Goal: Task Accomplishment & Management: Complete application form

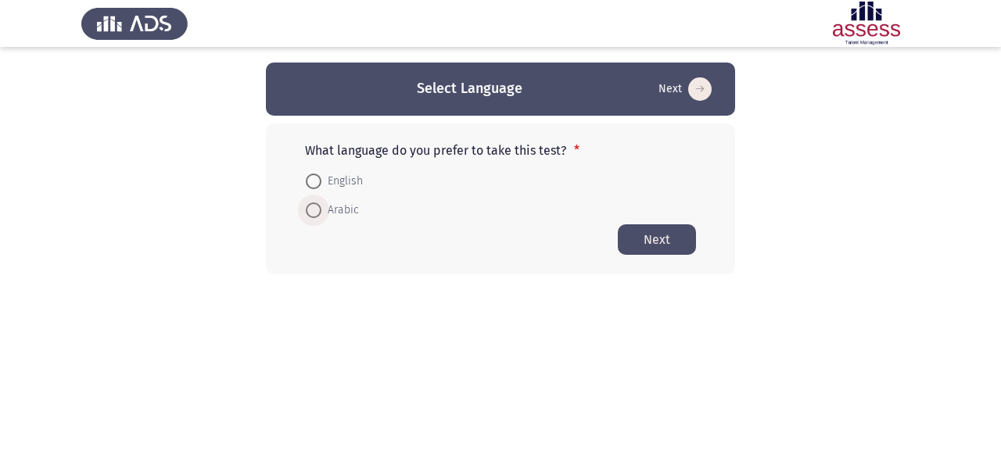
click at [315, 210] on span at bounding box center [314, 211] width 16 height 16
click at [315, 210] on input "Arabic" at bounding box center [314, 211] width 16 height 16
radio input "true"
click at [672, 234] on button "Next" at bounding box center [657, 239] width 78 height 31
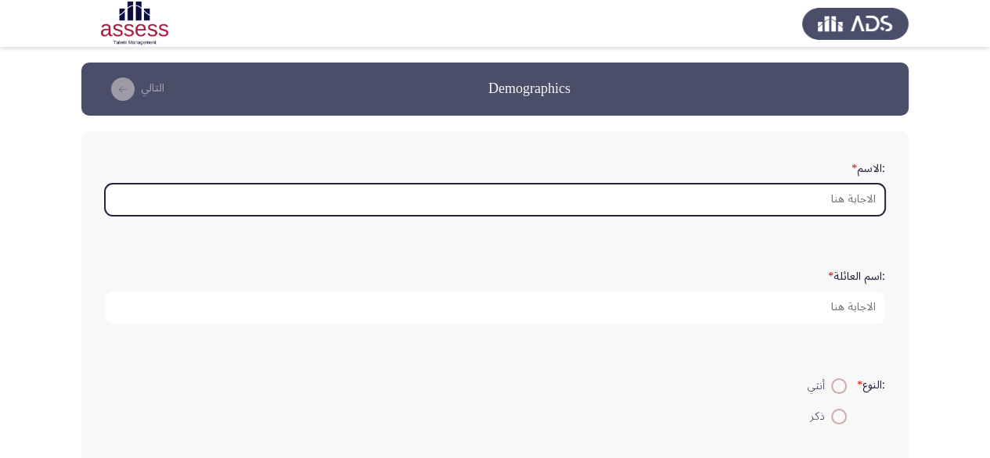
click at [726, 205] on input ":الاسم *" at bounding box center [495, 200] width 780 height 32
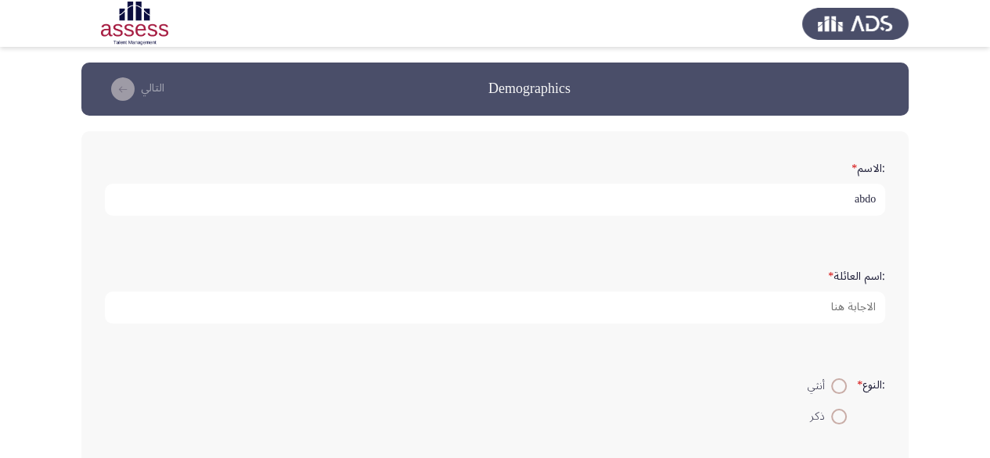
type input "abdo"
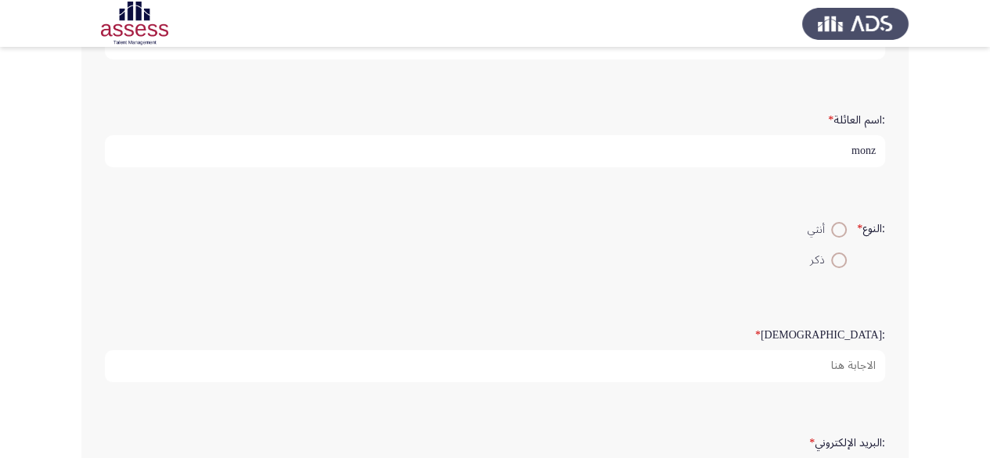
type input "monz"
click at [832, 263] on span at bounding box center [839, 261] width 16 height 16
click at [832, 263] on input "ذكر" at bounding box center [839, 261] width 16 height 16
radio input "true"
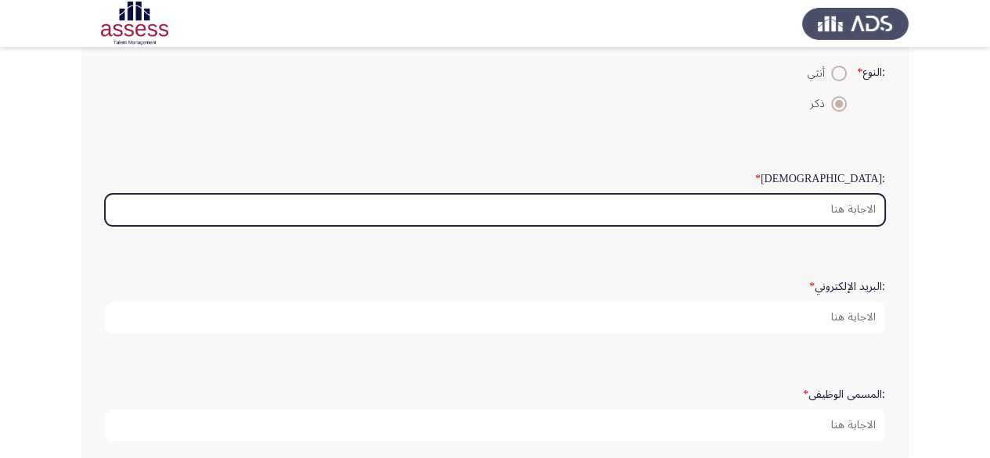
click at [817, 207] on input ":السن *" at bounding box center [495, 210] width 780 height 32
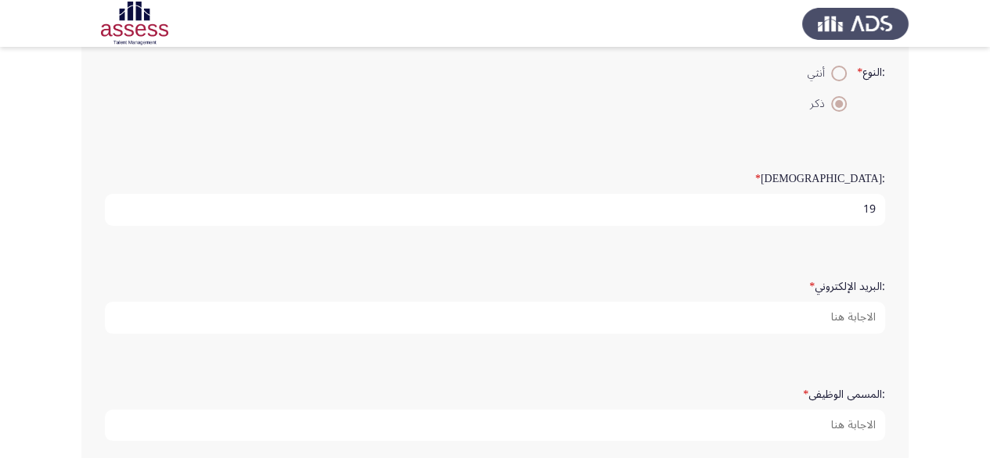
type input "19"
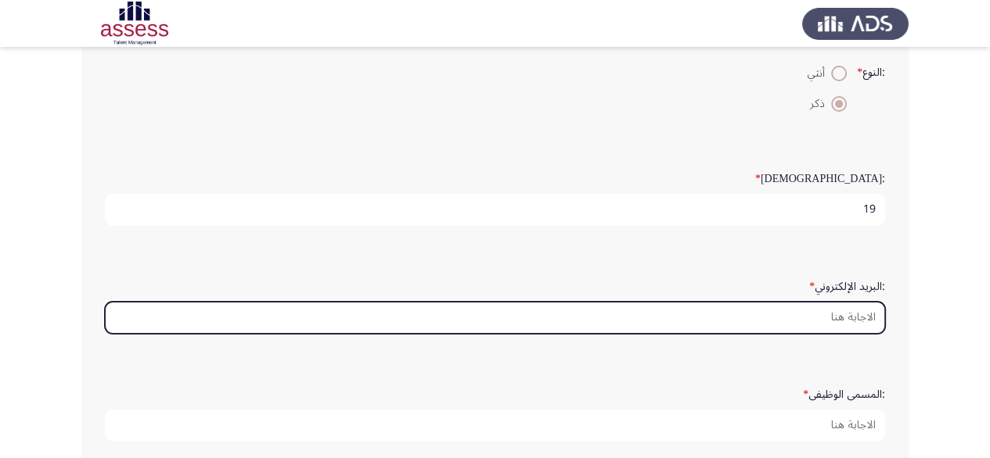
click at [792, 311] on input ":البريد الإلكتروني *" at bounding box center [495, 318] width 780 height 32
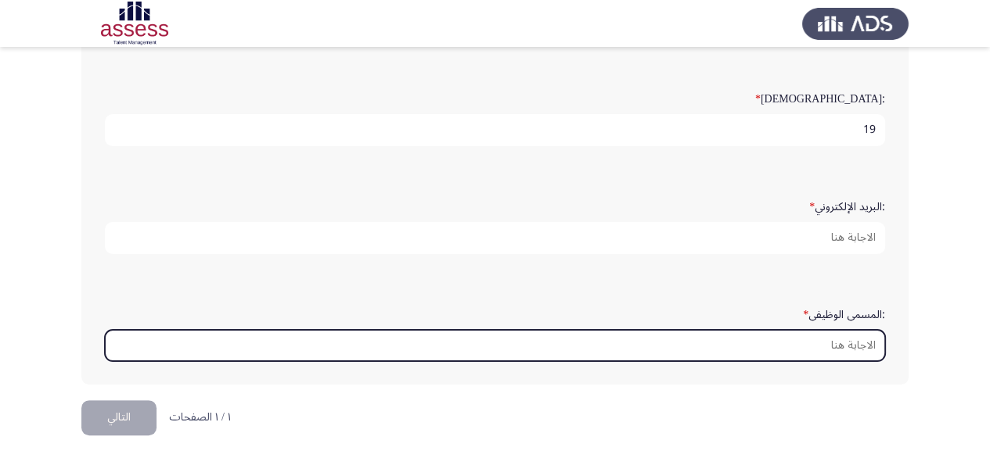
click at [786, 330] on input ":المسمى الوظيفى *" at bounding box center [495, 346] width 780 height 32
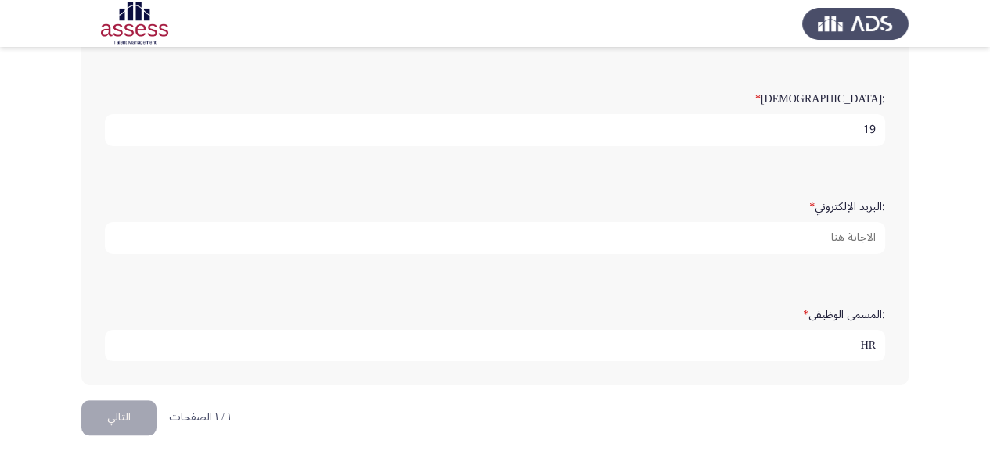
type input "HR"
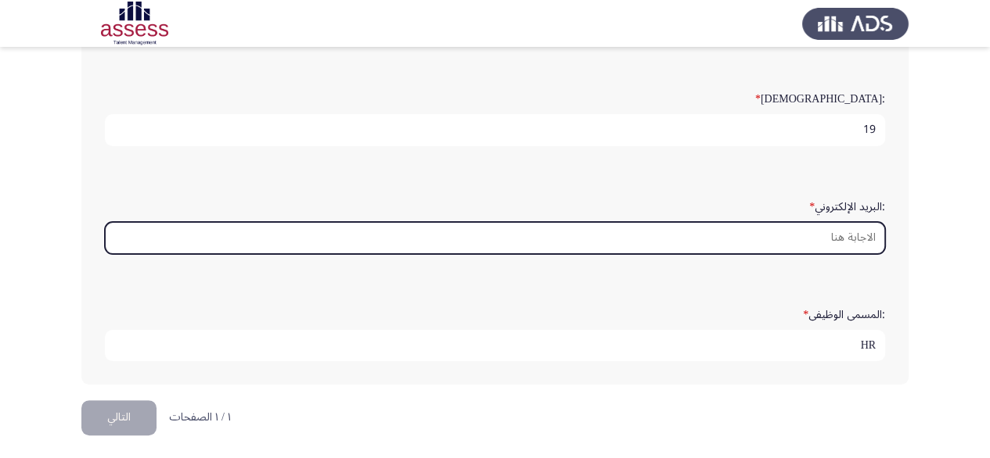
click at [806, 228] on input ":البريد الإلكتروني *" at bounding box center [495, 238] width 780 height 32
type input "l"
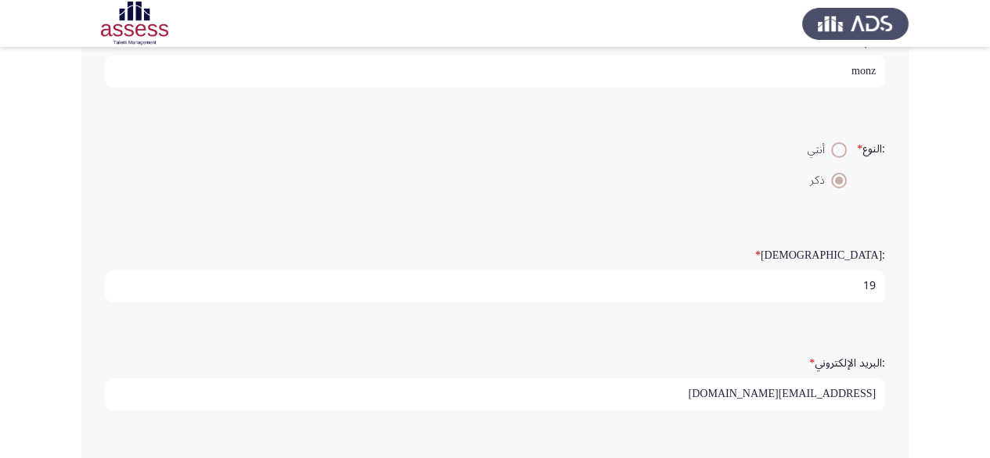
scroll to position [5, 0]
drag, startPoint x: 805, startPoint y: 394, endPoint x: 819, endPoint y: 395, distance: 14.1
click at [819, 395] on input "[EMAIL_ADDRESS][DOMAIN_NAME]" at bounding box center [495, 395] width 780 height 32
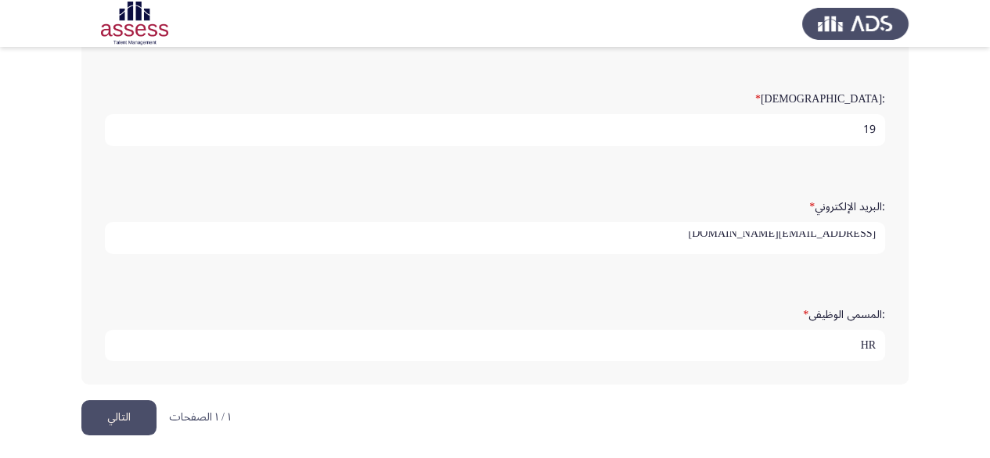
type input "[EMAIL_ADDRESS][DOMAIN_NAME]"
click at [128, 412] on button "التالي" at bounding box center [118, 418] width 75 height 35
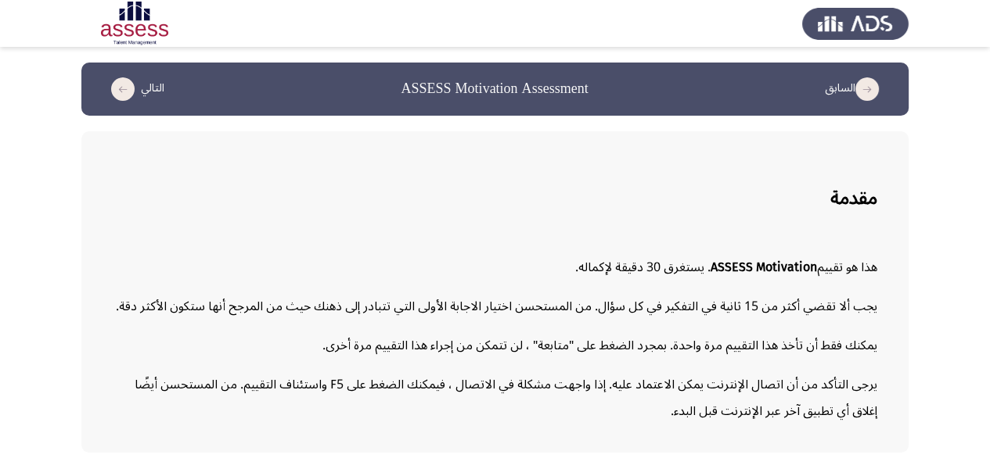
scroll to position [59, 0]
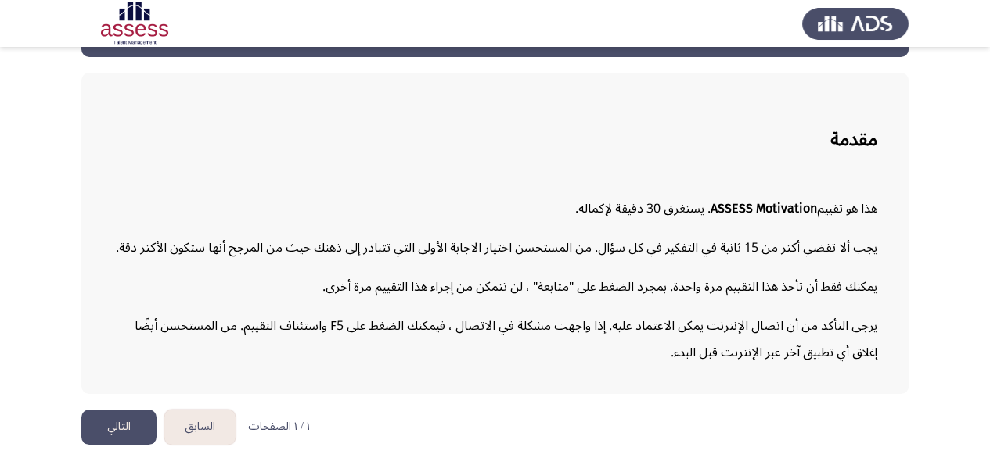
click at [113, 432] on button "التالي" at bounding box center [118, 427] width 75 height 35
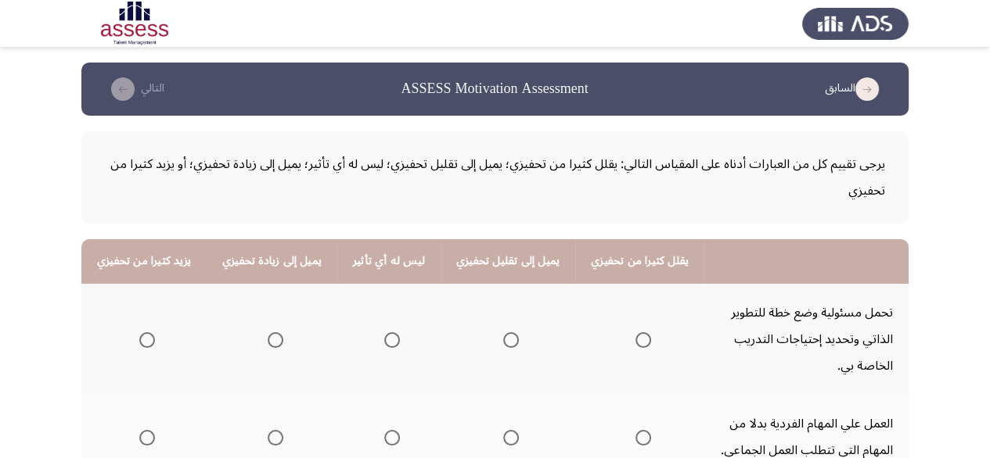
scroll to position [235, 0]
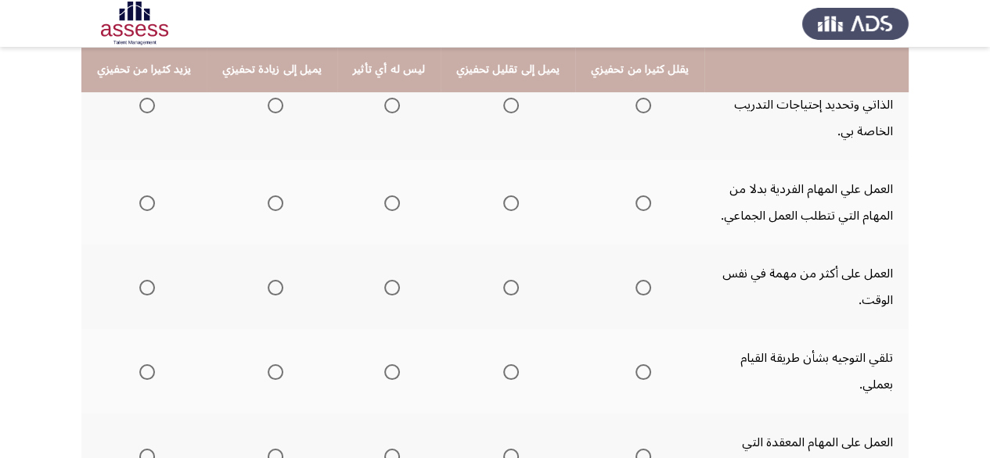
click at [142, 113] on mat-radio-group "Select an option" at bounding box center [144, 105] width 22 height 27
click at [144, 109] on span "Select an option" at bounding box center [147, 106] width 16 height 16
click at [144, 109] on input "Select an option" at bounding box center [147, 106] width 16 height 16
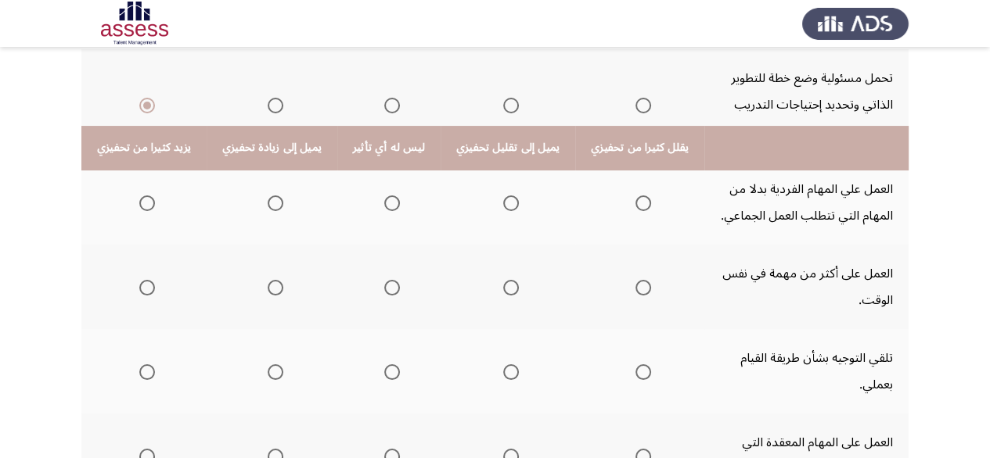
scroll to position [156, 0]
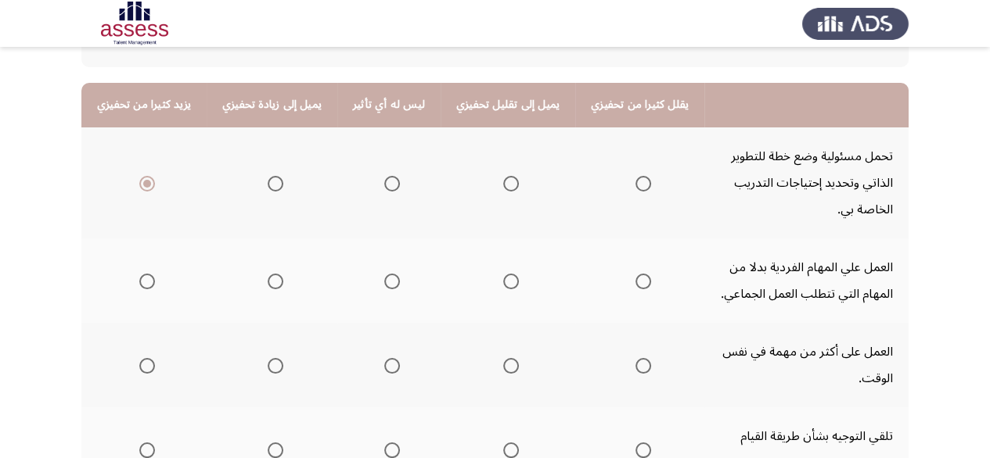
click at [273, 276] on span "Select an option" at bounding box center [276, 282] width 16 height 16
click at [273, 276] on input "Select an option" at bounding box center [276, 282] width 16 height 16
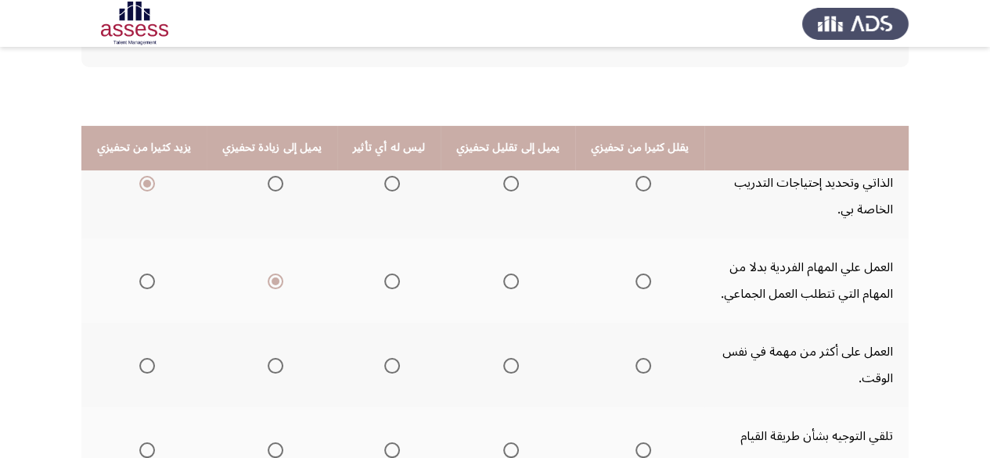
scroll to position [313, 0]
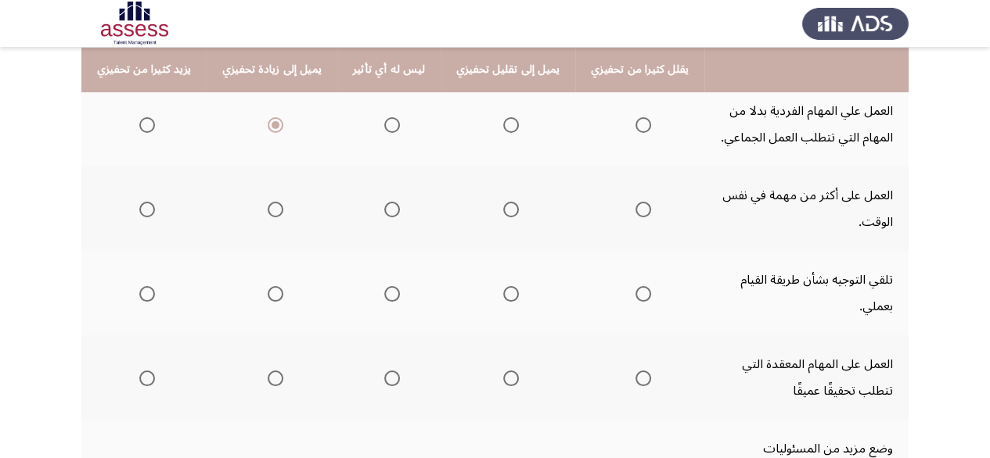
click at [482, 207] on th at bounding box center [507, 209] width 135 height 84
click at [503, 210] on span "Select an option" at bounding box center [511, 210] width 16 height 16
click at [503, 210] on input "Select an option" at bounding box center [511, 210] width 16 height 16
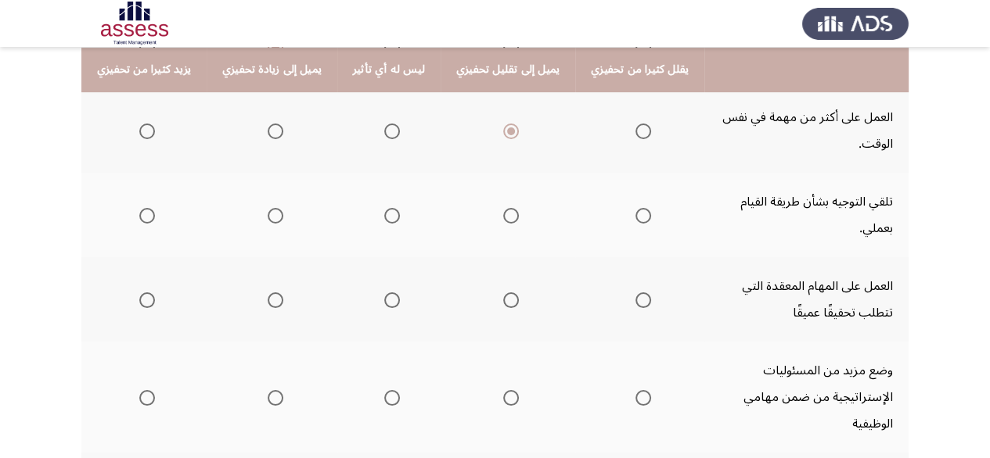
click at [269, 208] on span "Select an option" at bounding box center [276, 216] width 16 height 16
click at [269, 208] on input "Select an option" at bounding box center [276, 216] width 16 height 16
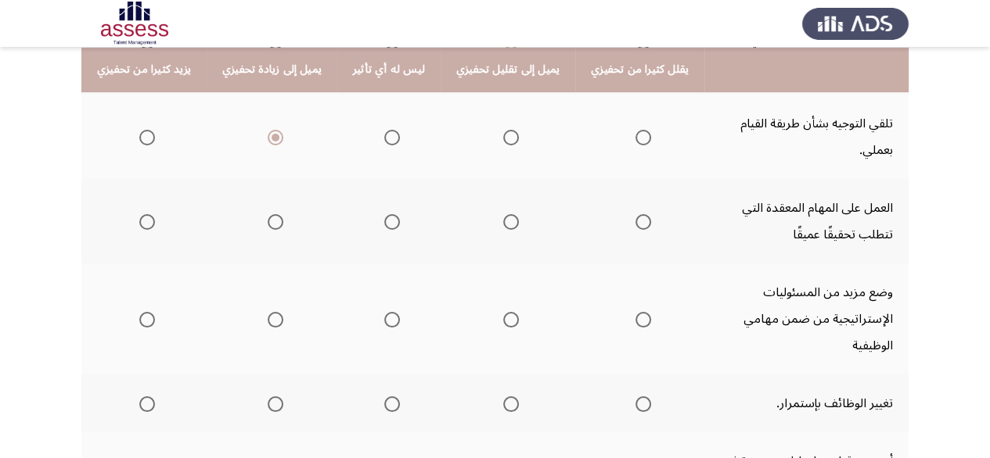
click at [148, 214] on span "Select an option" at bounding box center [147, 222] width 16 height 16
click at [148, 214] on input "Select an option" at bounding box center [147, 222] width 16 height 16
click at [139, 312] on span "Select an option" at bounding box center [147, 320] width 16 height 16
click at [139, 312] on input "Select an option" at bounding box center [147, 320] width 16 height 16
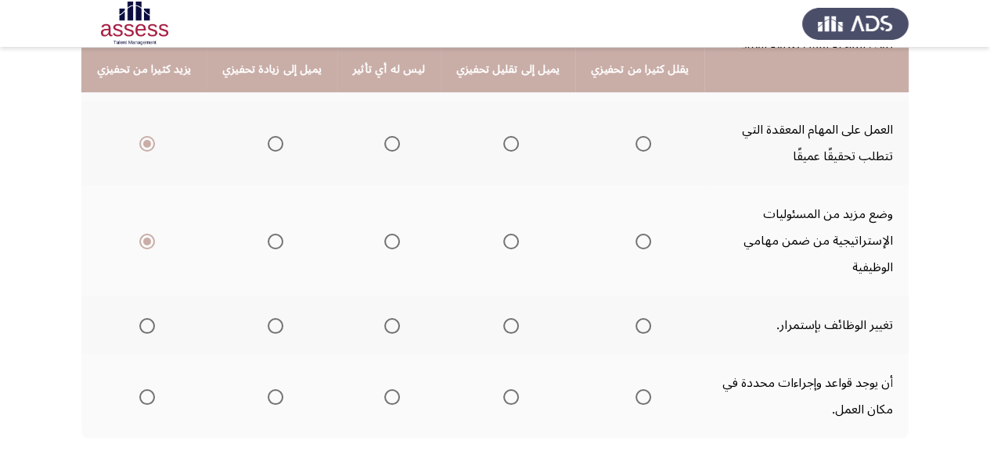
click at [635, 318] on span "Select an option" at bounding box center [643, 326] width 16 height 16
click at [635, 318] on input "Select an option" at bounding box center [643, 326] width 16 height 16
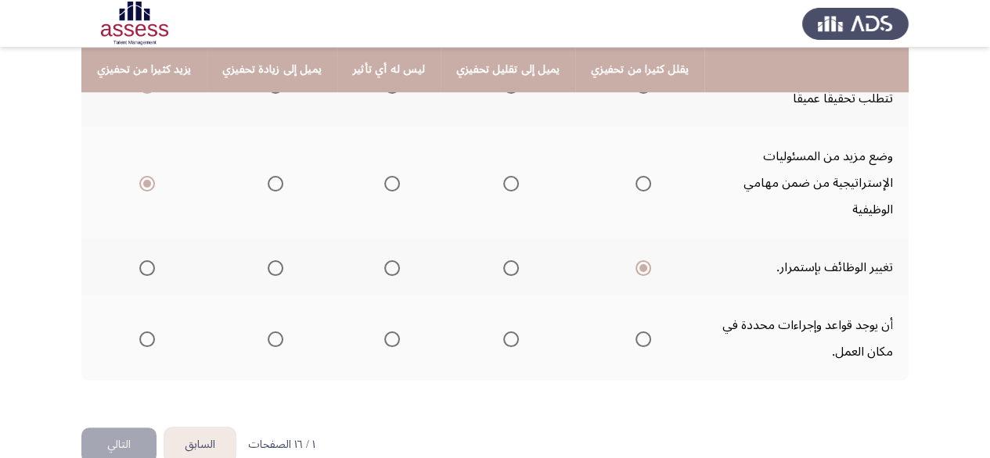
click at [150, 332] on span "Select an option" at bounding box center [147, 340] width 16 height 16
click at [150, 332] on input "Select an option" at bounding box center [147, 340] width 16 height 16
click at [124, 428] on button "التالي" at bounding box center [118, 445] width 75 height 35
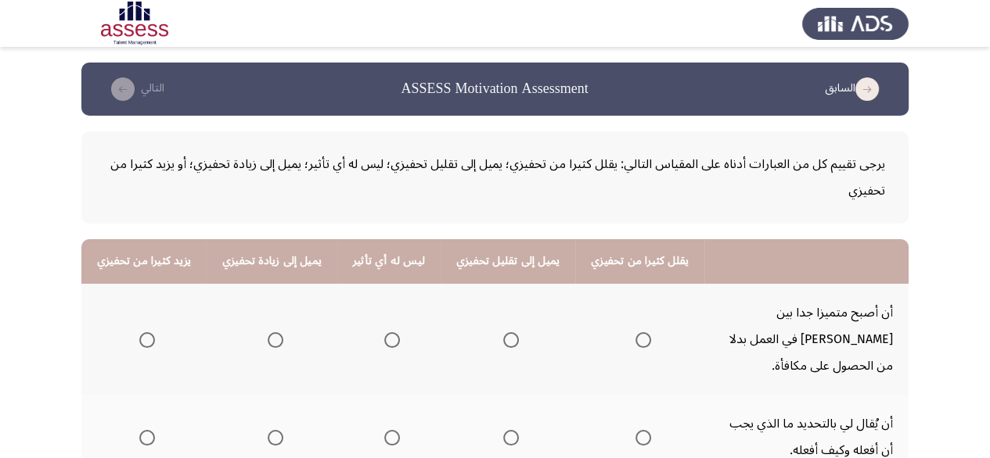
scroll to position [78, 0]
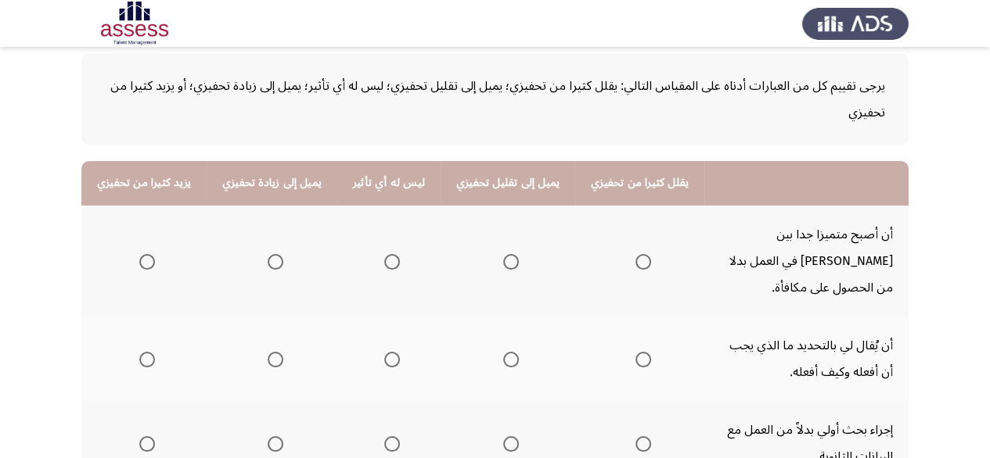
click at [147, 254] on span "Select an option" at bounding box center [147, 262] width 16 height 16
click at [147, 254] on input "Select an option" at bounding box center [147, 262] width 16 height 16
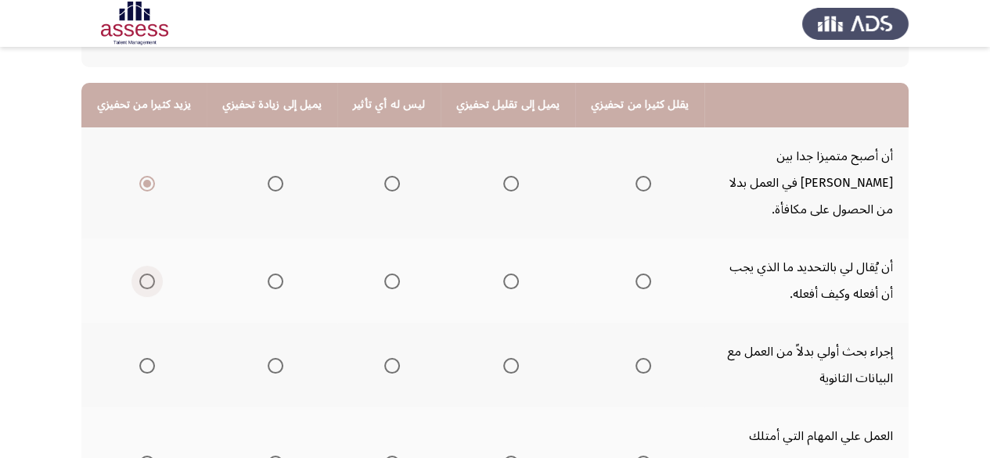
click at [144, 274] on span "Select an option" at bounding box center [147, 282] width 16 height 16
click at [144, 274] on input "Select an option" at bounding box center [147, 282] width 16 height 16
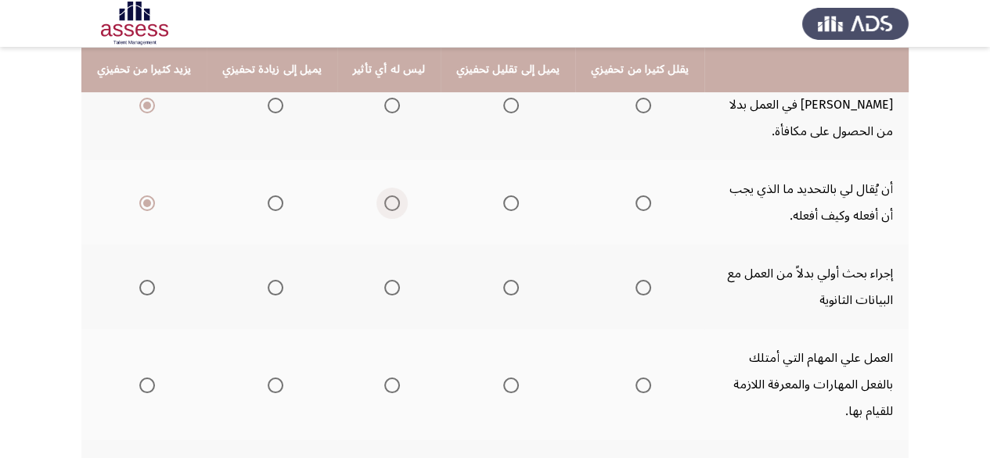
click at [388, 196] on span "Select an option" at bounding box center [392, 204] width 16 height 16
click at [388, 196] on input "Select an option" at bounding box center [392, 204] width 16 height 16
click at [136, 280] on label "Select an option" at bounding box center [144, 288] width 22 height 16
click at [139, 280] on input "Select an option" at bounding box center [147, 288] width 16 height 16
click at [268, 280] on span "Select an option" at bounding box center [276, 288] width 16 height 16
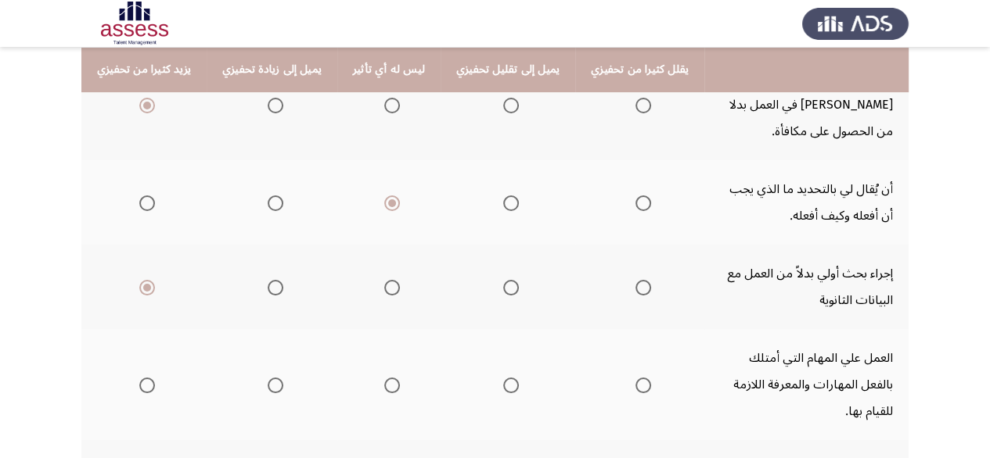
click at [268, 280] on input "Select an option" at bounding box center [276, 288] width 16 height 16
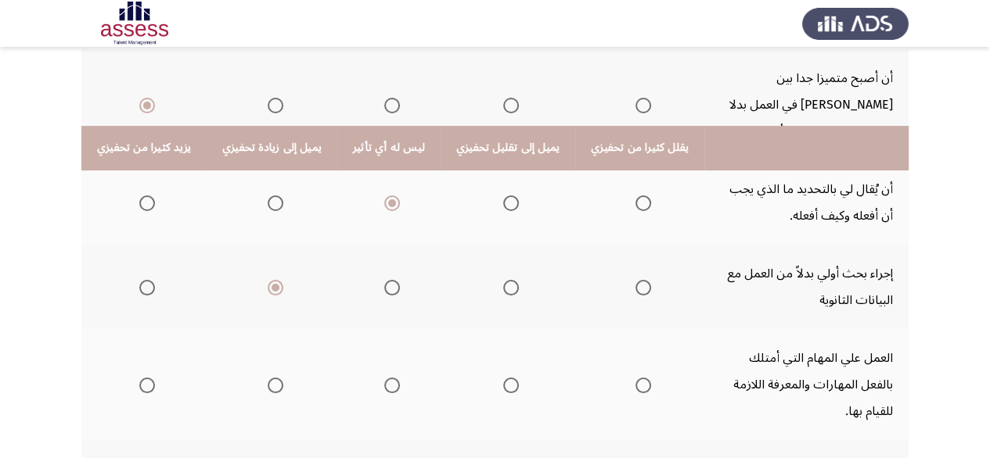
scroll to position [313, 0]
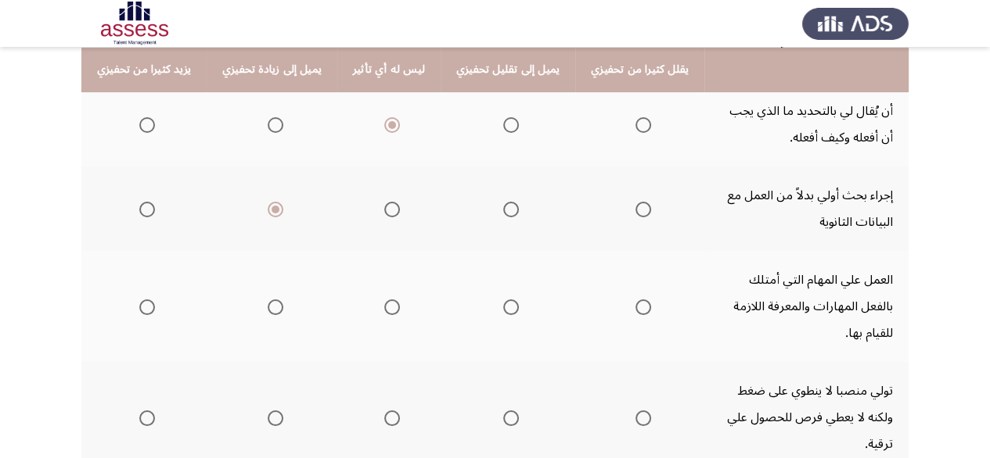
click at [275, 300] on span "Select an option" at bounding box center [276, 308] width 16 height 16
click at [275, 300] on input "Select an option" at bounding box center [276, 308] width 16 height 16
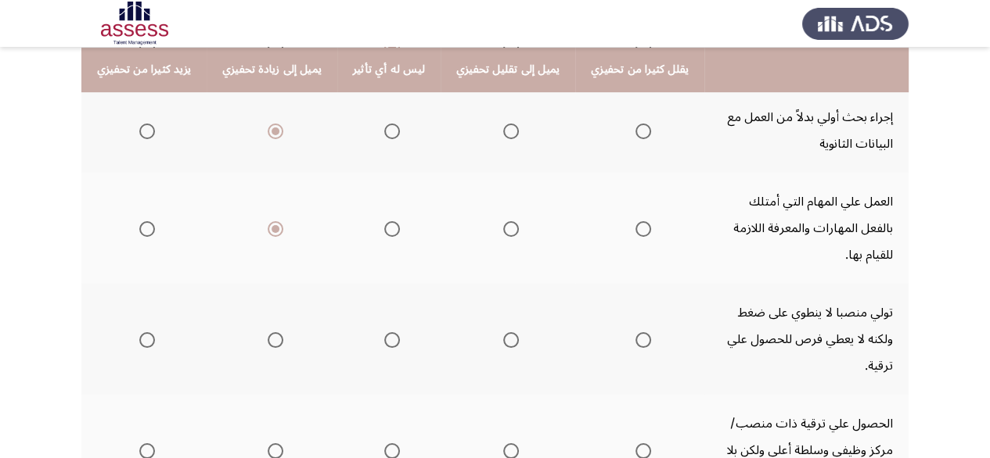
scroll to position [469, 0]
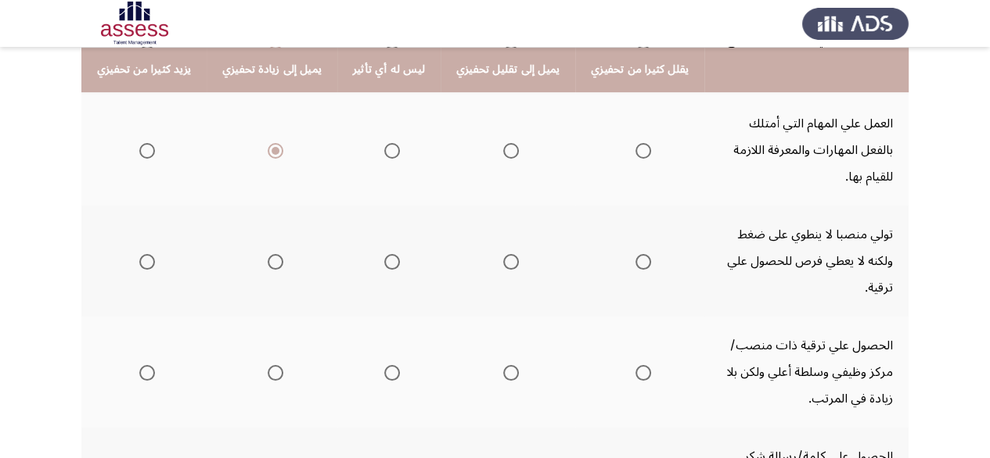
click at [635, 254] on span "Select an option" at bounding box center [643, 262] width 16 height 16
click at [635, 254] on input "Select an option" at bounding box center [643, 262] width 16 height 16
click at [141, 365] on span "Select an option" at bounding box center [147, 373] width 16 height 16
click at [141, 365] on input "Select an option" at bounding box center [147, 373] width 16 height 16
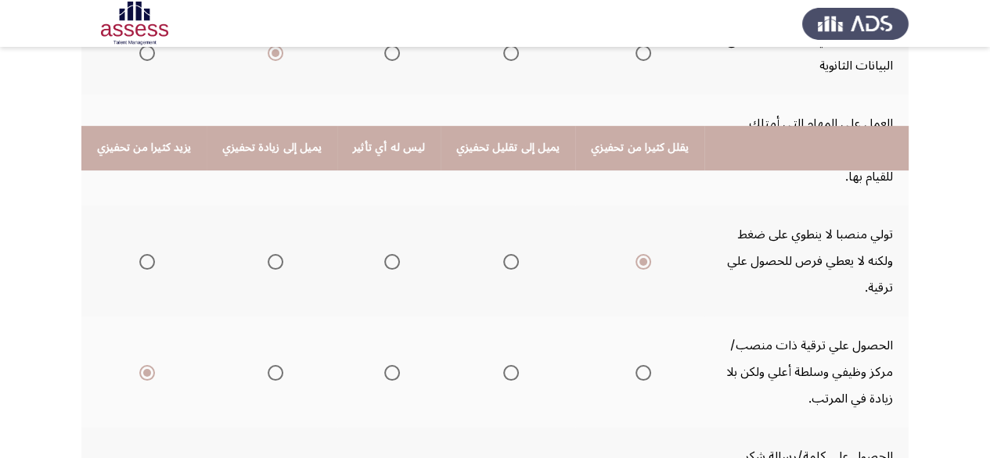
scroll to position [548, 0]
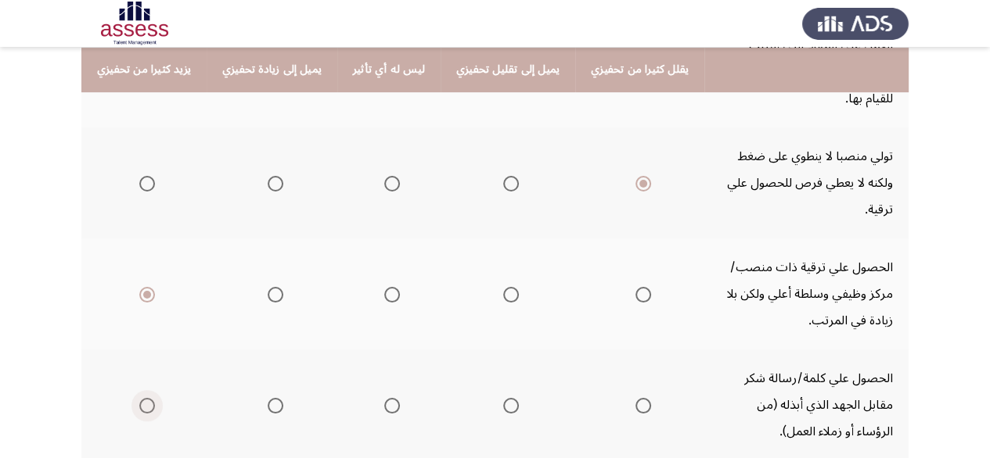
click at [153, 398] on span "Select an option" at bounding box center [147, 406] width 16 height 16
click at [153, 398] on input "Select an option" at bounding box center [147, 406] width 16 height 16
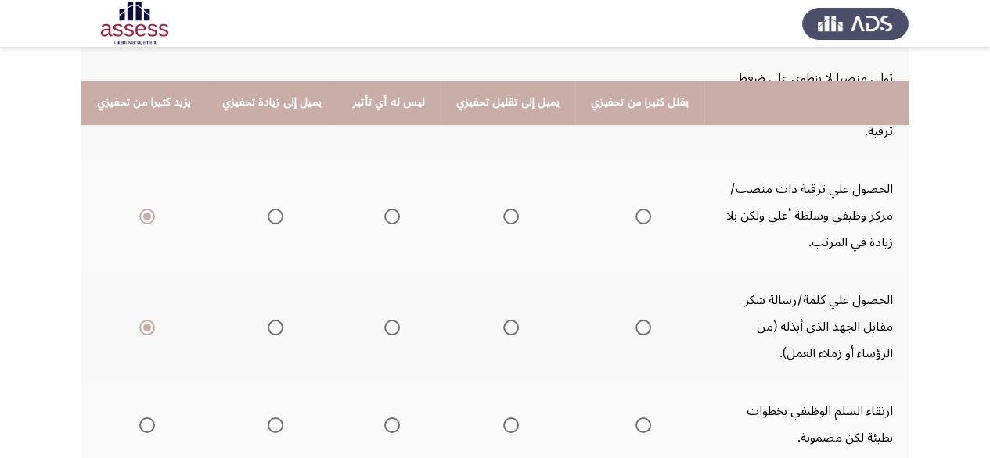
scroll to position [658, 0]
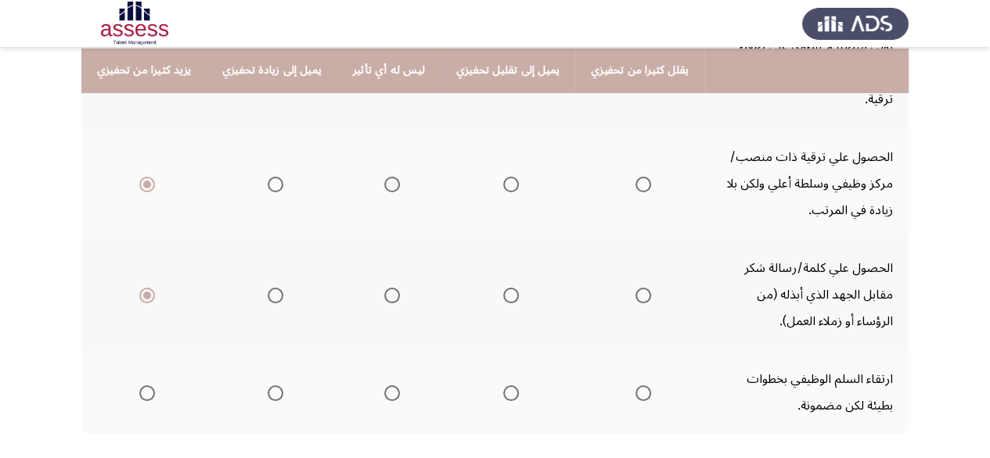
click at [635, 386] on span "Select an option" at bounding box center [643, 394] width 16 height 16
click at [635, 386] on input "Select an option" at bounding box center [643, 394] width 16 height 16
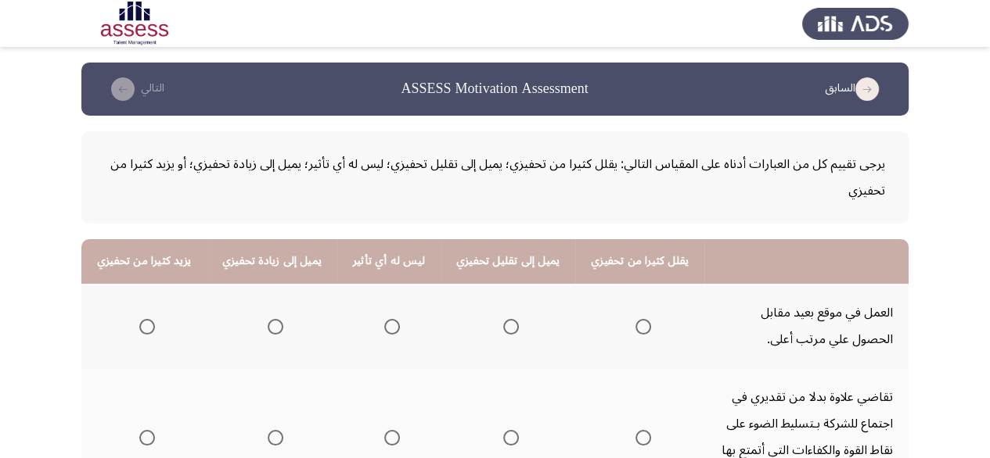
scroll to position [78, 0]
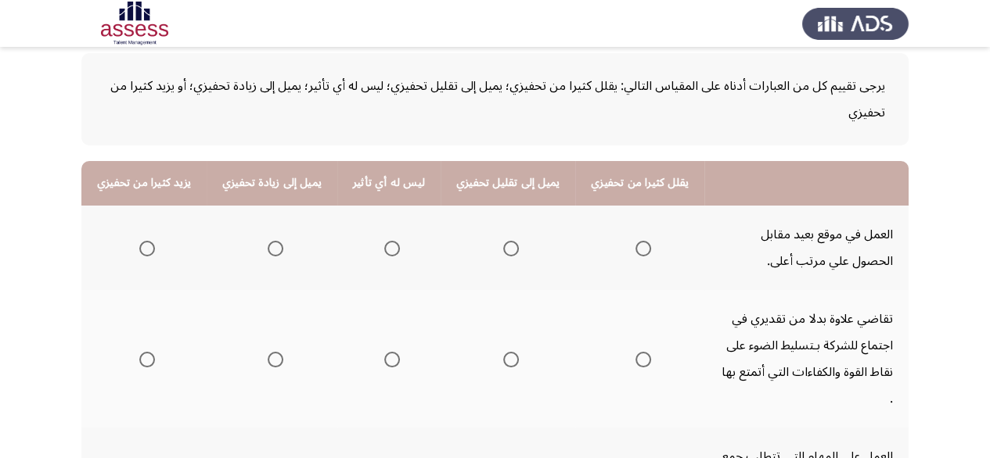
click at [275, 253] on span "Select an option" at bounding box center [276, 249] width 16 height 16
click at [275, 253] on input "Select an option" at bounding box center [276, 249] width 16 height 16
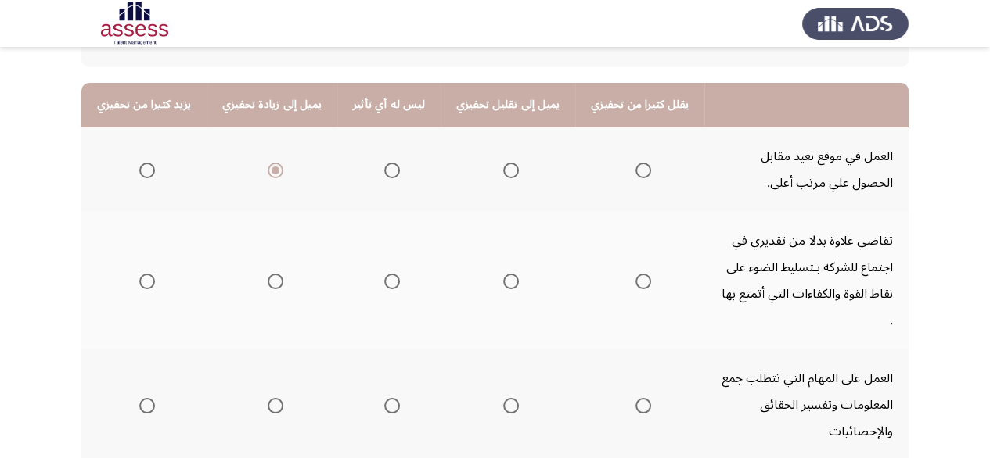
click at [269, 275] on mat-radio-group "Select an option" at bounding box center [272, 281] width 22 height 27
click at [275, 274] on span "Select an option" at bounding box center [276, 282] width 16 height 16
click at [275, 274] on input "Select an option" at bounding box center [276, 282] width 16 height 16
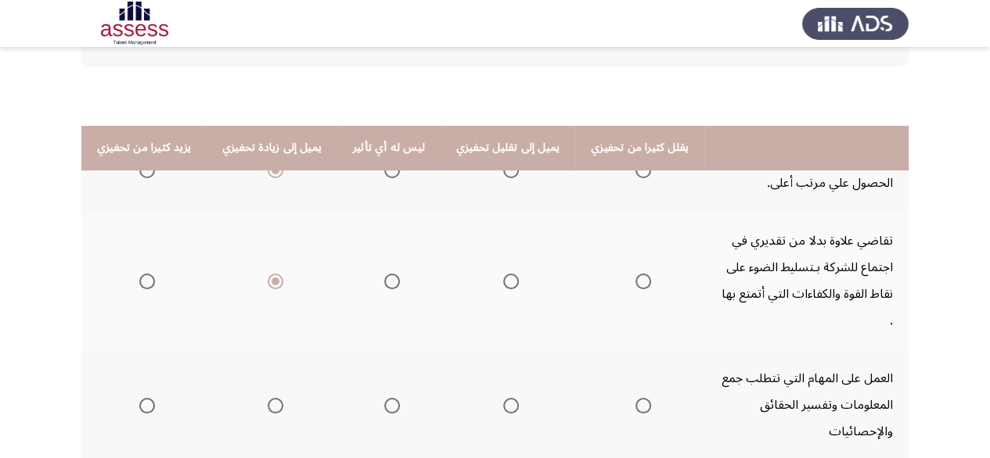
scroll to position [313, 0]
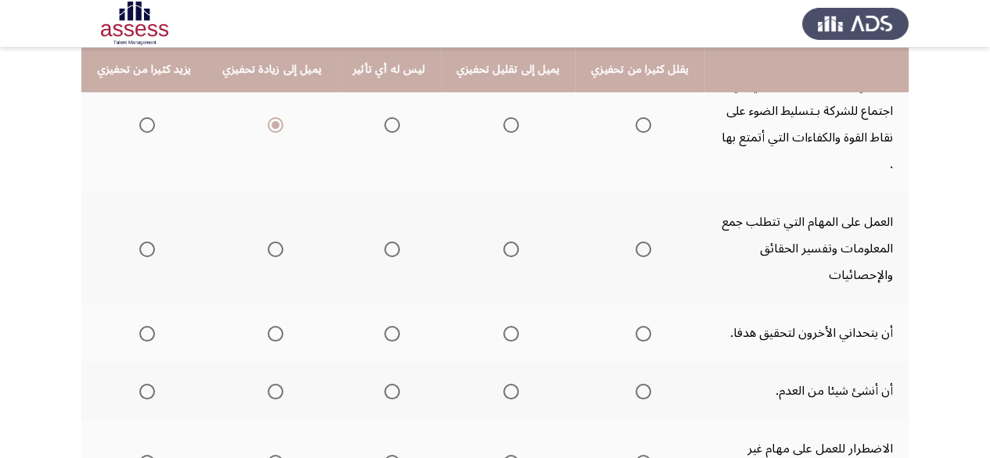
click at [147, 235] on mat-radio-group "Select an option" at bounding box center [144, 248] width 22 height 27
click at [147, 242] on span "Select an option" at bounding box center [147, 250] width 16 height 16
click at [147, 242] on input "Select an option" at bounding box center [147, 250] width 16 height 16
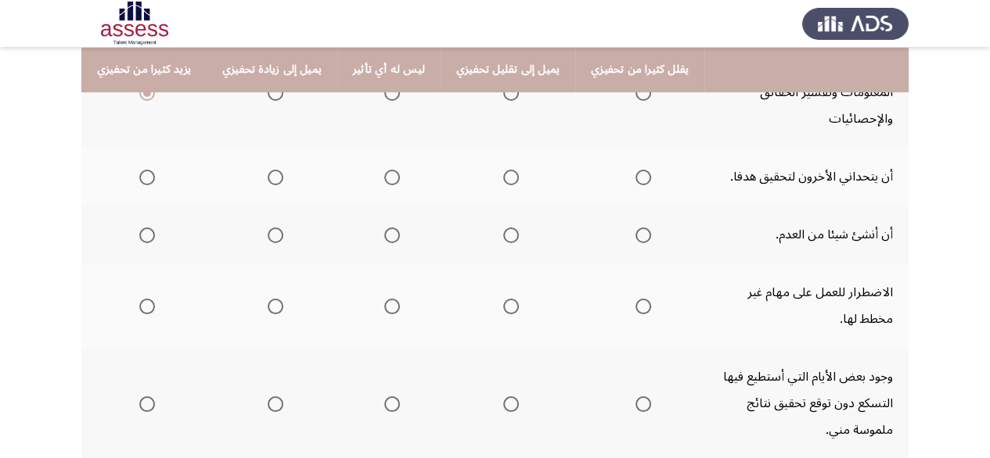
scroll to position [391, 0]
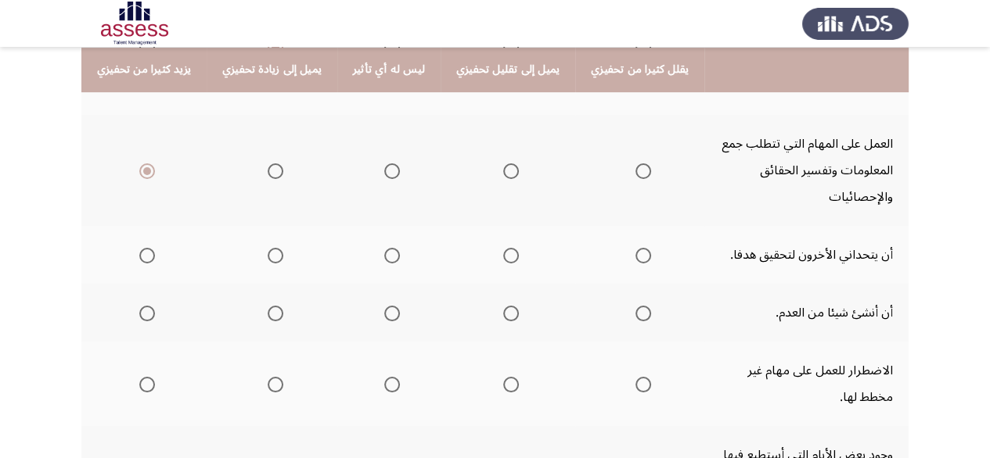
click at [269, 248] on span "Select an option" at bounding box center [276, 256] width 16 height 16
click at [269, 248] on input "Select an option" at bounding box center [276, 256] width 16 height 16
click at [150, 248] on span "Select an option" at bounding box center [147, 256] width 16 height 16
click at [150, 248] on input "Select an option" at bounding box center [147, 256] width 16 height 16
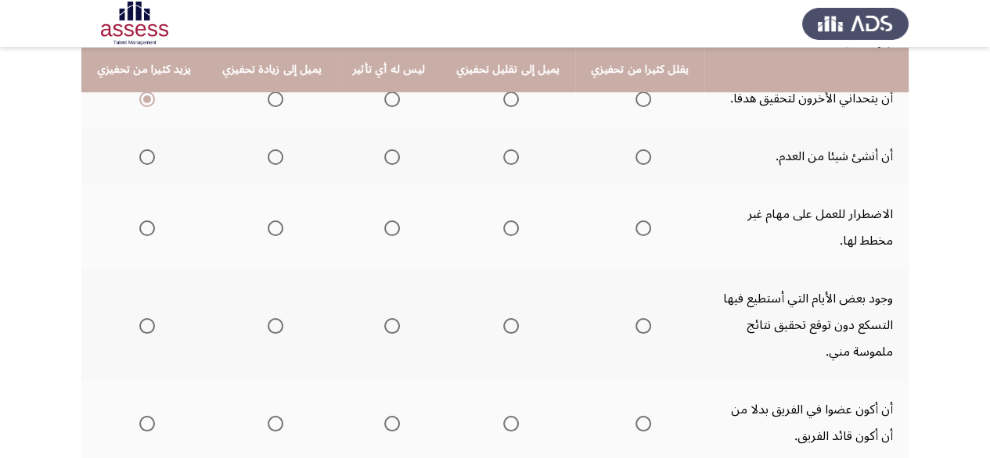
scroll to position [469, 0]
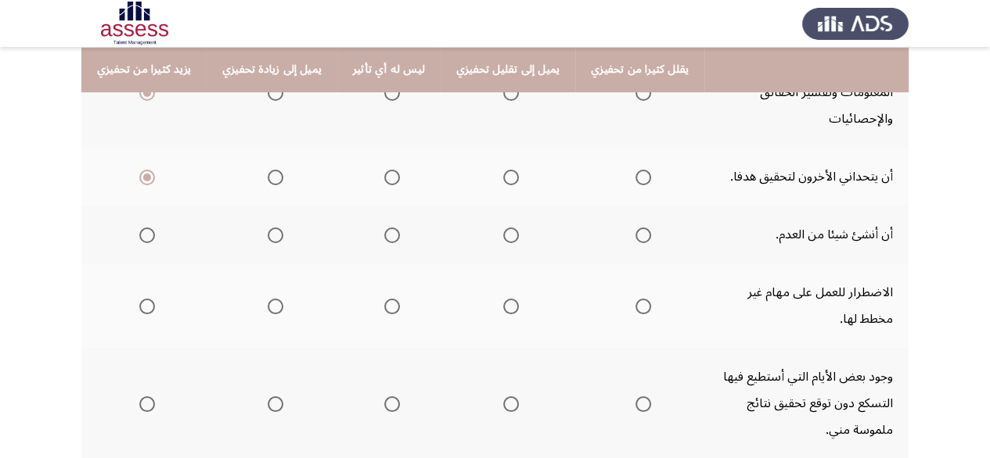
click at [387, 228] on span "Select an option" at bounding box center [392, 236] width 16 height 16
click at [387, 228] on input "Select an option" at bounding box center [392, 236] width 16 height 16
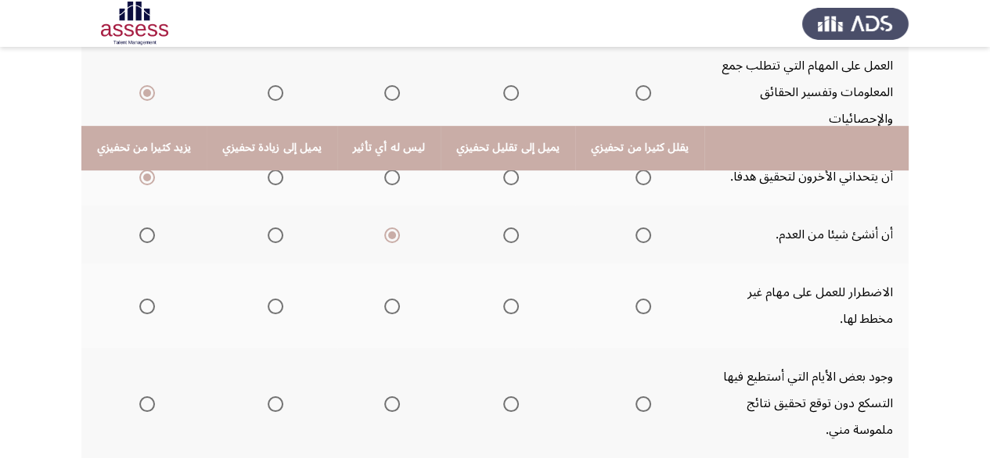
scroll to position [548, 0]
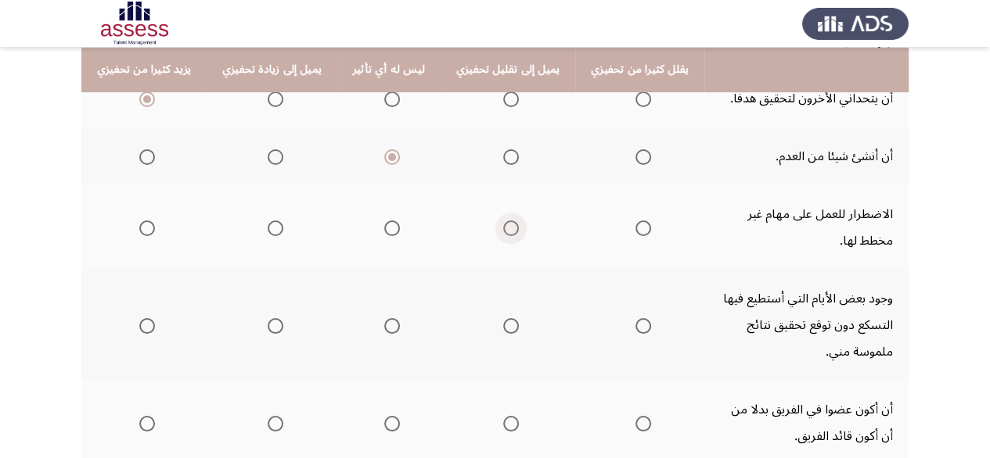
click at [503, 221] on span "Select an option" at bounding box center [511, 229] width 16 height 16
click at [503, 221] on input "Select an option" at bounding box center [511, 229] width 16 height 16
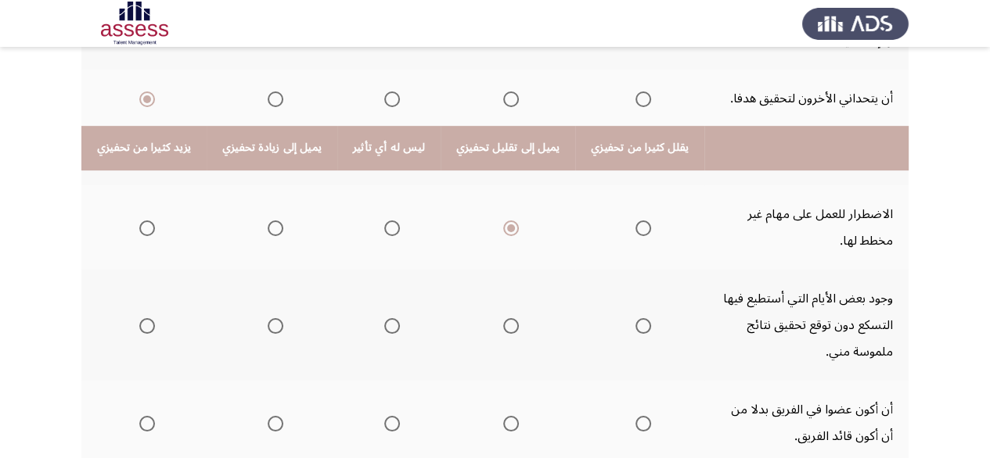
scroll to position [626, 0]
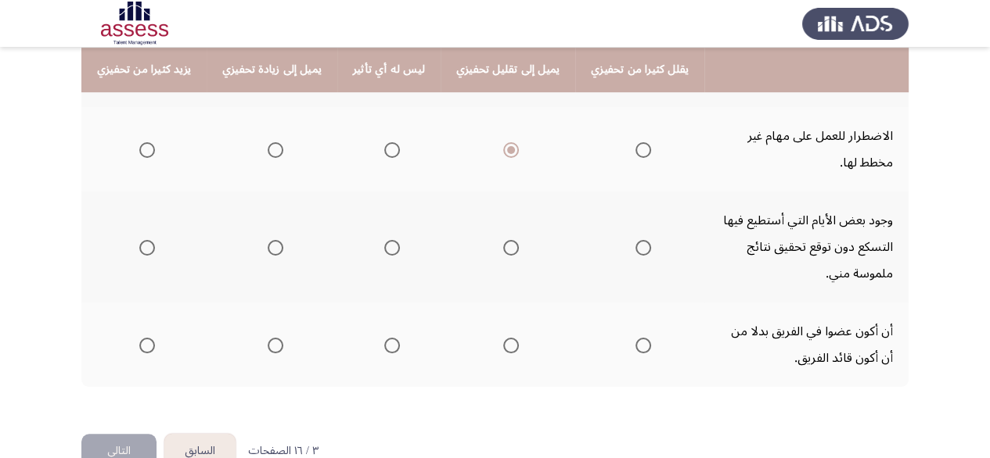
click at [503, 240] on span "Select an option" at bounding box center [511, 248] width 16 height 16
click at [503, 240] on input "Select an option" at bounding box center [511, 248] width 16 height 16
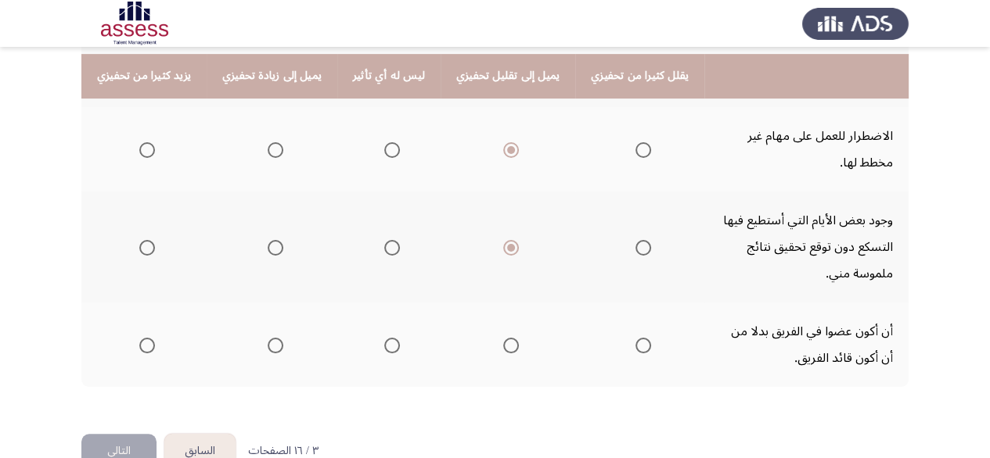
scroll to position [632, 0]
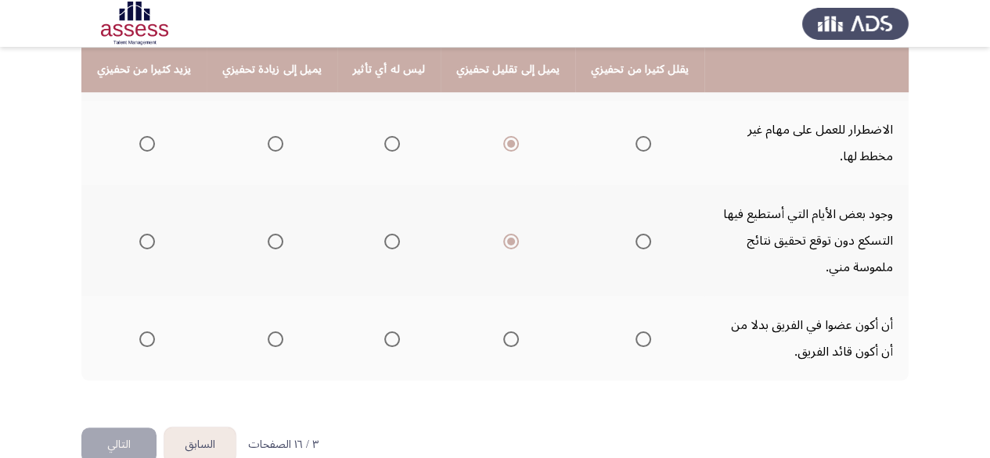
click at [503, 332] on span "Select an option" at bounding box center [511, 340] width 16 height 16
click at [503, 332] on input "Select an option" at bounding box center [511, 340] width 16 height 16
click at [635, 332] on span "Select an option" at bounding box center [643, 340] width 16 height 16
click at [635, 332] on input "Select an option" at bounding box center [643, 340] width 16 height 16
click at [144, 428] on button "التالي" at bounding box center [118, 445] width 75 height 35
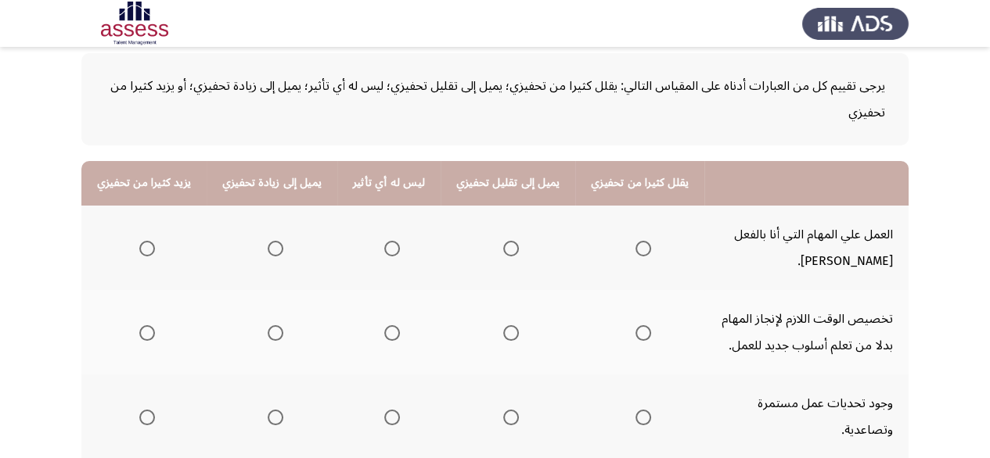
scroll to position [156, 0]
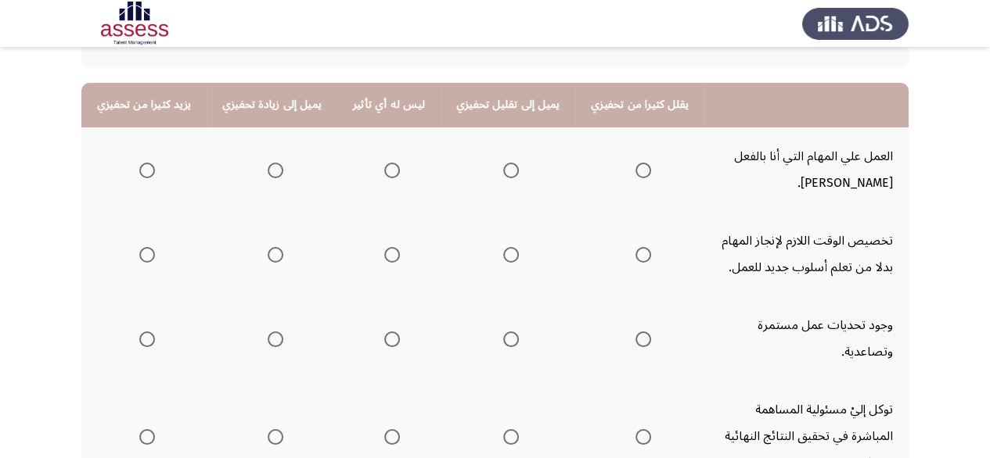
click at [271, 176] on span "Select an option" at bounding box center [276, 171] width 16 height 16
click at [271, 176] on input "Select an option" at bounding box center [276, 171] width 16 height 16
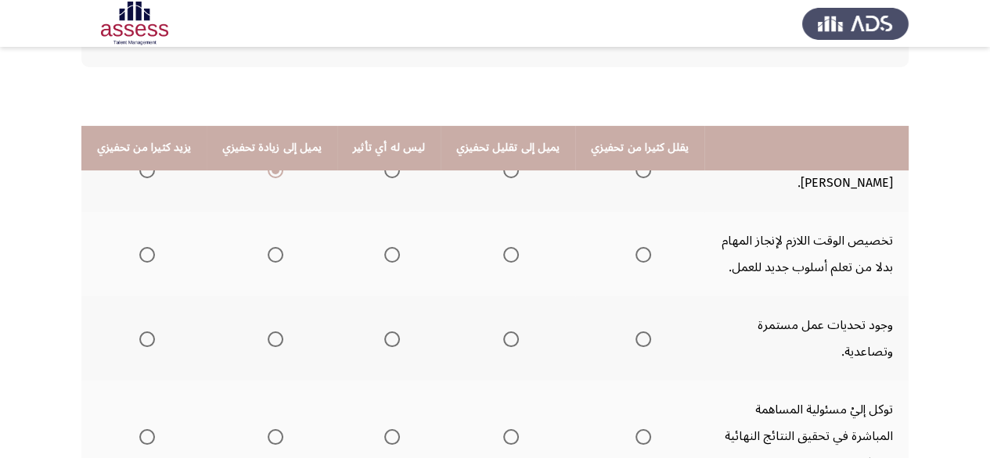
scroll to position [235, 0]
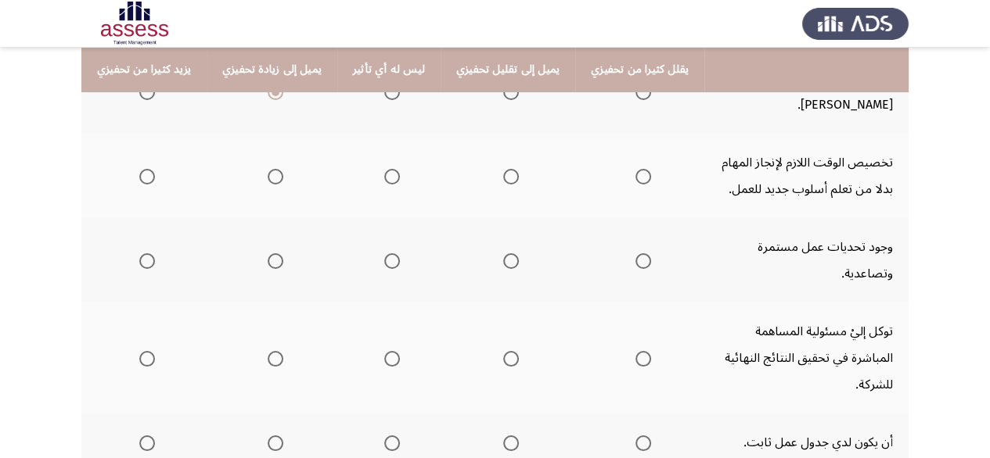
click at [135, 184] on mat-radio-group "Select an option" at bounding box center [144, 176] width 22 height 27
click at [139, 179] on span "Select an option" at bounding box center [147, 177] width 16 height 16
click at [139, 179] on input "Select an option" at bounding box center [147, 177] width 16 height 16
click at [261, 253] on label "Select an option" at bounding box center [272, 261] width 22 height 16
click at [268, 253] on input "Select an option" at bounding box center [276, 261] width 16 height 16
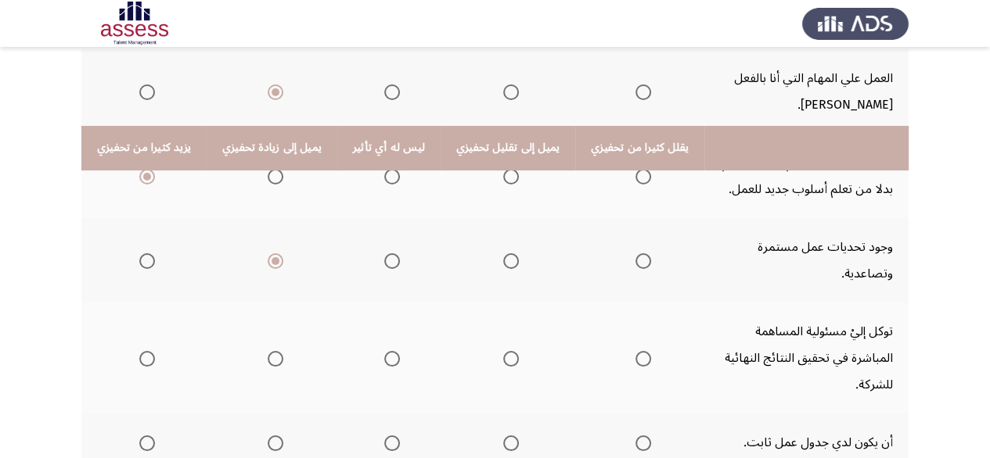
scroll to position [313, 0]
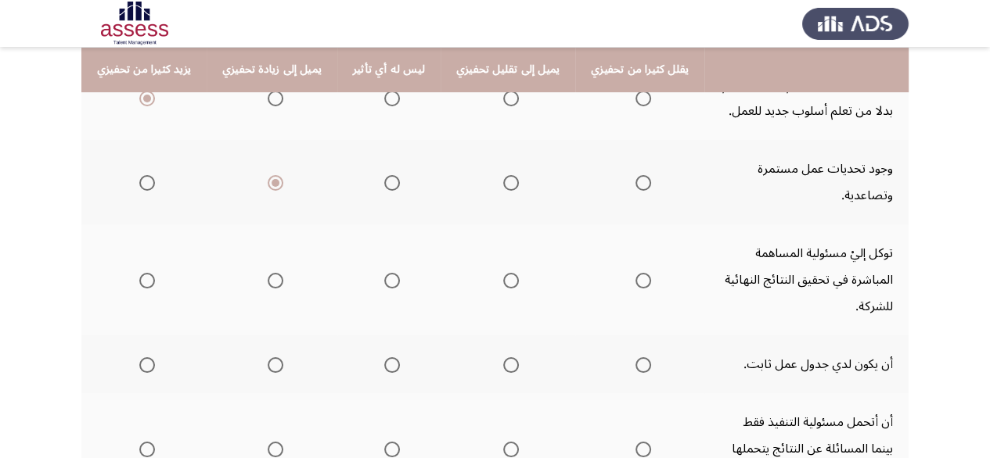
drag, startPoint x: 153, startPoint y: 246, endPoint x: 146, endPoint y: 241, distance: 8.5
click at [150, 245] on th at bounding box center [143, 280] width 125 height 111
click at [146, 273] on span "Select an option" at bounding box center [147, 281] width 16 height 16
click at [146, 273] on input "Select an option" at bounding box center [147, 281] width 16 height 16
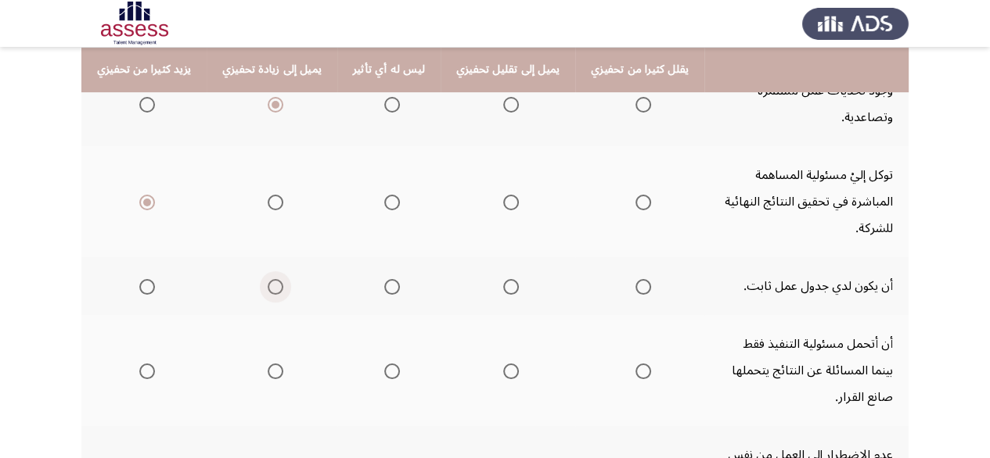
click at [276, 279] on span "Select an option" at bounding box center [276, 287] width 16 height 16
click at [276, 279] on input "Select an option" at bounding box center [276, 287] width 16 height 16
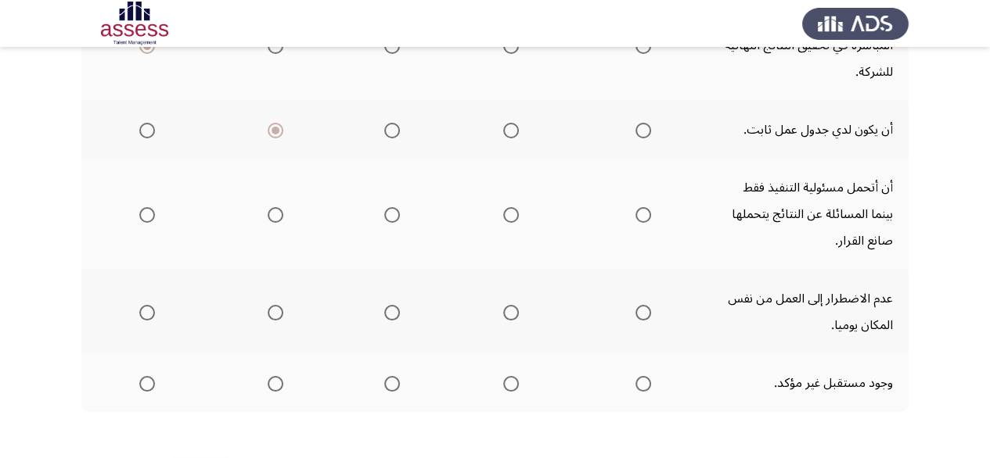
scroll to position [469, 0]
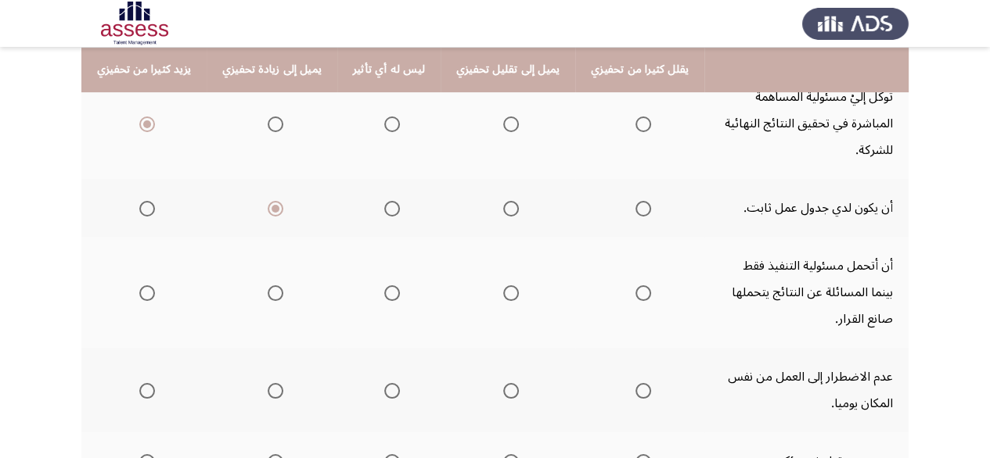
click at [503, 286] on span "Select an option" at bounding box center [511, 294] width 16 height 16
click at [503, 286] on input "Select an option" at bounding box center [511, 294] width 16 height 16
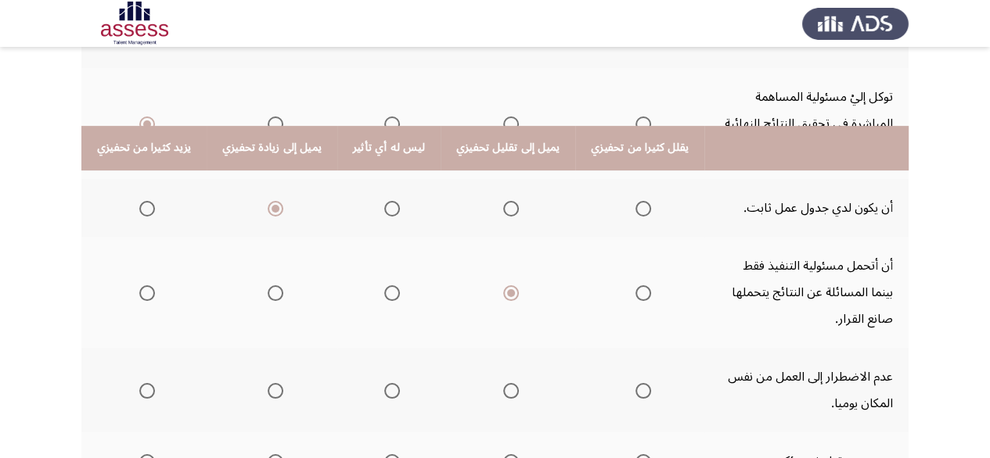
scroll to position [553, 0]
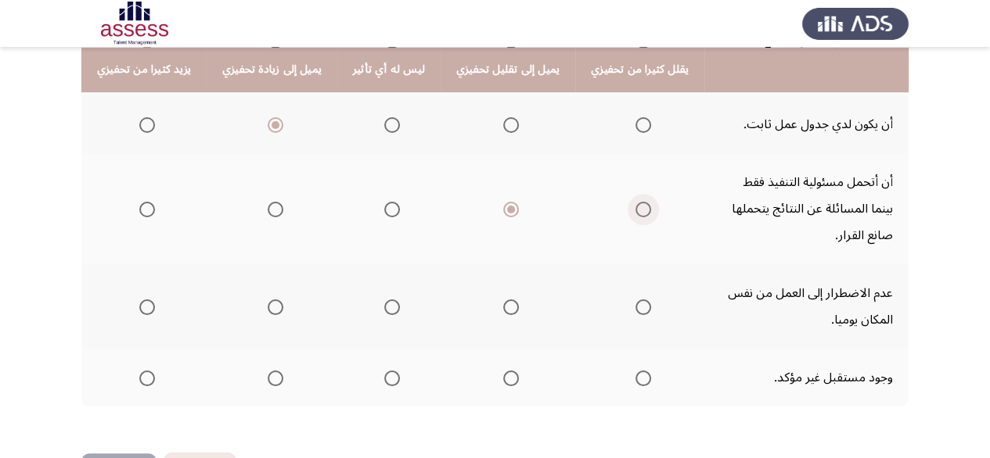
click at [635, 202] on span "Select an option" at bounding box center [643, 210] width 16 height 16
click at [635, 202] on input "Select an option" at bounding box center [643, 210] width 16 height 16
click at [268, 300] on span "Select an option" at bounding box center [276, 308] width 16 height 16
click at [268, 300] on input "Select an option" at bounding box center [276, 308] width 16 height 16
click at [497, 371] on label "Select an option" at bounding box center [508, 379] width 22 height 16
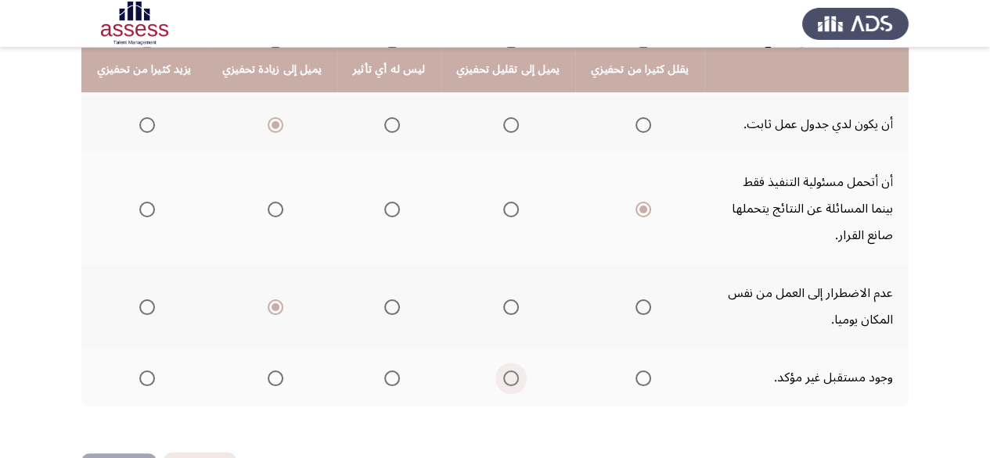
click at [503, 371] on input "Select an option" at bounding box center [511, 379] width 16 height 16
click at [386, 371] on span "Select an option" at bounding box center [392, 379] width 16 height 16
click at [386, 371] on input "Select an option" at bounding box center [392, 379] width 16 height 16
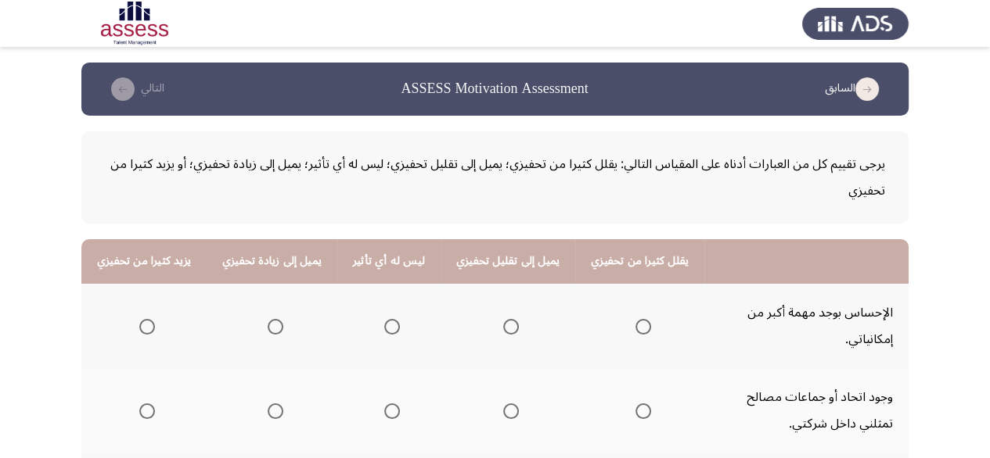
scroll to position [156, 0]
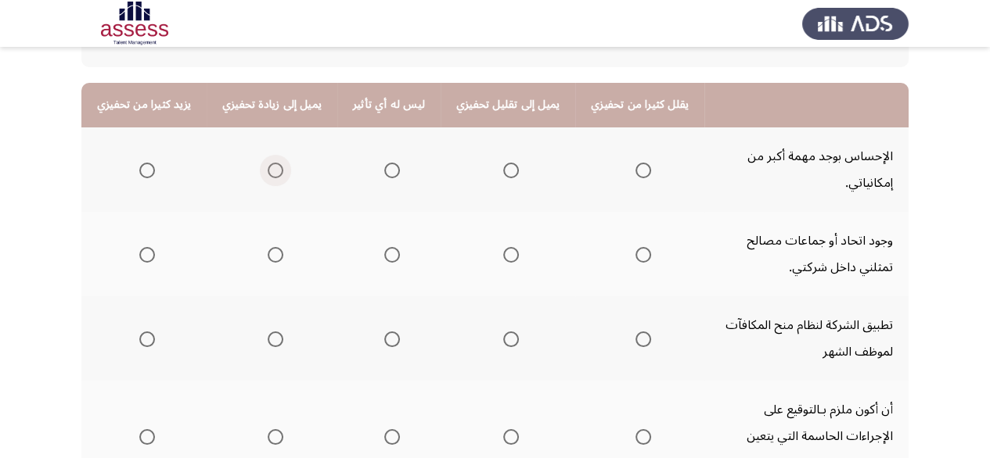
click at [268, 163] on span "Select an option" at bounding box center [276, 171] width 16 height 16
click at [268, 163] on input "Select an option" at bounding box center [276, 171] width 16 height 16
click at [503, 251] on span "Select an option" at bounding box center [511, 255] width 16 height 16
click at [503, 251] on input "Select an option" at bounding box center [511, 255] width 16 height 16
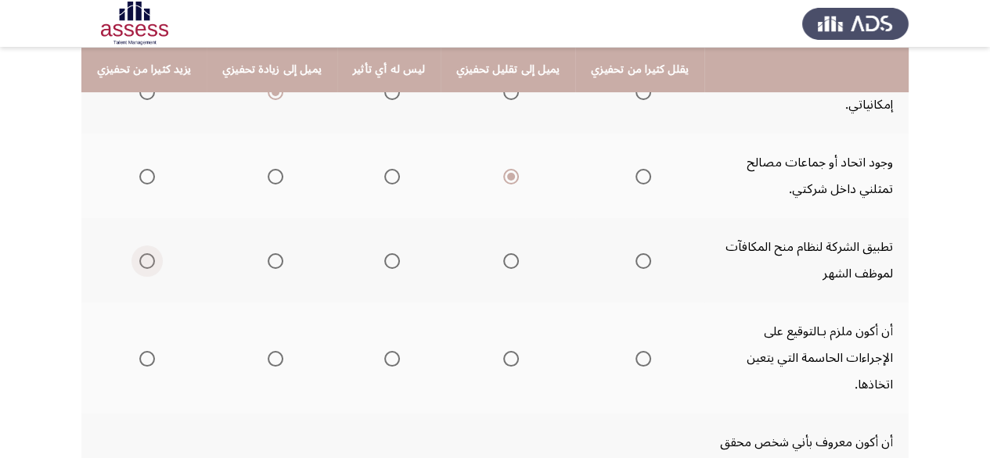
click at [143, 257] on span "Select an option" at bounding box center [147, 261] width 16 height 16
click at [143, 257] on input "Select an option" at bounding box center [147, 261] width 16 height 16
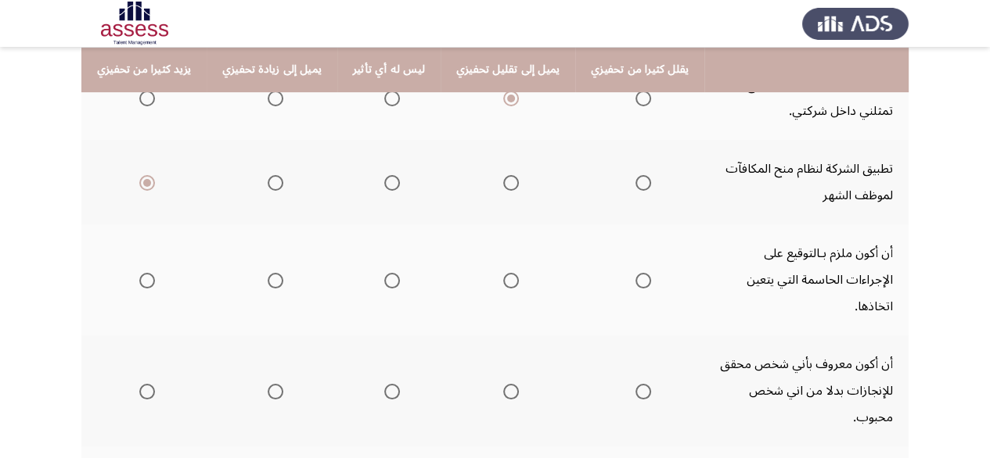
click at [383, 273] on mat-radio-group "Select an option" at bounding box center [389, 280] width 22 height 27
click at [393, 261] on th at bounding box center [388, 280] width 103 height 111
click at [386, 273] on span "Select an option" at bounding box center [392, 281] width 16 height 16
click at [386, 273] on input "Select an option" at bounding box center [392, 281] width 16 height 16
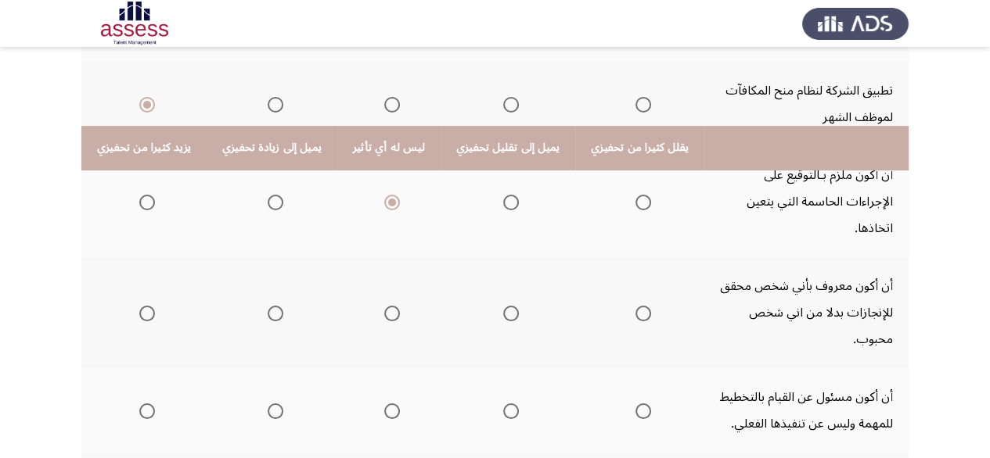
scroll to position [469, 0]
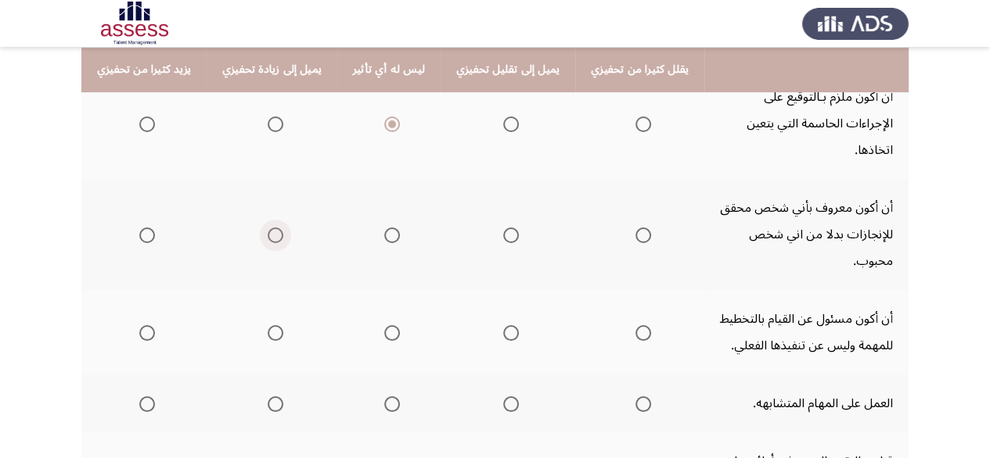
click at [268, 228] on span "Select an option" at bounding box center [276, 236] width 16 height 16
click at [268, 228] on input "Select an option" at bounding box center [276, 236] width 16 height 16
drag, startPoint x: 146, startPoint y: 197, endPoint x: 151, endPoint y: 203, distance: 8.3
click at [151, 221] on mat-radio-group "Select an option" at bounding box center [144, 234] width 22 height 27
click at [149, 228] on span "Select an option" at bounding box center [147, 236] width 16 height 16
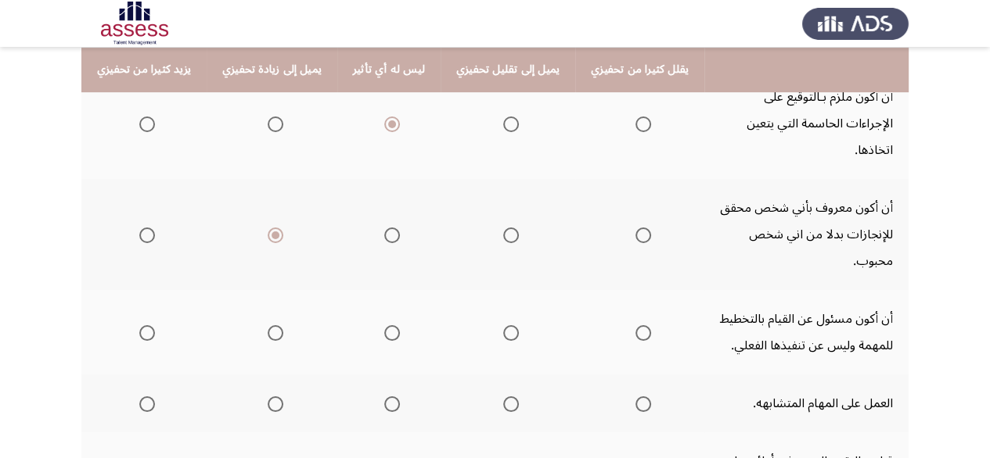
click at [149, 228] on input "Select an option" at bounding box center [147, 236] width 16 height 16
click at [268, 228] on span "Select an option" at bounding box center [276, 236] width 16 height 16
click at [268, 228] on input "Select an option" at bounding box center [276, 236] width 16 height 16
click at [387, 325] on span "Select an option" at bounding box center [392, 333] width 16 height 16
click at [387, 325] on input "Select an option" at bounding box center [392, 333] width 16 height 16
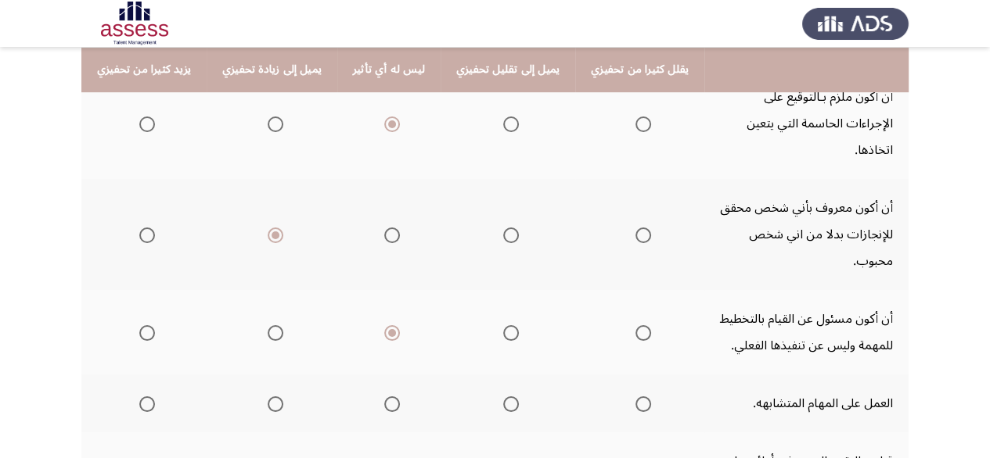
scroll to position [605, 0]
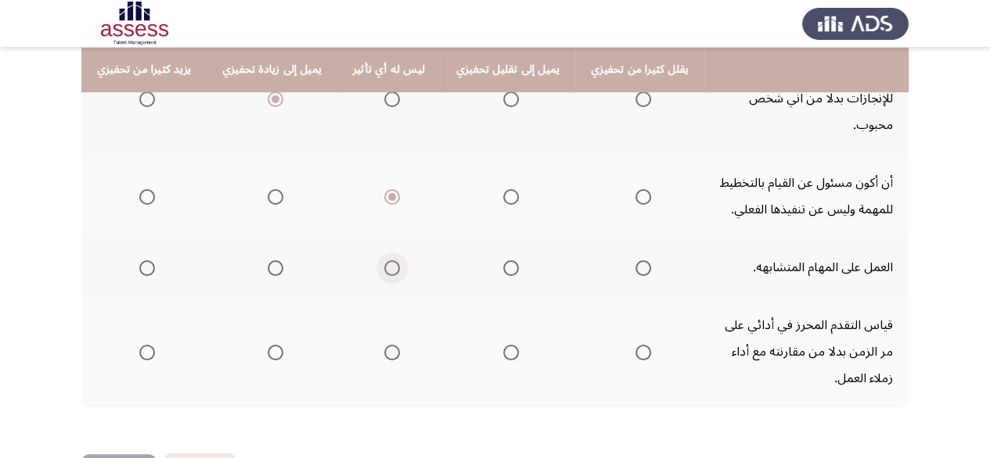
click at [385, 261] on span "Select an option" at bounding box center [392, 269] width 16 height 16
click at [385, 261] on input "Select an option" at bounding box center [392, 269] width 16 height 16
click at [144, 345] on span "Select an option" at bounding box center [147, 353] width 16 height 16
click at [144, 345] on input "Select an option" at bounding box center [147, 353] width 16 height 16
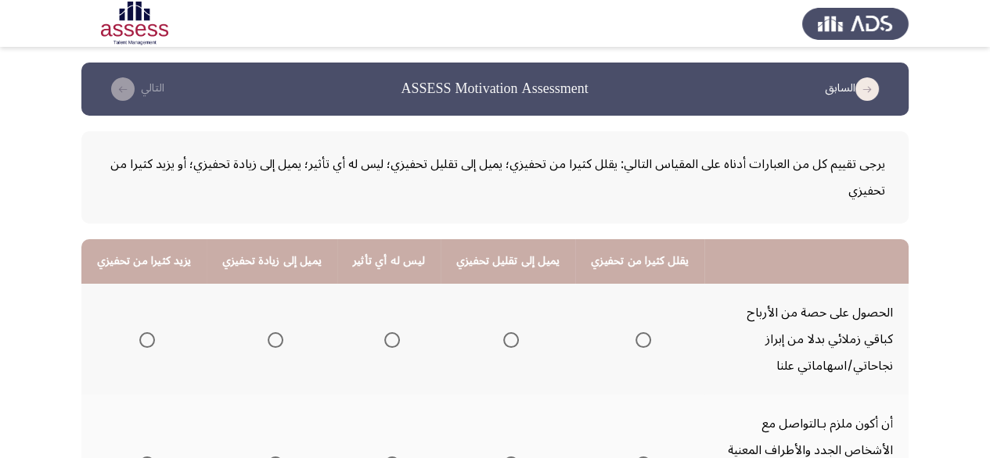
scroll to position [156, 0]
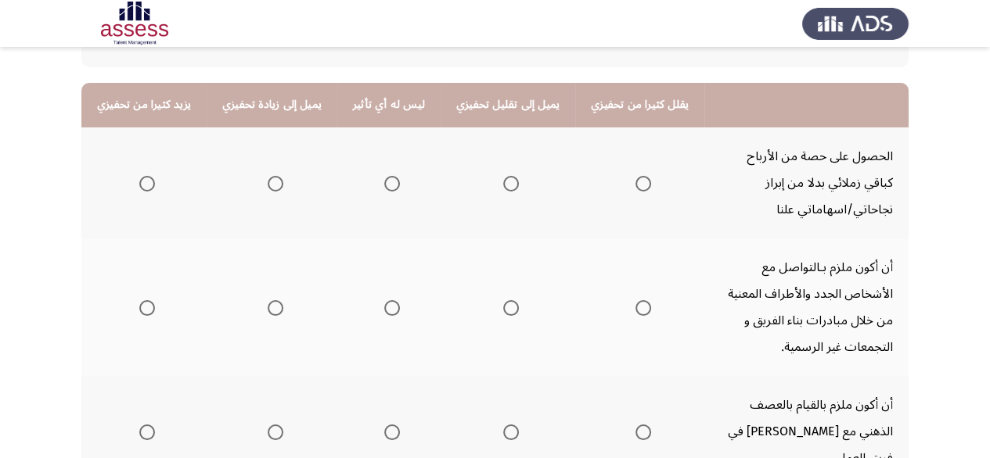
click at [144, 184] on span "Select an option" at bounding box center [147, 184] width 16 height 16
click at [144, 184] on input "Select an option" at bounding box center [147, 184] width 16 height 16
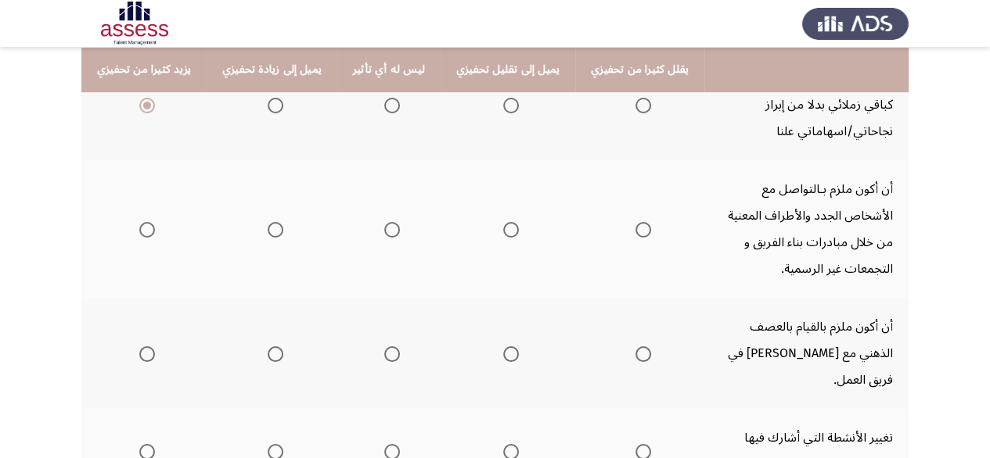
click at [386, 104] on span "Select an option" at bounding box center [392, 106] width 16 height 16
click at [386, 104] on input "Select an option" at bounding box center [392, 106] width 16 height 16
click at [150, 231] on span "Select an option" at bounding box center [147, 230] width 16 height 16
click at [150, 231] on input "Select an option" at bounding box center [147, 230] width 16 height 16
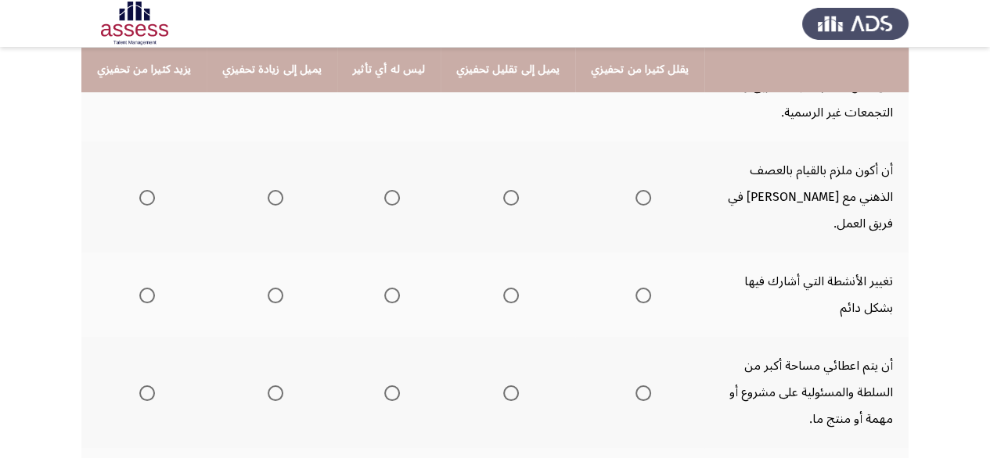
scroll to position [313, 0]
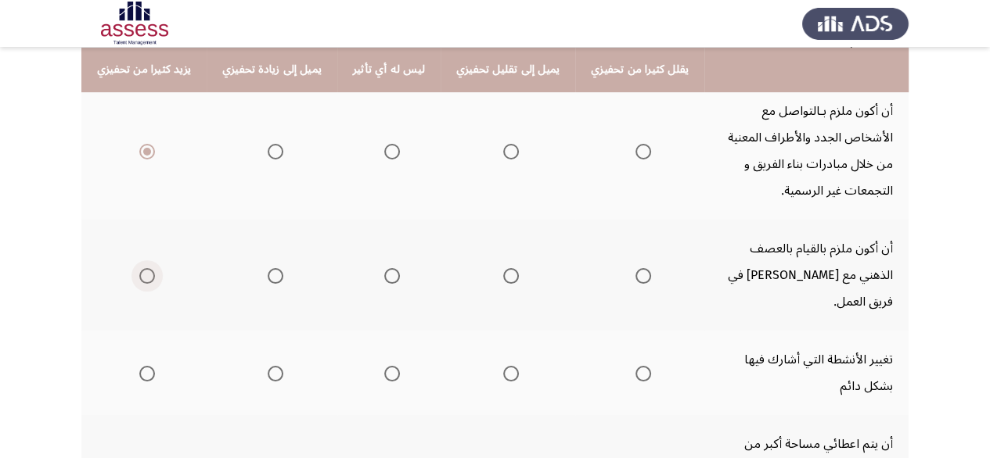
click at [142, 268] on span "Select an option" at bounding box center [147, 276] width 16 height 16
click at [142, 268] on input "Select an option" at bounding box center [147, 276] width 16 height 16
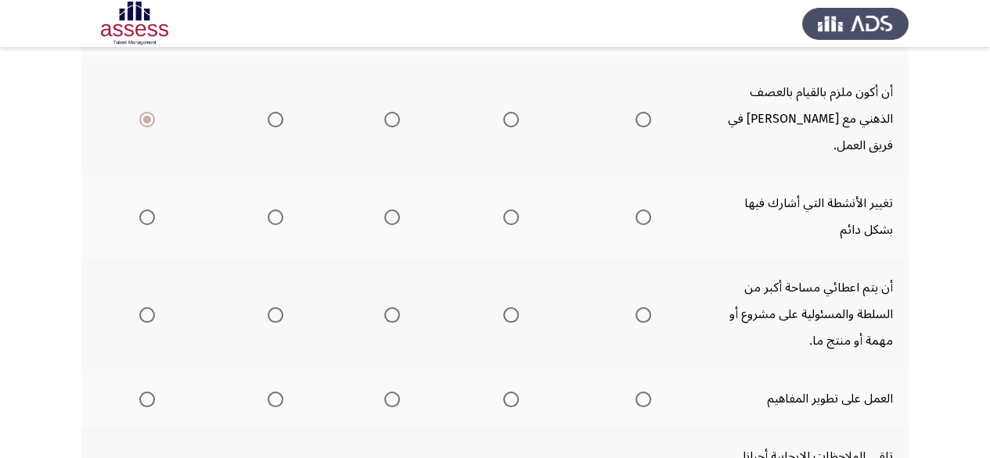
scroll to position [391, 0]
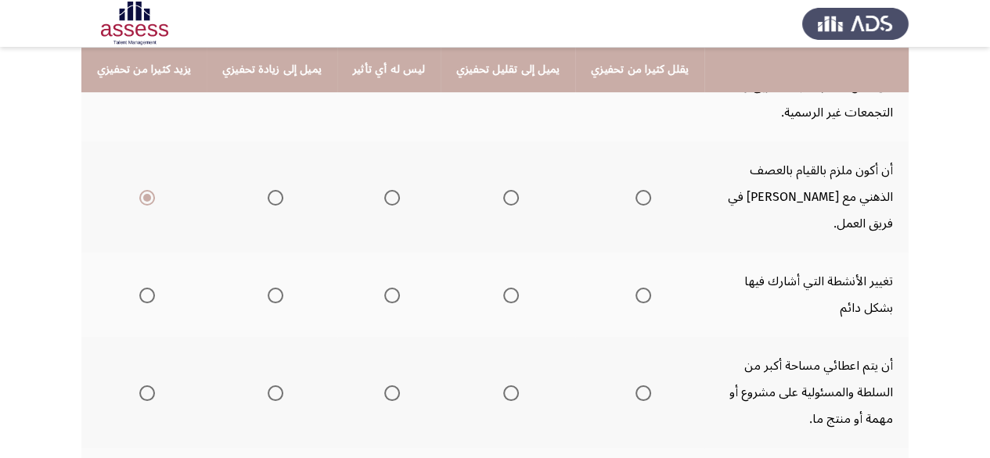
click at [503, 288] on span "Select an option" at bounding box center [511, 296] width 16 height 16
click at [503, 288] on input "Select an option" at bounding box center [511, 296] width 16 height 16
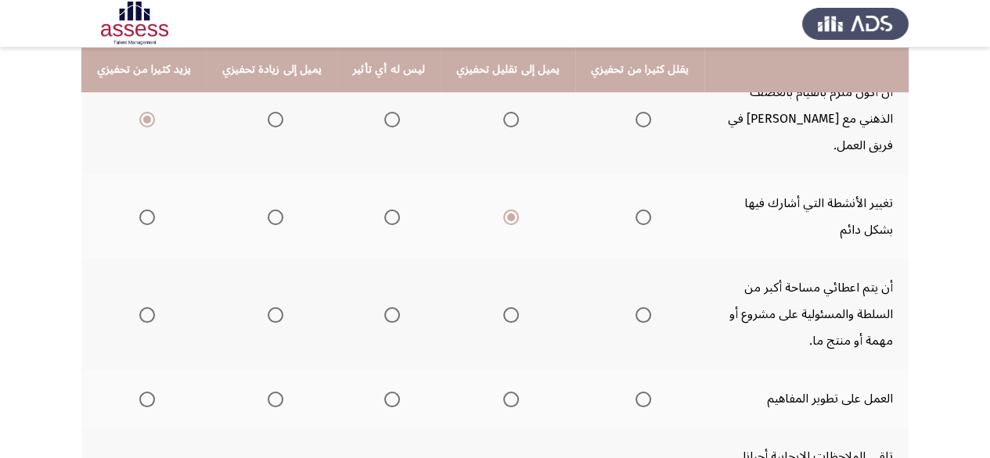
click at [146, 307] on span "Select an option" at bounding box center [147, 315] width 16 height 16
click at [146, 307] on input "Select an option" at bounding box center [147, 315] width 16 height 16
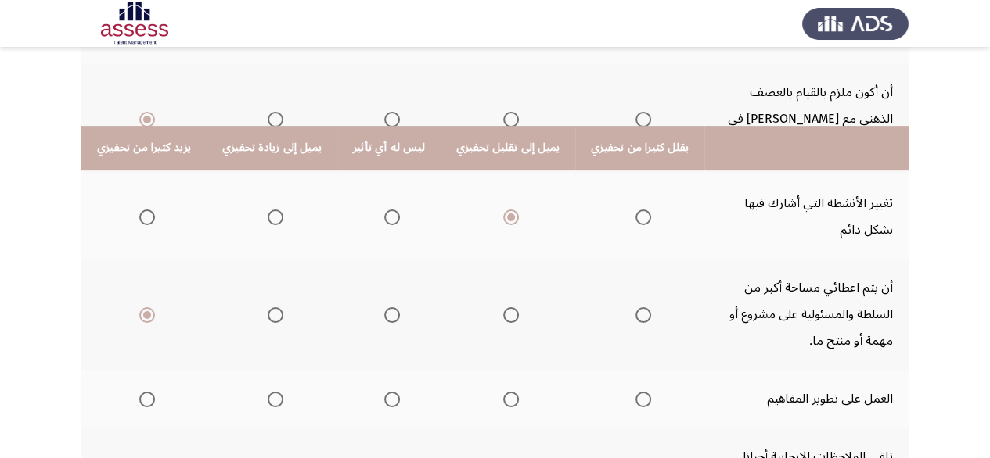
scroll to position [626, 0]
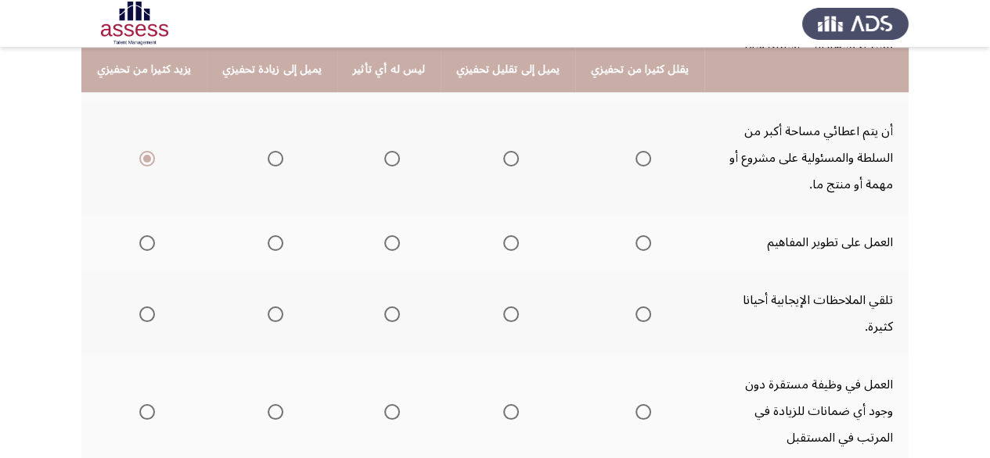
click at [149, 235] on span "Select an option" at bounding box center [147, 243] width 16 height 16
click at [149, 235] on input "Select an option" at bounding box center [147, 243] width 16 height 16
click at [268, 235] on span "Select an option" at bounding box center [276, 243] width 16 height 16
click at [268, 235] on input "Select an option" at bounding box center [276, 243] width 16 height 16
click at [268, 307] on span "Select an option" at bounding box center [276, 315] width 16 height 16
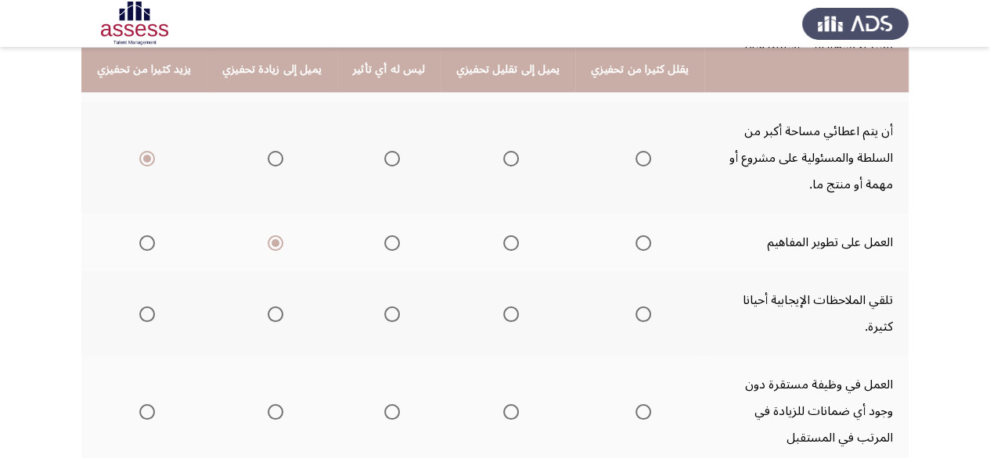
click at [268, 307] on input "Select an option" at bounding box center [276, 315] width 16 height 16
click at [635, 404] on span "Select an option" at bounding box center [643, 412] width 16 height 16
click at [635, 404] on input "Select an option" at bounding box center [643, 412] width 16 height 16
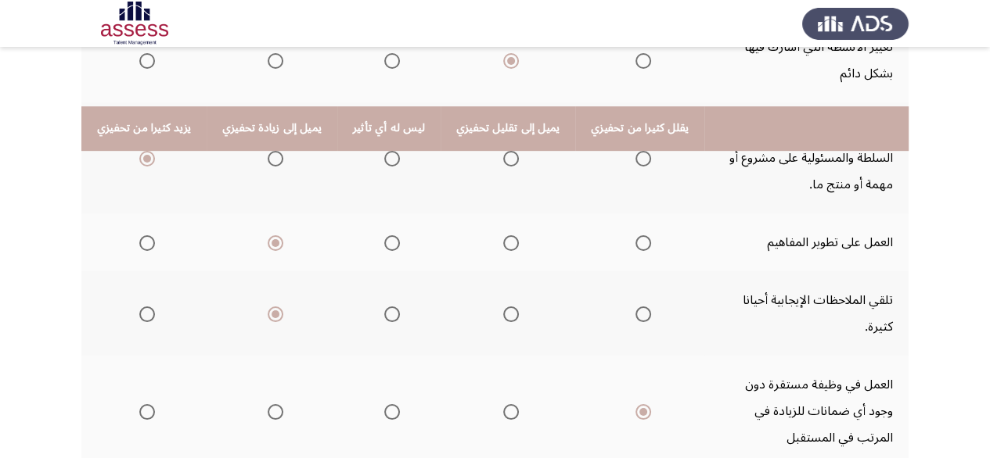
scroll to position [685, 0]
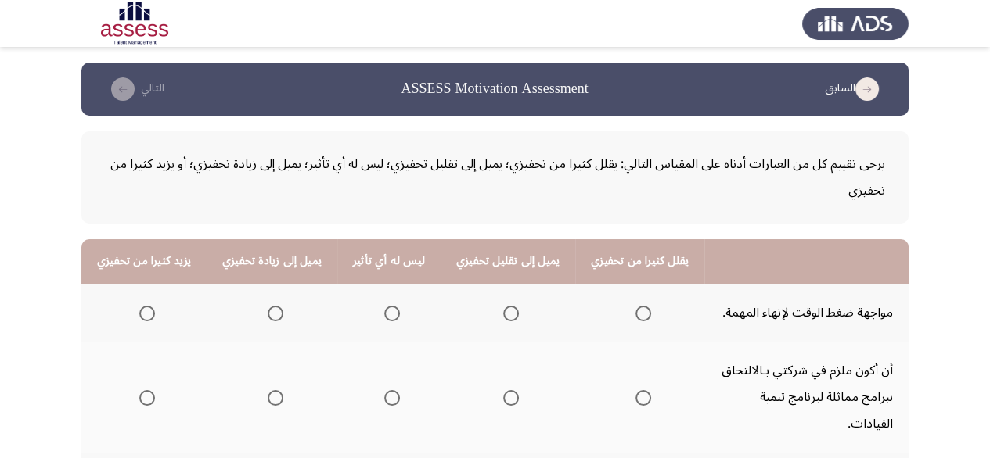
scroll to position [156, 0]
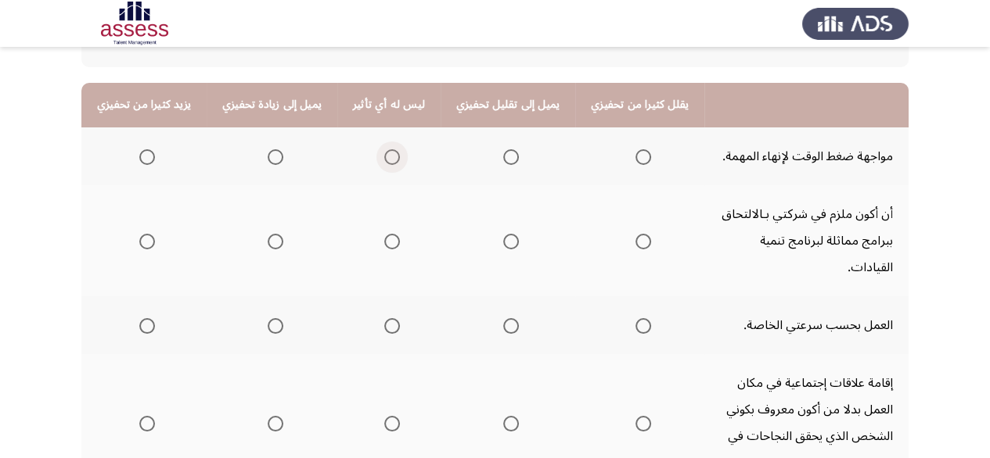
click at [384, 158] on span "Select an option" at bounding box center [392, 157] width 16 height 16
click at [384, 158] on input "Select an option" at bounding box center [392, 157] width 16 height 16
click at [270, 234] on span "Select an option" at bounding box center [276, 242] width 16 height 16
click at [270, 234] on input "Select an option" at bounding box center [276, 242] width 16 height 16
click at [268, 318] on span "Select an option" at bounding box center [276, 326] width 16 height 16
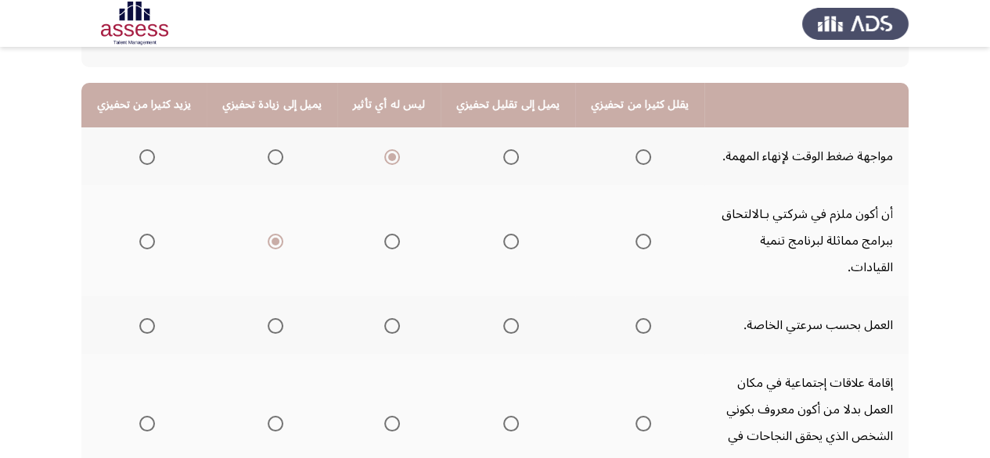
click at [268, 318] on input "Select an option" at bounding box center [276, 326] width 16 height 16
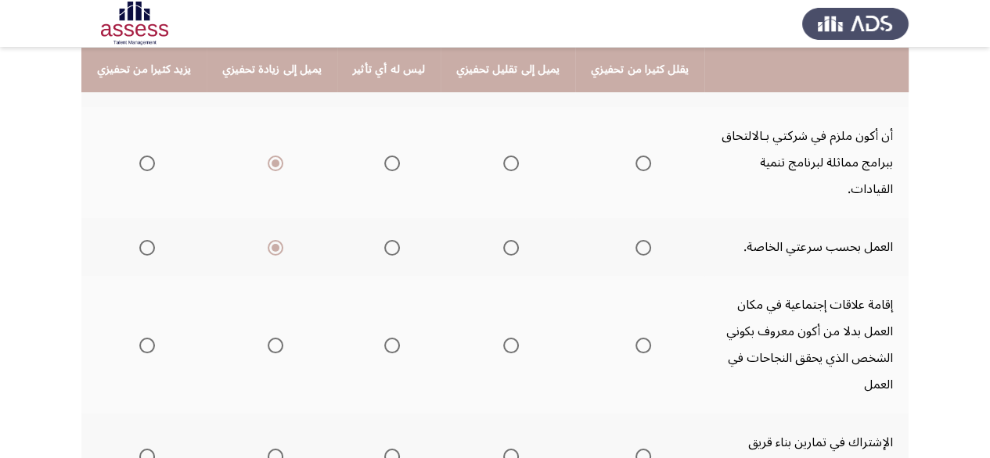
click at [503, 338] on span "Select an option" at bounding box center [511, 346] width 16 height 16
click at [503, 338] on input "Select an option" at bounding box center [511, 346] width 16 height 16
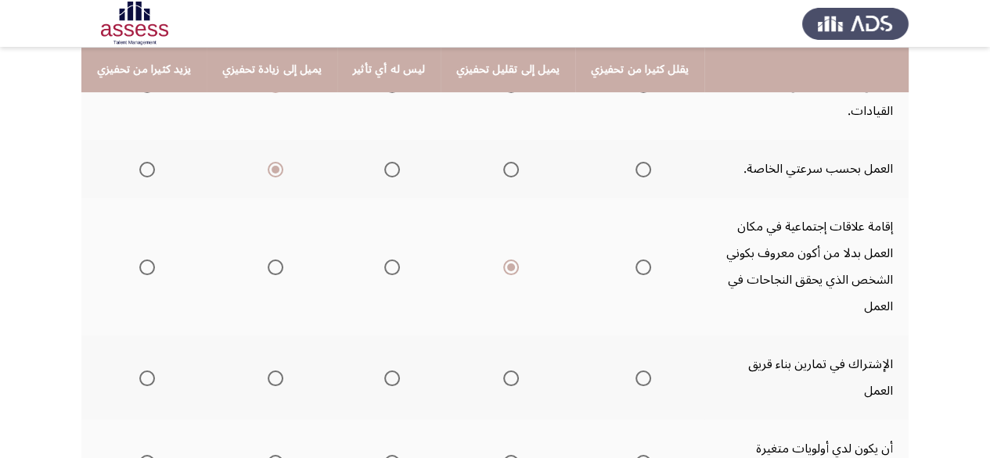
click at [635, 260] on span "Select an option" at bounding box center [643, 268] width 16 height 16
click at [635, 260] on input "Select an option" at bounding box center [643, 268] width 16 height 16
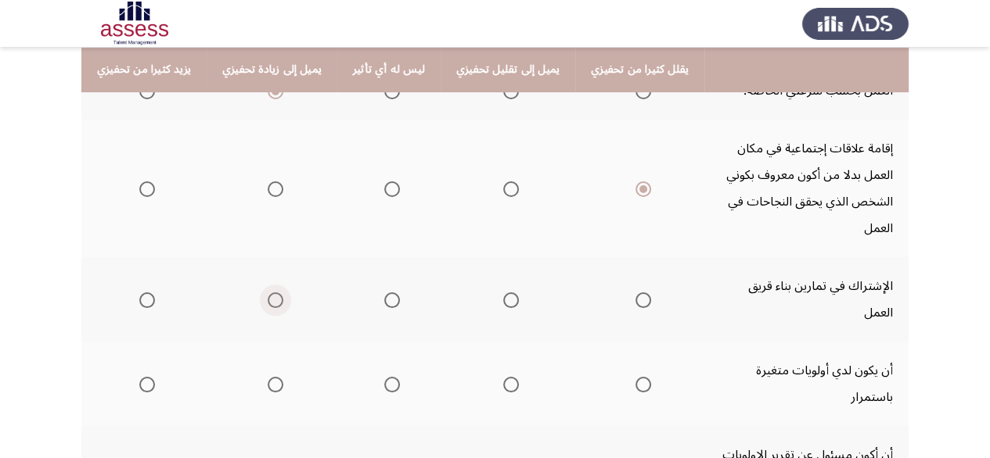
click at [274, 293] on span "Select an option" at bounding box center [276, 301] width 16 height 16
click at [274, 293] on input "Select an option" at bounding box center [276, 301] width 16 height 16
click at [388, 377] on span "Select an option" at bounding box center [392, 385] width 16 height 16
click at [388, 377] on input "Select an option" at bounding box center [392, 385] width 16 height 16
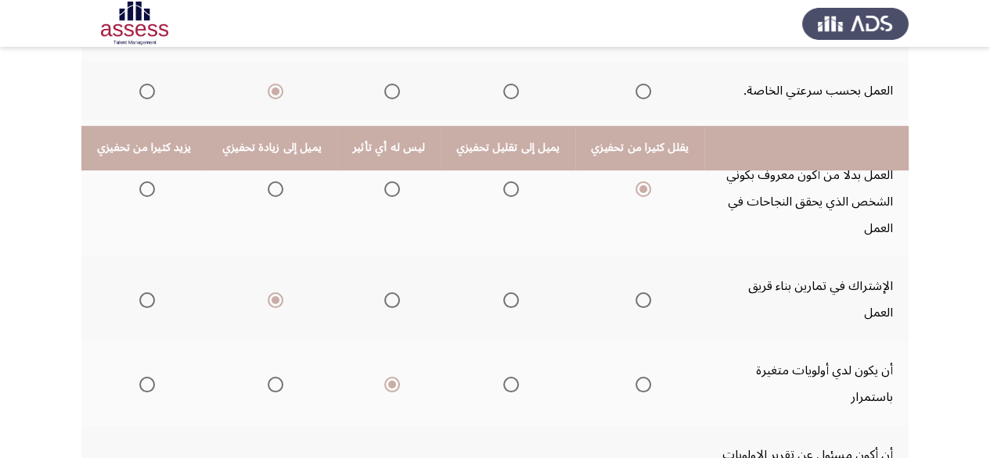
scroll to position [469, 0]
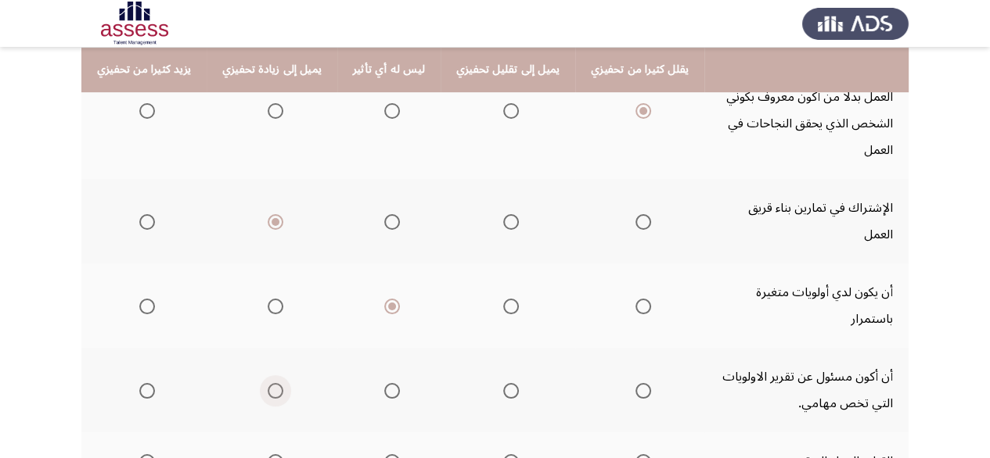
click at [272, 383] on span "Select an option" at bounding box center [276, 391] width 16 height 16
click at [272, 383] on input "Select an option" at bounding box center [276, 391] width 16 height 16
click at [635, 455] on span "Select an option" at bounding box center [643, 463] width 16 height 16
click at [635, 455] on input "Select an option" at bounding box center [643, 463] width 16 height 16
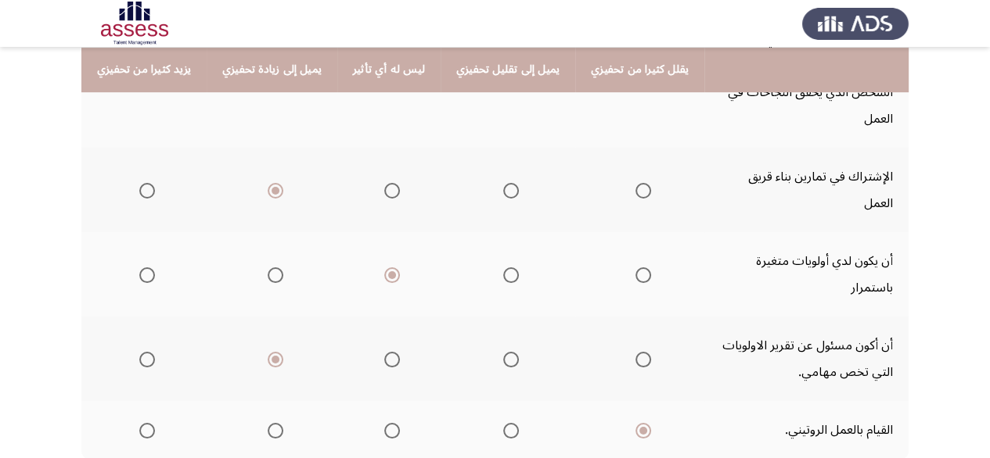
click at [504, 423] on span "Select an option" at bounding box center [511, 431] width 16 height 16
click at [504, 423] on input "Select an option" at bounding box center [511, 431] width 16 height 16
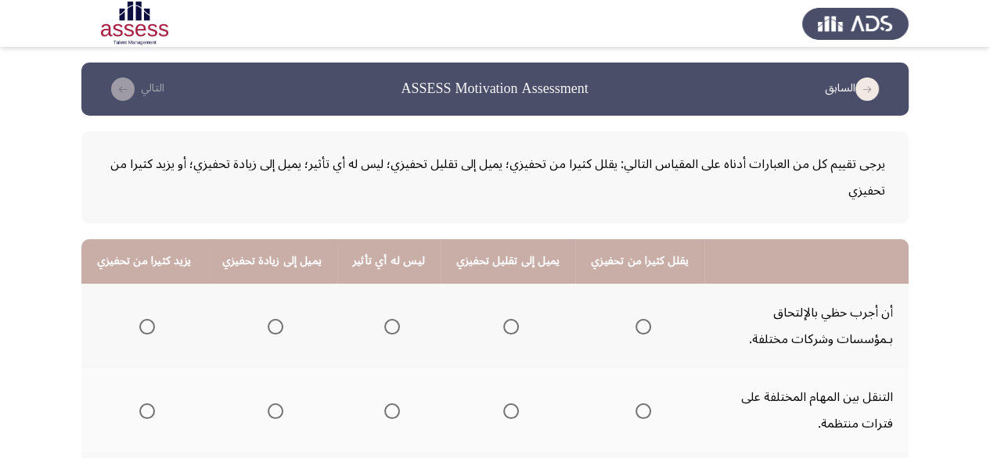
scroll to position [78, 0]
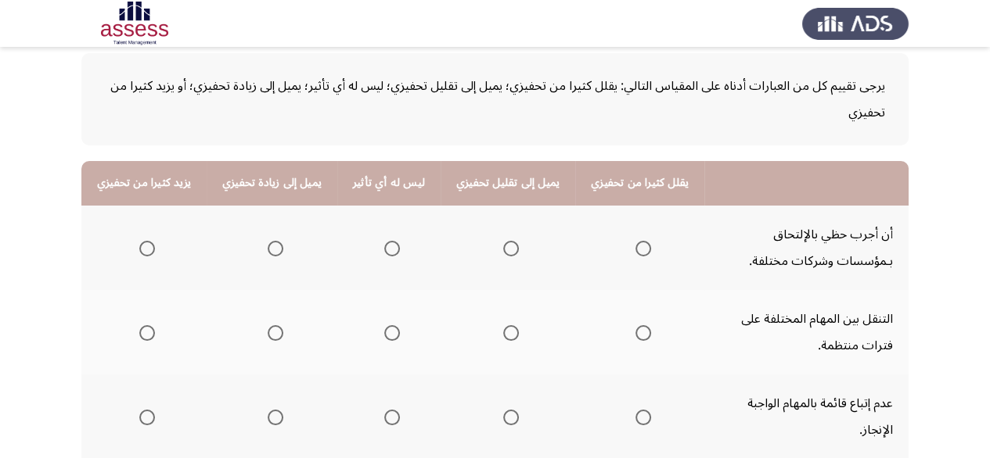
click at [385, 248] on span "Select an option" at bounding box center [392, 249] width 16 height 16
click at [385, 248] on input "Select an option" at bounding box center [392, 249] width 16 height 16
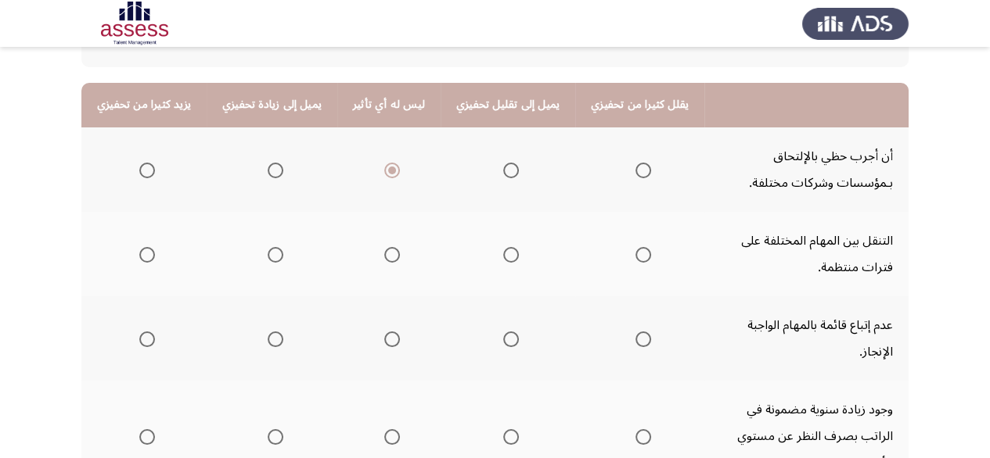
click at [503, 252] on span "Select an option" at bounding box center [511, 255] width 16 height 16
click at [503, 252] on input "Select an option" at bounding box center [511, 255] width 16 height 16
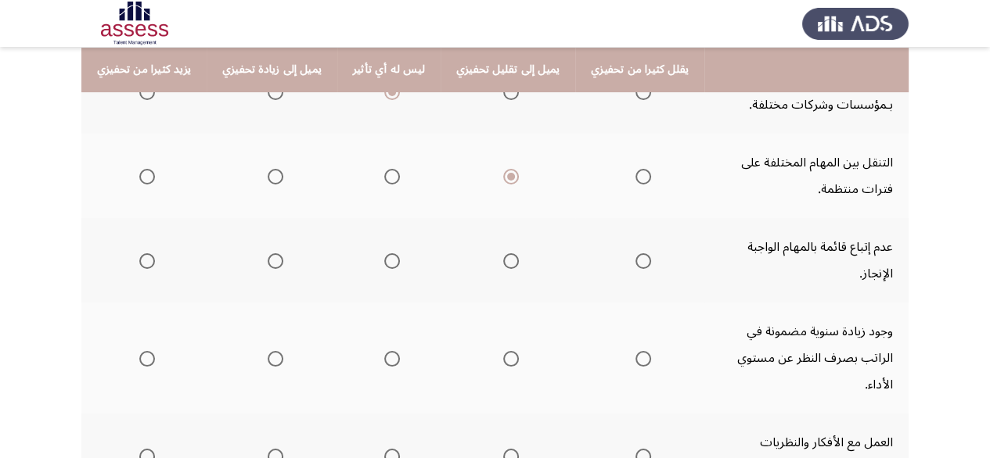
click at [634, 244] on th at bounding box center [639, 260] width 129 height 84
click at [635, 253] on span "Select an option" at bounding box center [643, 261] width 16 height 16
click at [635, 253] on input "Select an option" at bounding box center [643, 261] width 16 height 16
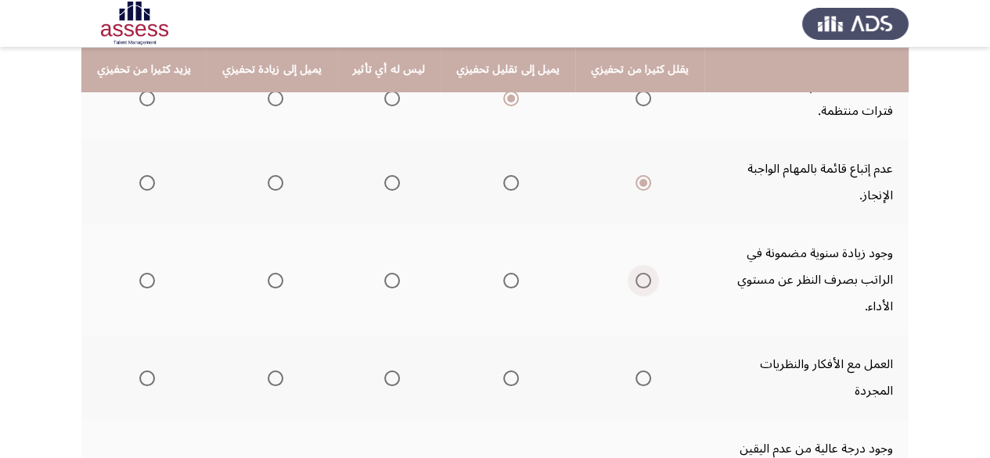
click at [635, 273] on span "Select an option" at bounding box center [643, 281] width 16 height 16
click at [635, 273] on input "Select an option" at bounding box center [643, 281] width 16 height 16
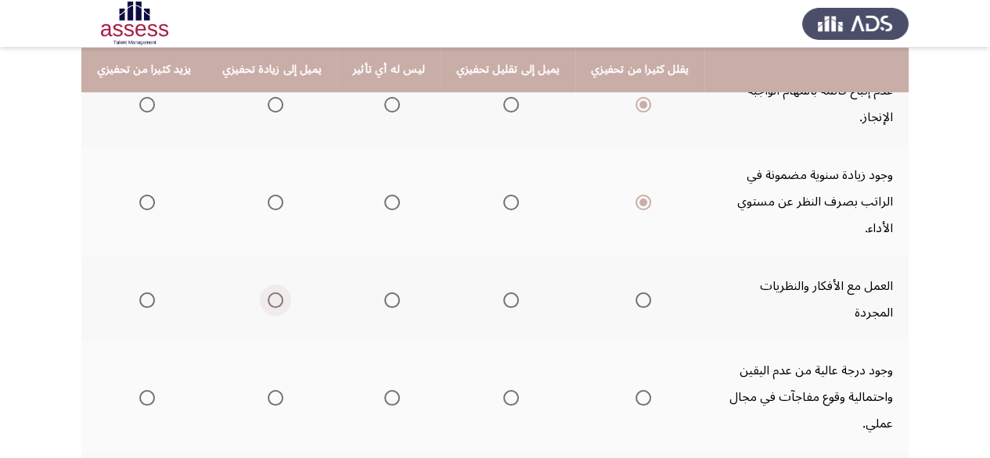
click at [268, 293] on span "Select an option" at bounding box center [276, 301] width 16 height 16
click at [268, 293] on input "Select an option" at bounding box center [276, 301] width 16 height 16
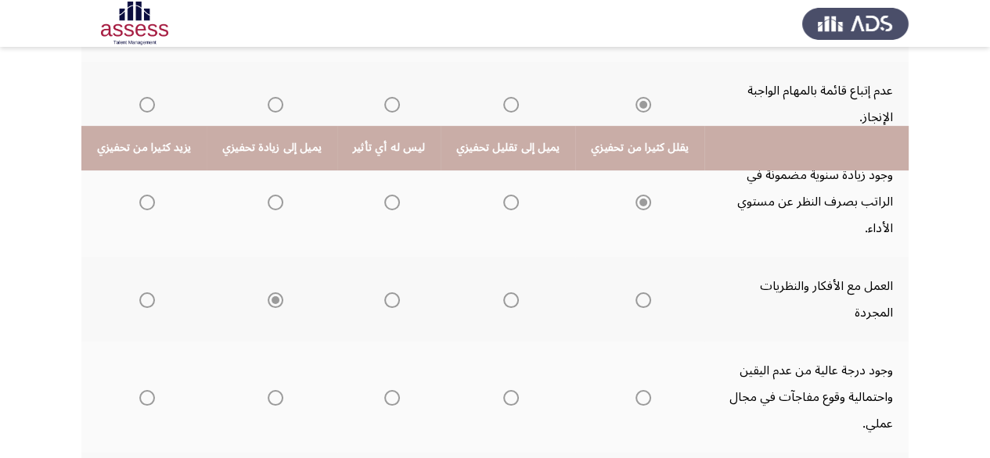
scroll to position [469, 0]
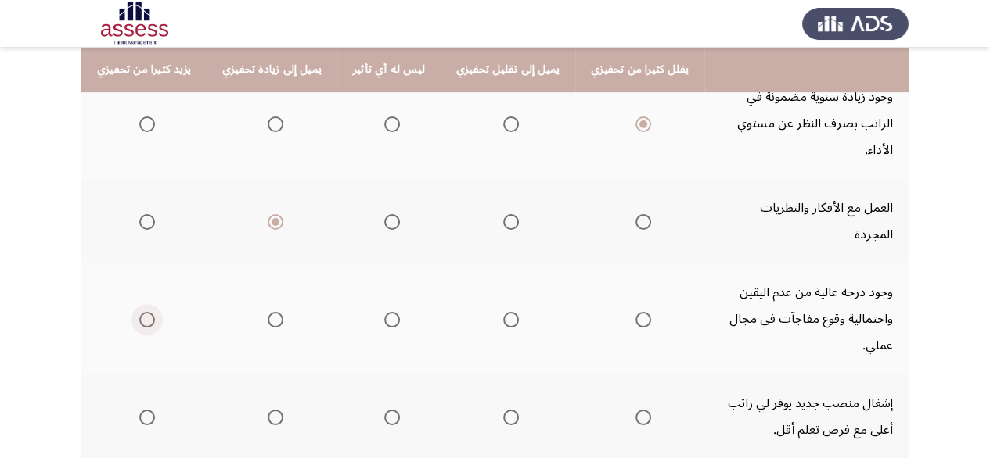
click at [139, 312] on span "Select an option" at bounding box center [147, 320] width 16 height 16
click at [139, 312] on input "Select an option" at bounding box center [147, 320] width 16 height 16
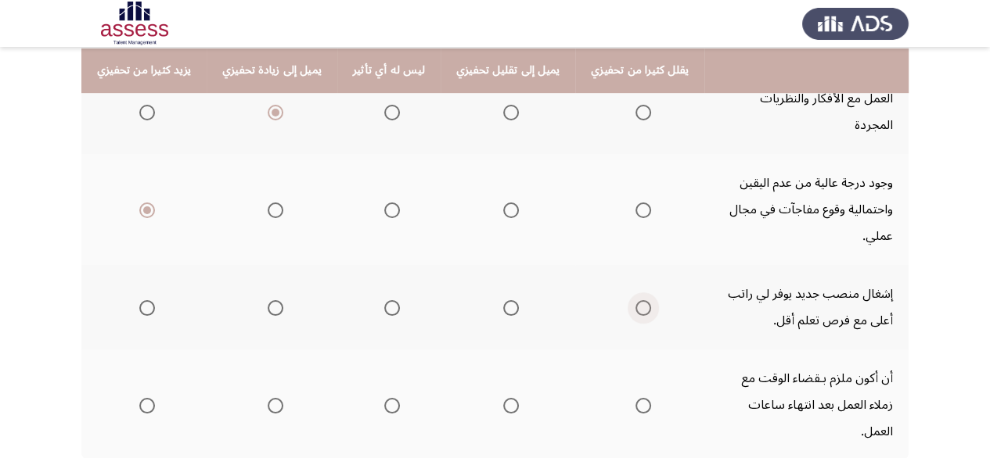
click at [635, 300] on span "Select an option" at bounding box center [643, 308] width 16 height 16
click at [635, 300] on input "Select an option" at bounding box center [643, 308] width 16 height 16
click at [273, 398] on span "Select an option" at bounding box center [276, 406] width 16 height 16
click at [273, 398] on input "Select an option" at bounding box center [276, 406] width 16 height 16
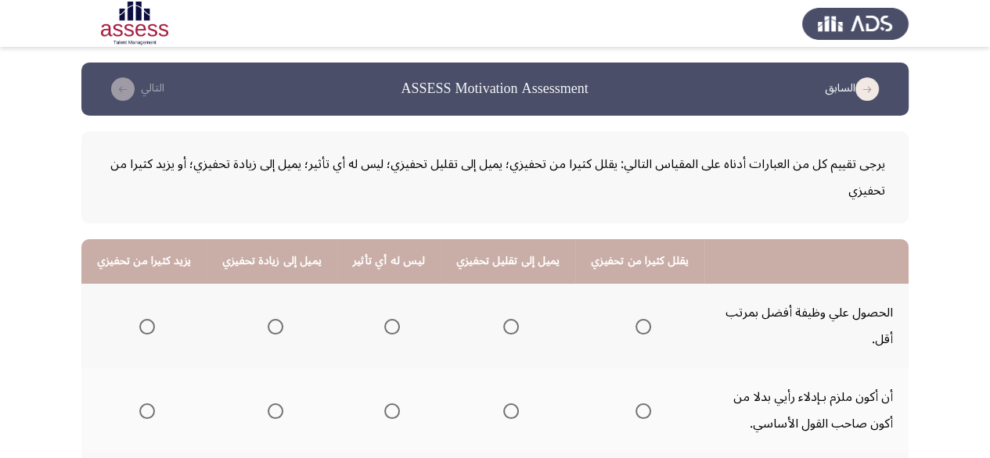
scroll to position [156, 0]
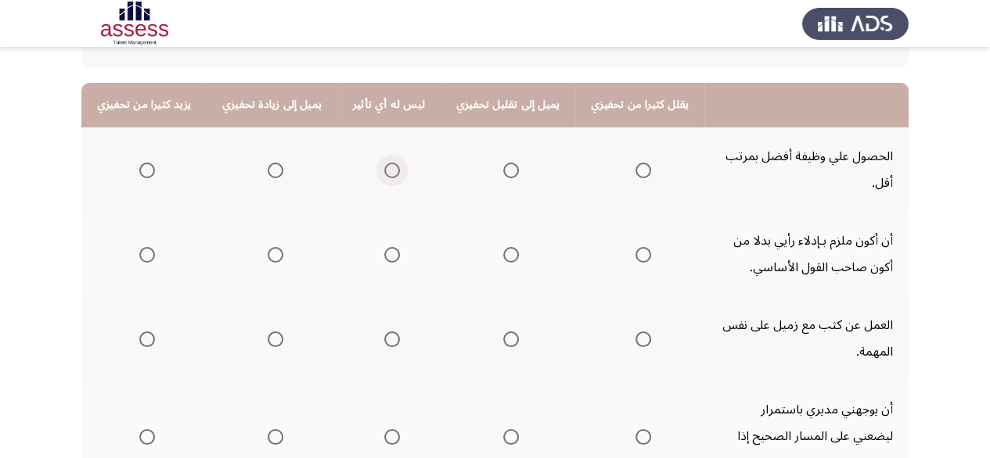
click at [384, 170] on span "Select an option" at bounding box center [392, 171] width 16 height 16
click at [384, 170] on input "Select an option" at bounding box center [392, 171] width 16 height 16
click at [503, 163] on span "Select an option" at bounding box center [511, 171] width 16 height 16
click at [503, 163] on input "Select an option" at bounding box center [511, 171] width 16 height 16
click at [503, 254] on span "Select an option" at bounding box center [511, 255] width 16 height 16
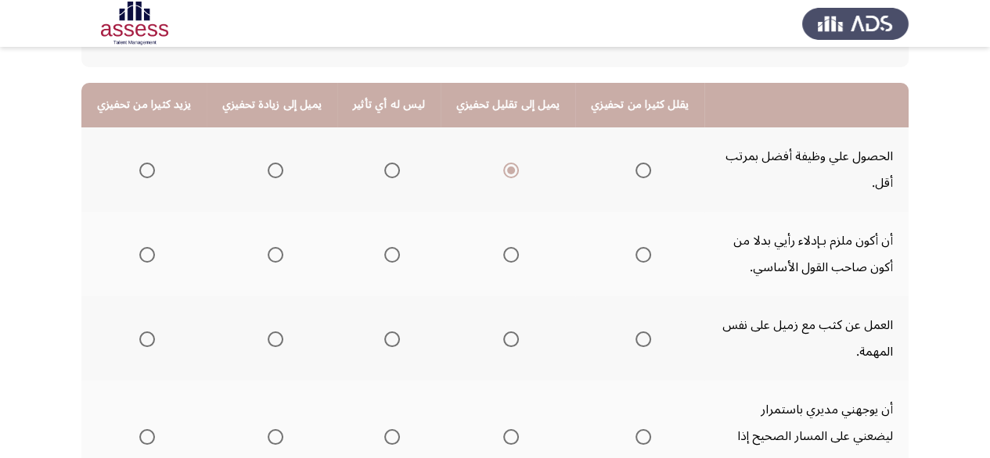
click at [503, 254] on input "Select an option" at bounding box center [511, 255] width 16 height 16
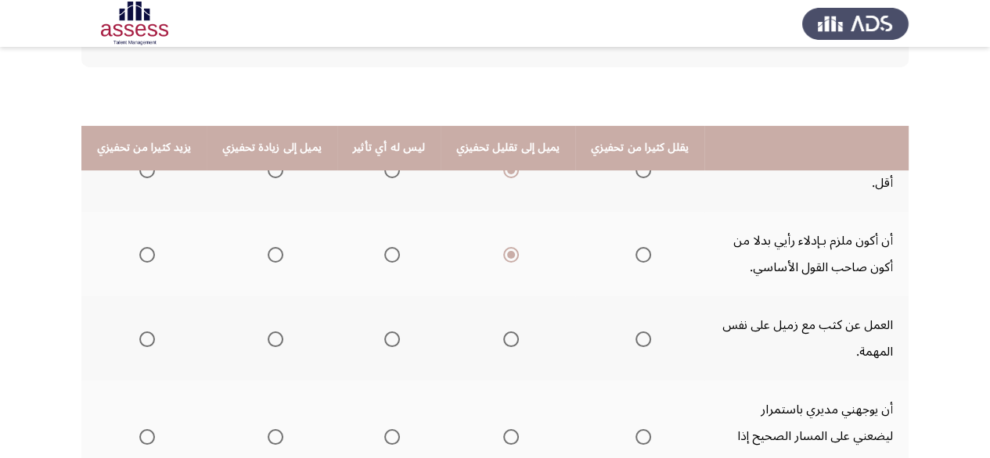
scroll to position [235, 0]
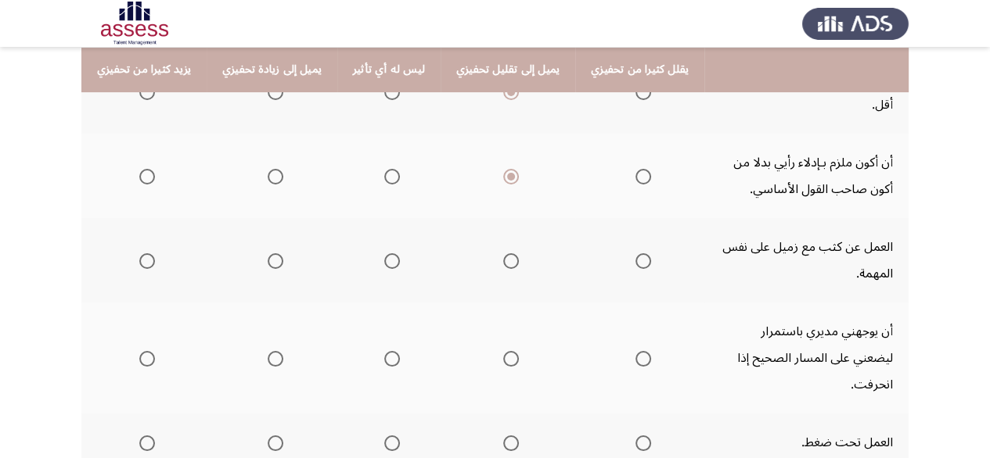
click at [386, 256] on span "Select an option" at bounding box center [392, 261] width 16 height 16
click at [386, 256] on input "Select an option" at bounding box center [392, 261] width 16 height 16
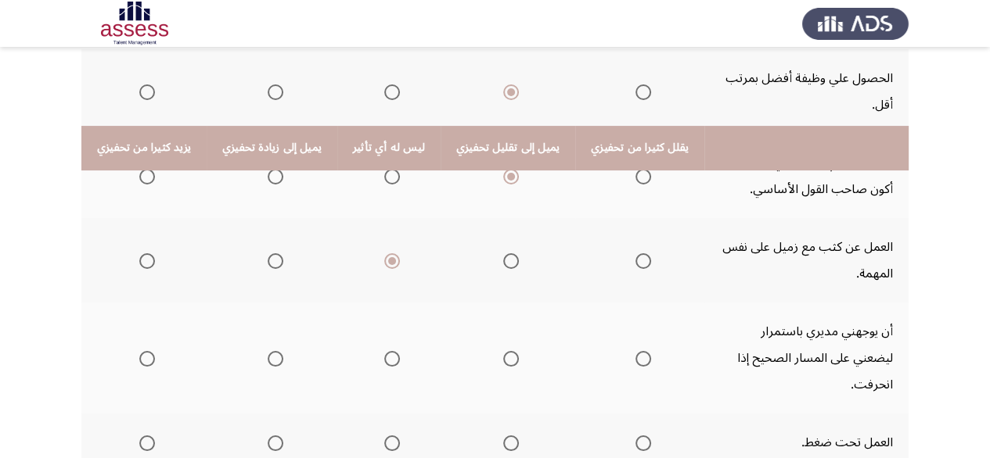
scroll to position [313, 0]
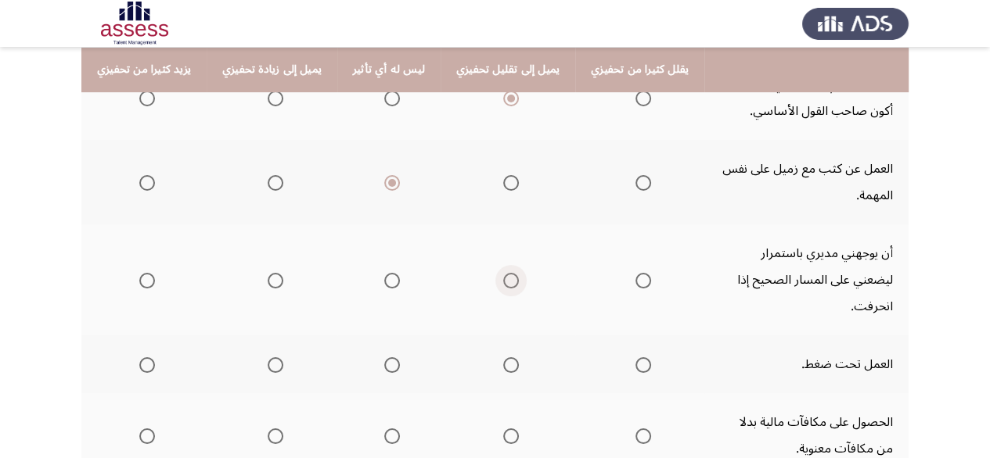
click at [503, 273] on span "Select an option" at bounding box center [511, 281] width 16 height 16
click at [503, 273] on input "Select an option" at bounding box center [511, 281] width 16 height 16
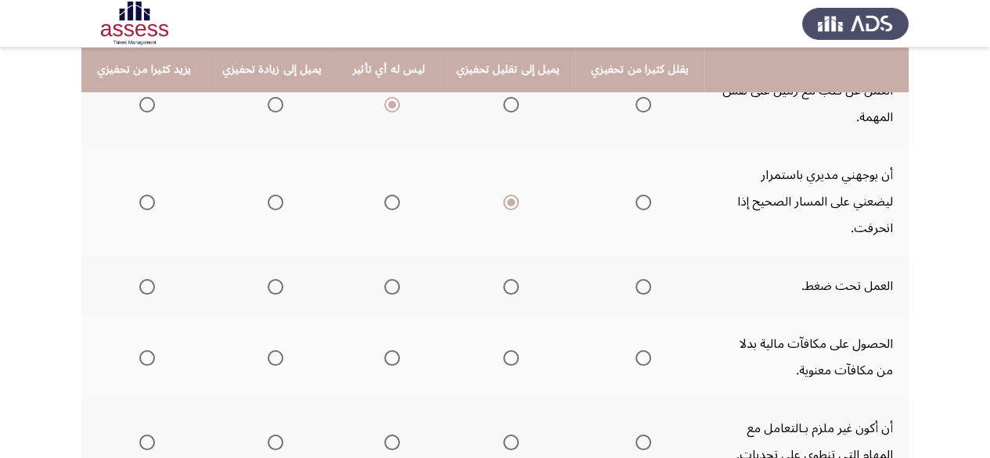
click at [384, 279] on span "Select an option" at bounding box center [392, 287] width 16 height 16
click at [384, 279] on input "Select an option" at bounding box center [392, 287] width 16 height 16
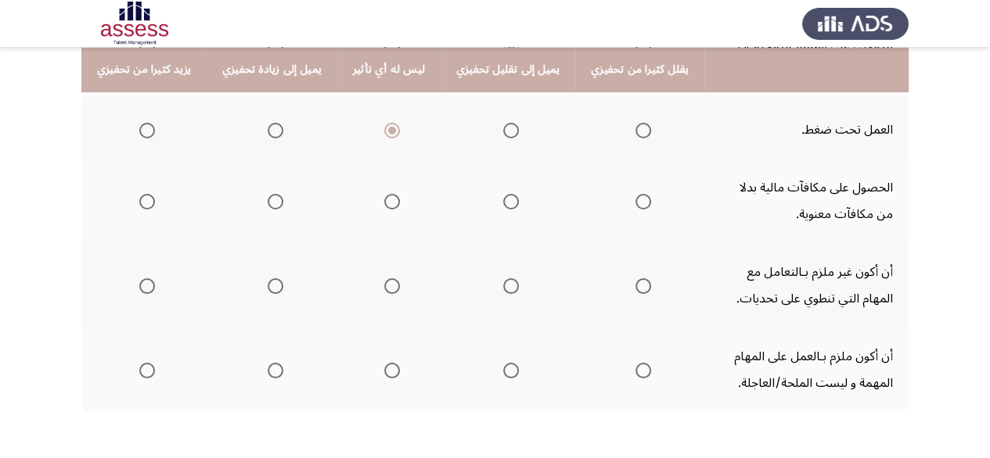
scroll to position [469, 0]
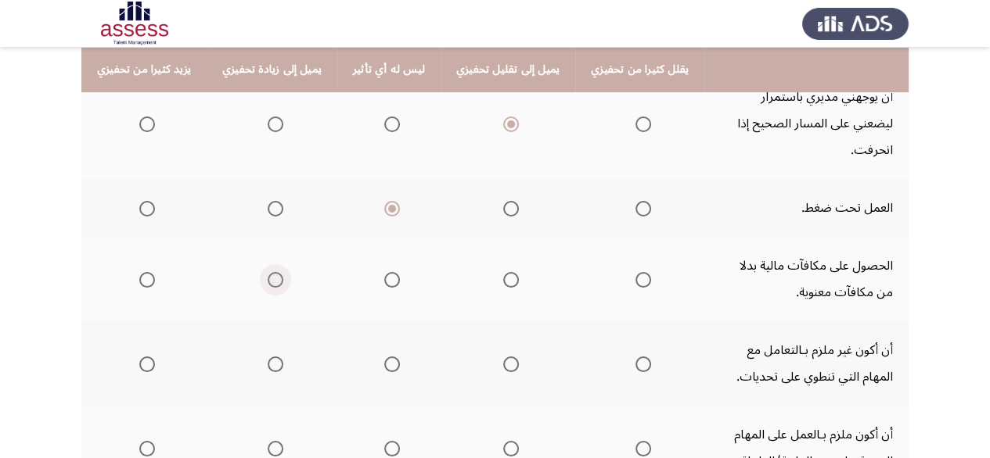
click at [268, 272] on span "Select an option" at bounding box center [276, 280] width 16 height 16
click at [268, 272] on input "Select an option" at bounding box center [276, 280] width 16 height 16
click at [503, 272] on span "Select an option" at bounding box center [511, 280] width 16 height 16
click at [503, 272] on input "Select an option" at bounding box center [511, 280] width 16 height 16
click at [278, 272] on span "Select an option" at bounding box center [276, 280] width 16 height 16
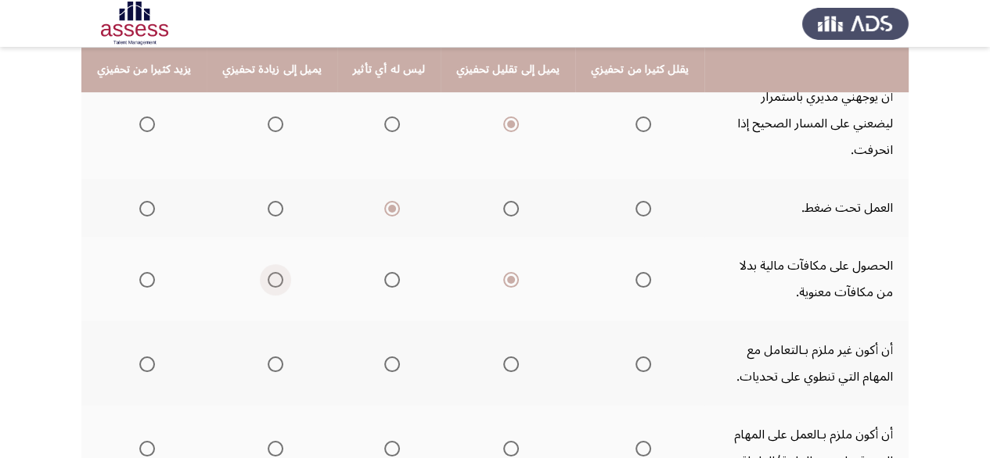
click at [278, 272] on input "Select an option" at bounding box center [276, 280] width 16 height 16
click at [384, 272] on span "Select an option" at bounding box center [392, 280] width 16 height 16
click at [384, 272] on input "Select an option" at bounding box center [392, 280] width 16 height 16
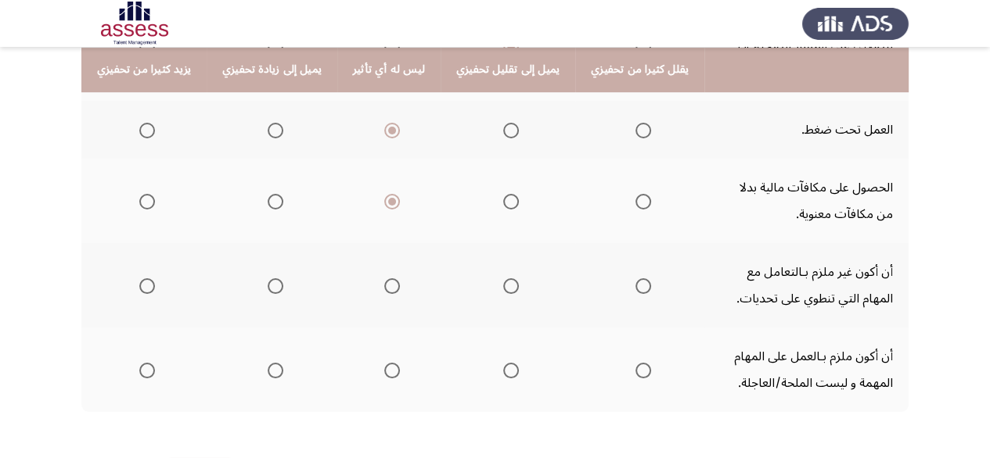
click at [505, 278] on span "Select an option" at bounding box center [511, 286] width 16 height 16
click at [505, 278] on input "Select an option" at bounding box center [511, 286] width 16 height 16
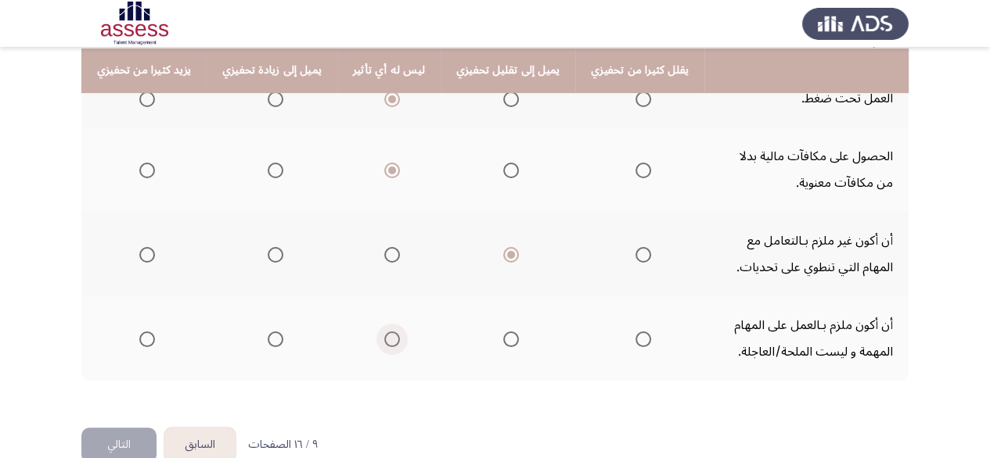
click at [384, 332] on span "Select an option" at bounding box center [392, 340] width 16 height 16
click at [384, 332] on input "Select an option" at bounding box center [392, 340] width 16 height 16
click at [106, 428] on button "التالي" at bounding box center [118, 445] width 75 height 35
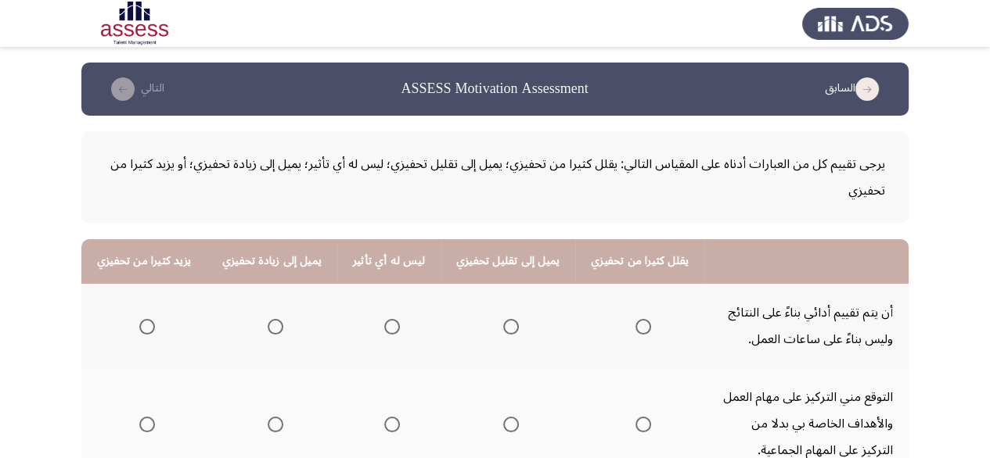
scroll to position [156, 0]
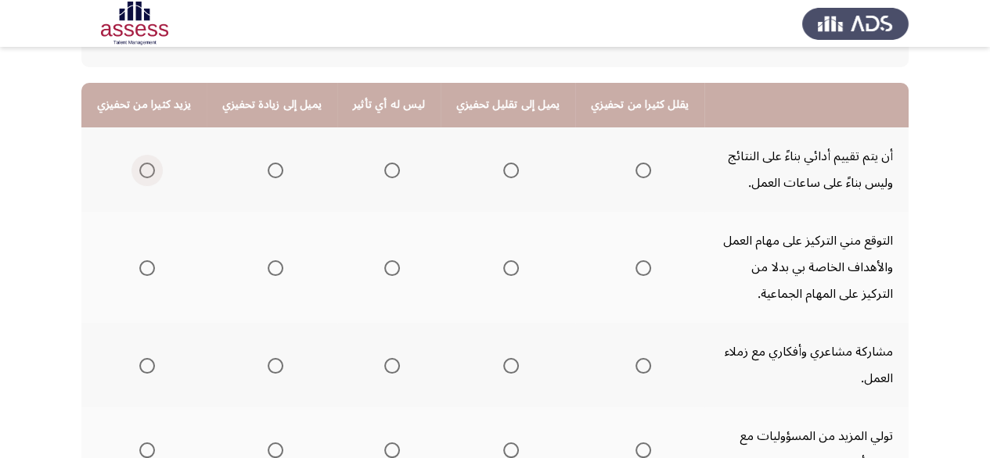
click at [153, 172] on span "Select an option" at bounding box center [147, 171] width 16 height 16
click at [153, 172] on input "Select an option" at bounding box center [147, 171] width 16 height 16
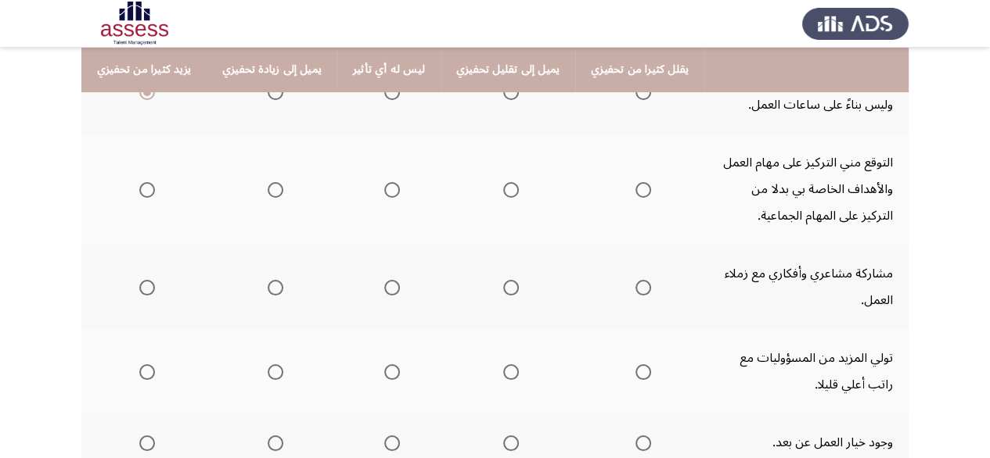
click at [384, 190] on span "Select an option" at bounding box center [392, 190] width 16 height 16
click at [384, 190] on input "Select an option" at bounding box center [392, 190] width 16 height 16
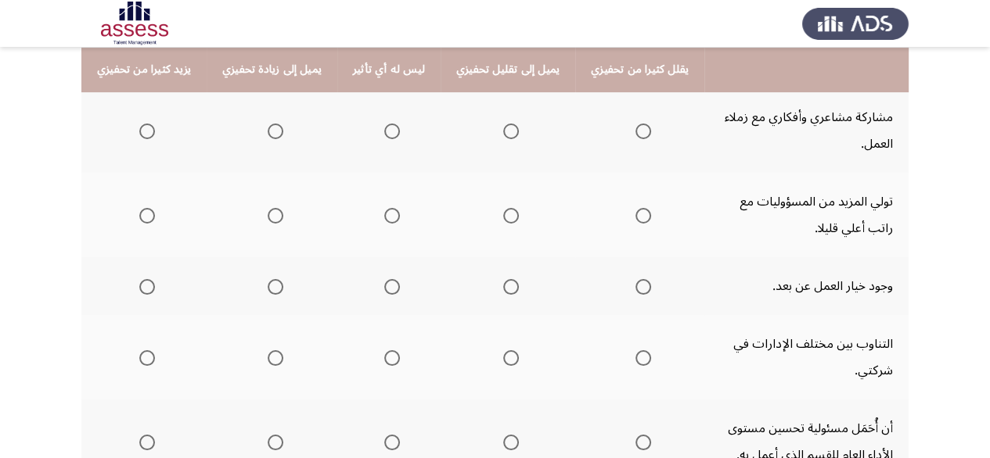
scroll to position [313, 0]
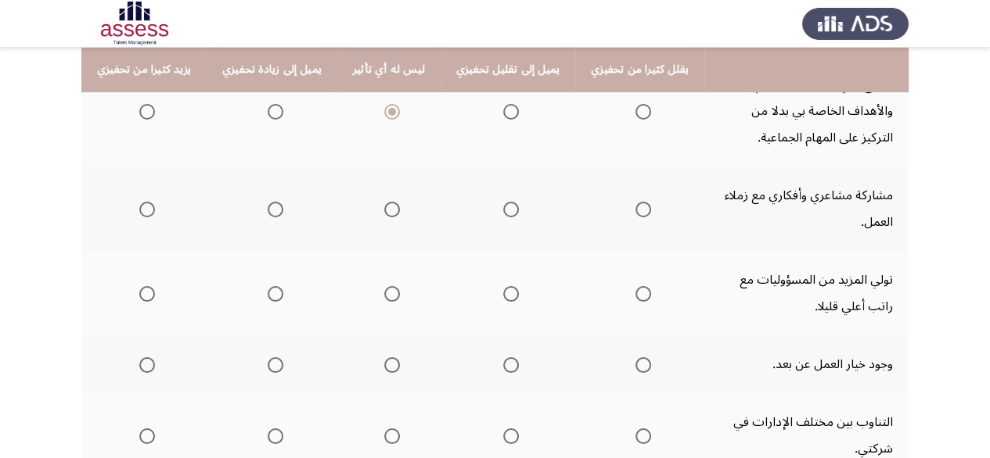
click at [385, 208] on span "Select an option" at bounding box center [392, 210] width 16 height 16
click at [385, 208] on input "Select an option" at bounding box center [392, 210] width 16 height 16
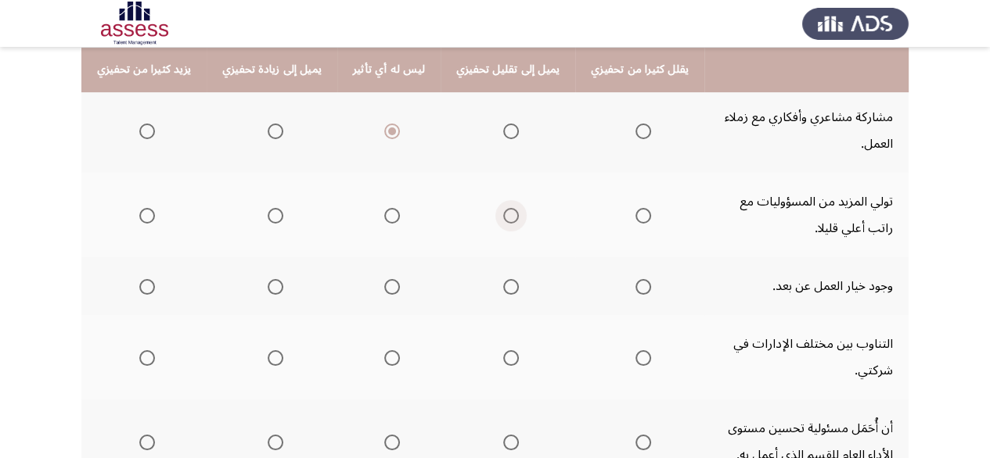
click at [505, 211] on span "Select an option" at bounding box center [511, 216] width 16 height 16
click at [505, 211] on input "Select an option" at bounding box center [511, 216] width 16 height 16
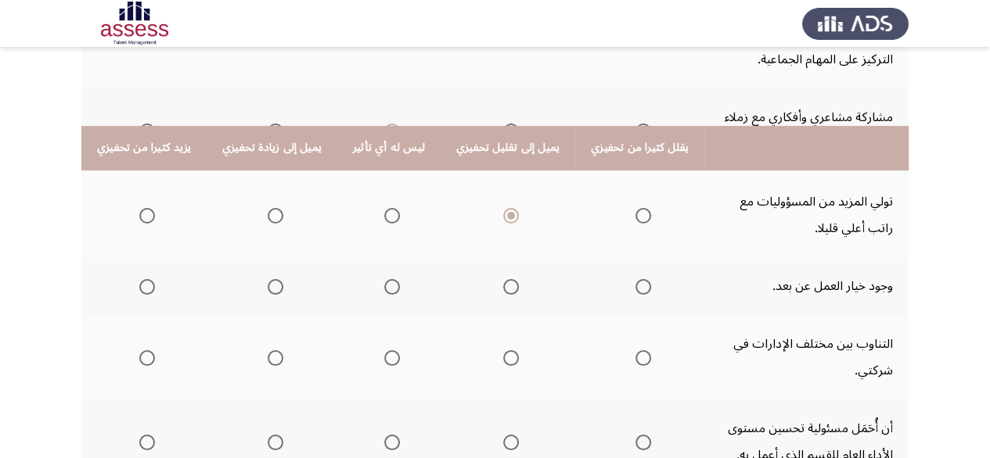
scroll to position [469, 0]
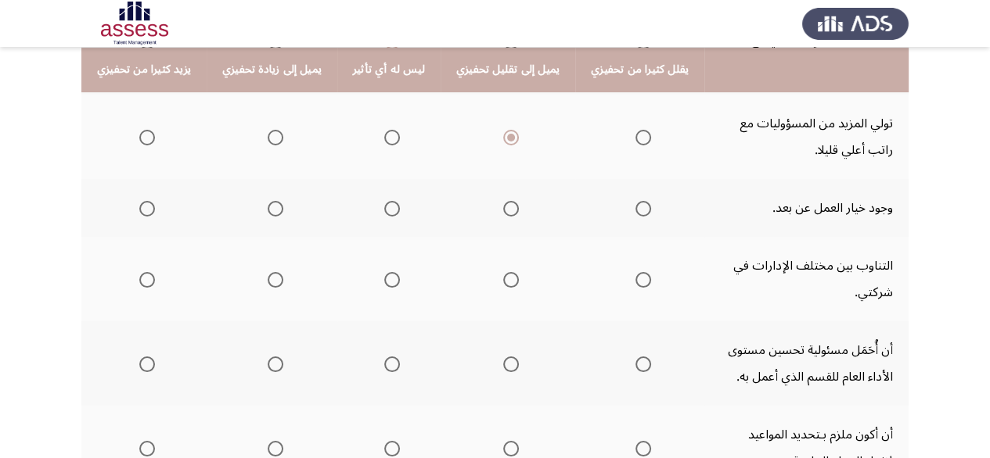
click at [273, 210] on span "Select an option" at bounding box center [276, 209] width 16 height 16
click at [273, 210] on input "Select an option" at bounding box center [276, 209] width 16 height 16
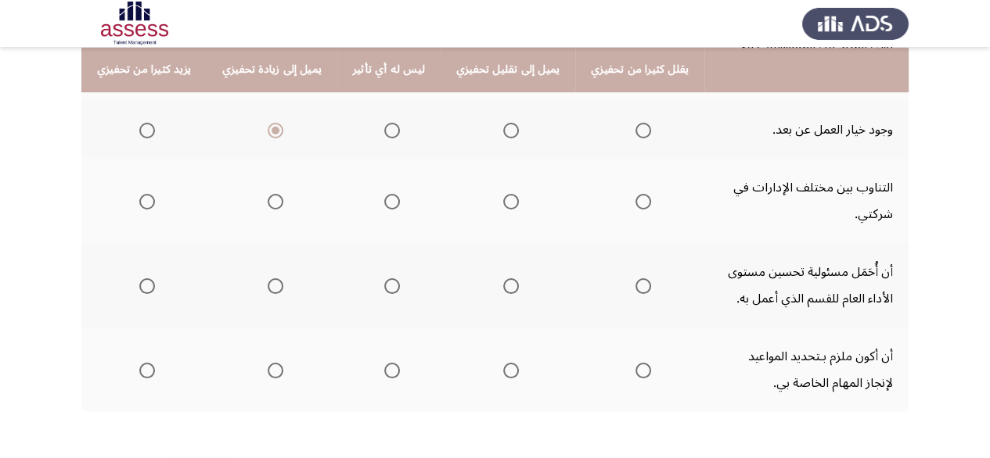
click at [384, 203] on span "Select an option" at bounding box center [392, 202] width 16 height 16
click at [384, 203] on input "Select an option" at bounding box center [392, 202] width 16 height 16
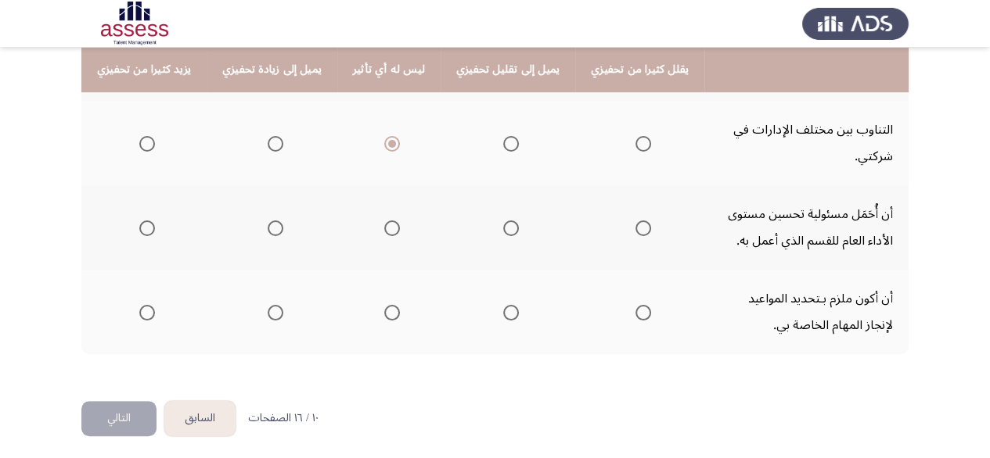
click at [146, 221] on span "Select an option" at bounding box center [147, 229] width 16 height 16
click at [146, 221] on input "Select an option" at bounding box center [147, 229] width 16 height 16
click at [145, 307] on span "Select an option" at bounding box center [147, 313] width 16 height 16
click at [145, 307] on input "Select an option" at bounding box center [147, 313] width 16 height 16
click at [108, 408] on button "التالي" at bounding box center [118, 418] width 75 height 35
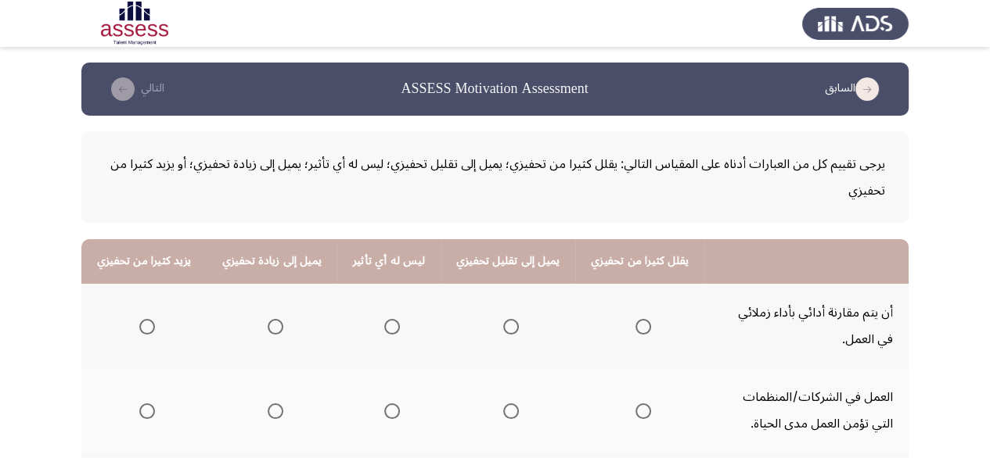
scroll to position [156, 0]
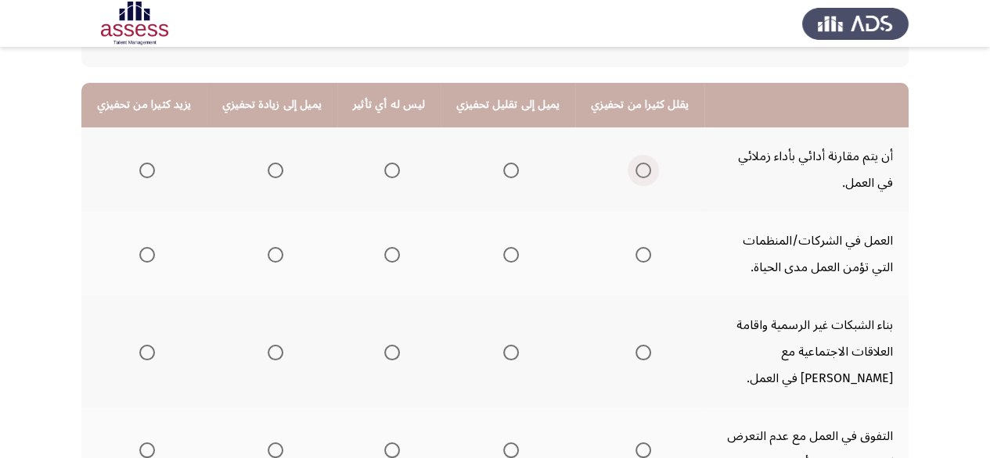
drag, startPoint x: 623, startPoint y: 171, endPoint x: 627, endPoint y: 182, distance: 12.1
click at [627, 182] on th at bounding box center [639, 170] width 129 height 84
click at [384, 173] on span "Select an option" at bounding box center [392, 171] width 16 height 16
click at [384, 173] on input "Select an option" at bounding box center [392, 171] width 16 height 16
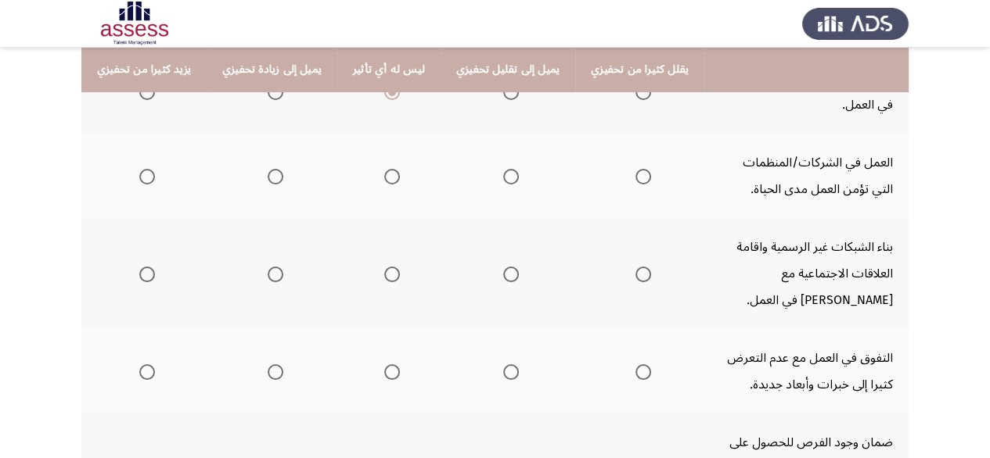
click at [635, 178] on span "Select an option" at bounding box center [643, 177] width 16 height 16
click at [635, 178] on input "Select an option" at bounding box center [643, 177] width 16 height 16
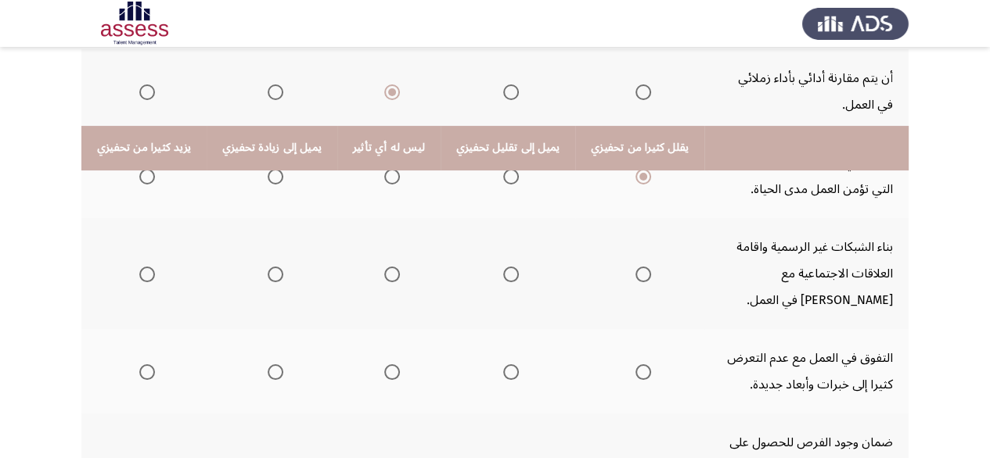
scroll to position [313, 0]
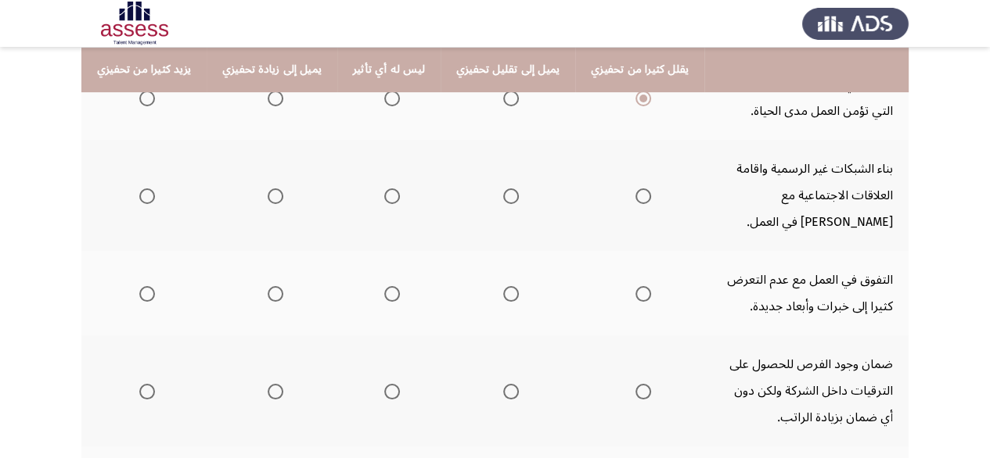
click at [261, 192] on label "Select an option" at bounding box center [272, 197] width 22 height 16
click at [268, 192] on input "Select an option" at bounding box center [276, 197] width 16 height 16
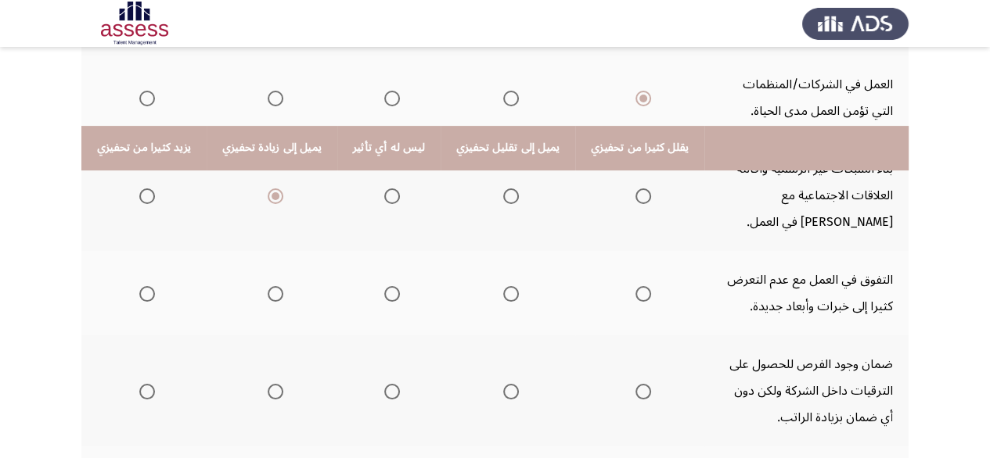
scroll to position [391, 0]
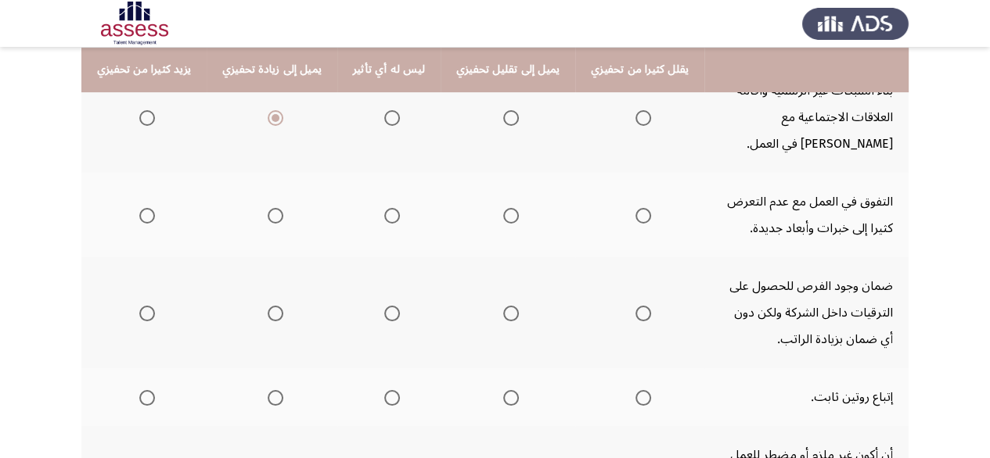
click at [503, 212] on span "Select an option" at bounding box center [511, 216] width 16 height 16
click at [503, 212] on input "Select an option" at bounding box center [511, 216] width 16 height 16
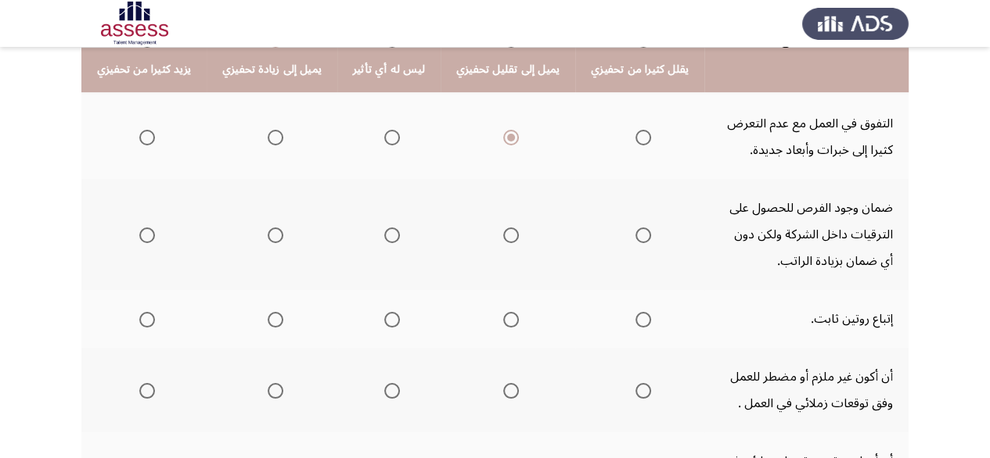
click at [635, 235] on span "Select an option" at bounding box center [643, 236] width 16 height 16
click at [635, 235] on input "Select an option" at bounding box center [643, 236] width 16 height 16
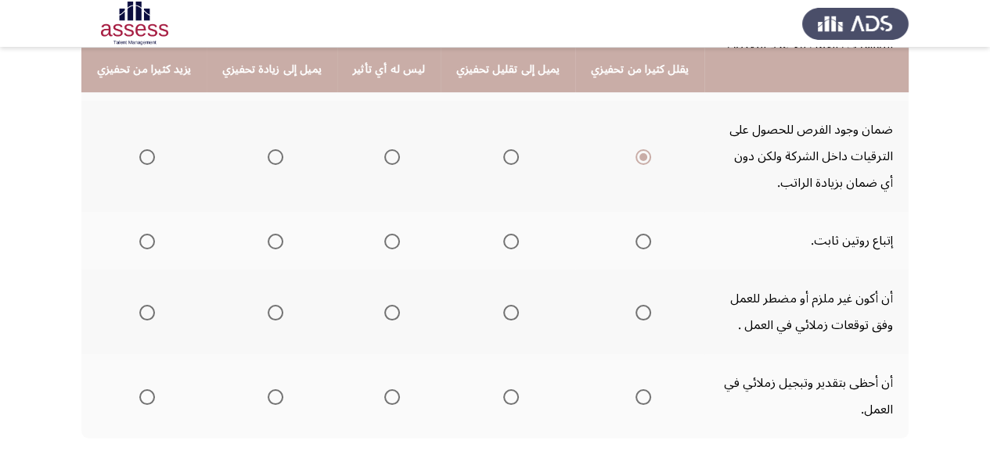
click at [503, 243] on span "Select an option" at bounding box center [511, 242] width 16 height 16
click at [503, 243] on input "Select an option" at bounding box center [511, 242] width 16 height 16
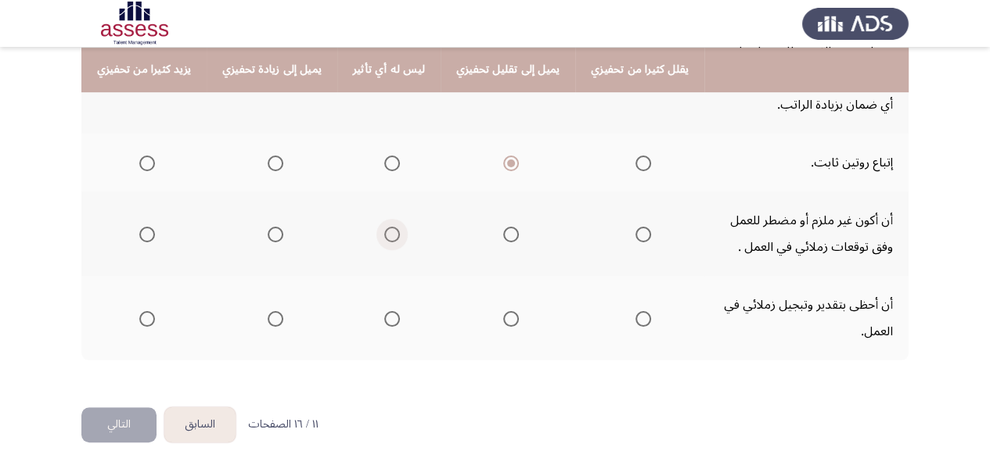
click at [378, 227] on label "Select an option" at bounding box center [389, 235] width 22 height 16
click at [384, 227] on input "Select an option" at bounding box center [392, 235] width 16 height 16
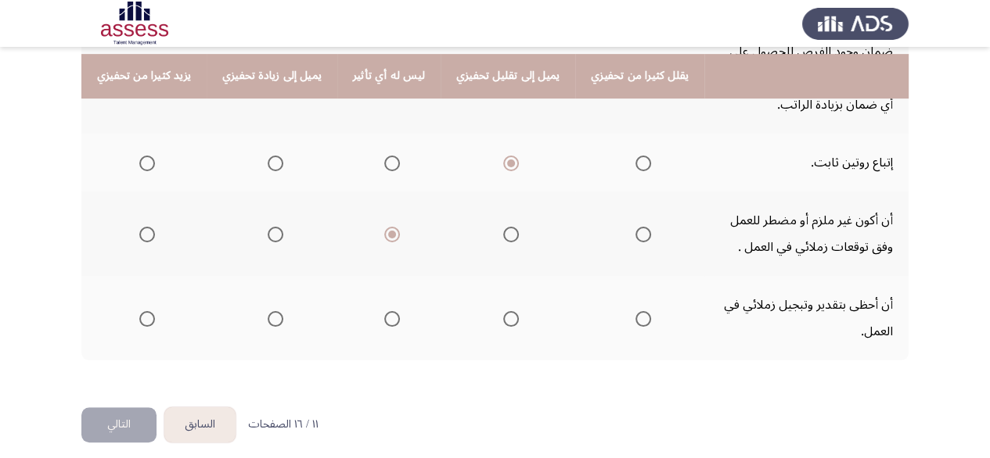
scroll to position [632, 0]
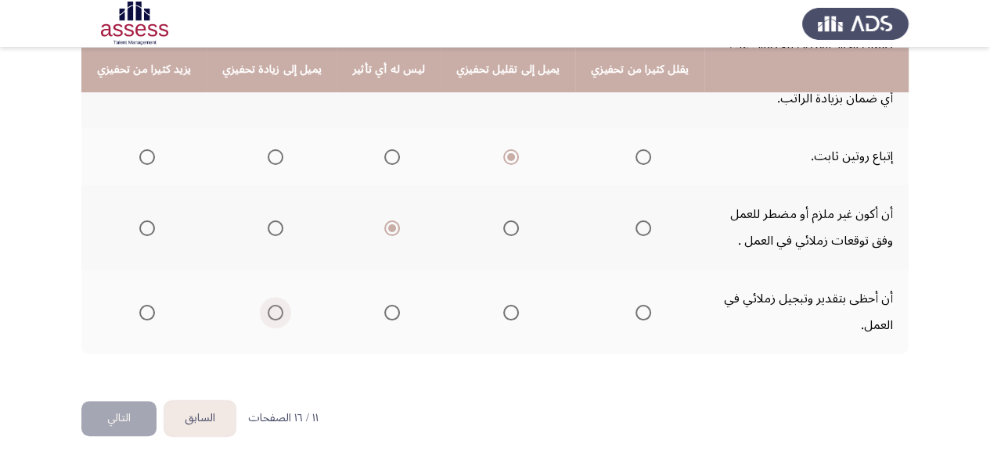
click at [270, 305] on span "Select an option" at bounding box center [276, 313] width 16 height 16
click at [270, 305] on input "Select an option" at bounding box center [276, 313] width 16 height 16
click at [123, 401] on button "التالي" at bounding box center [118, 418] width 75 height 35
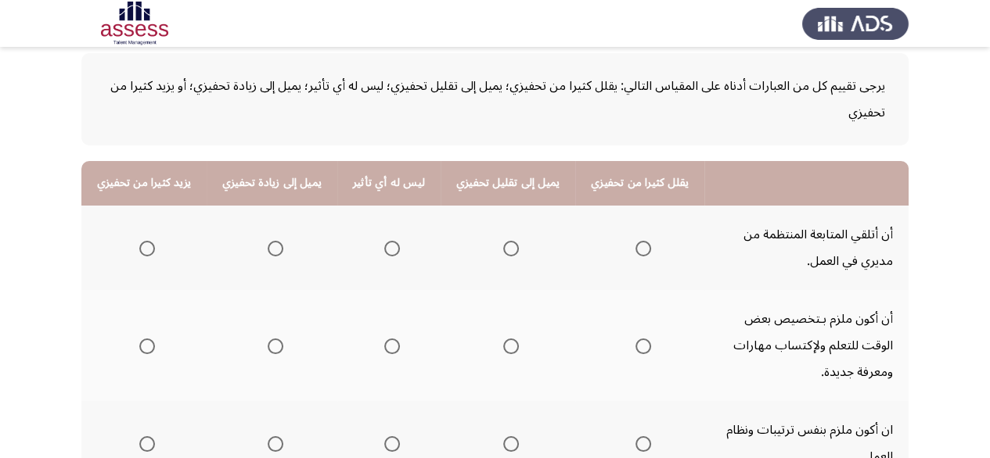
scroll to position [156, 0]
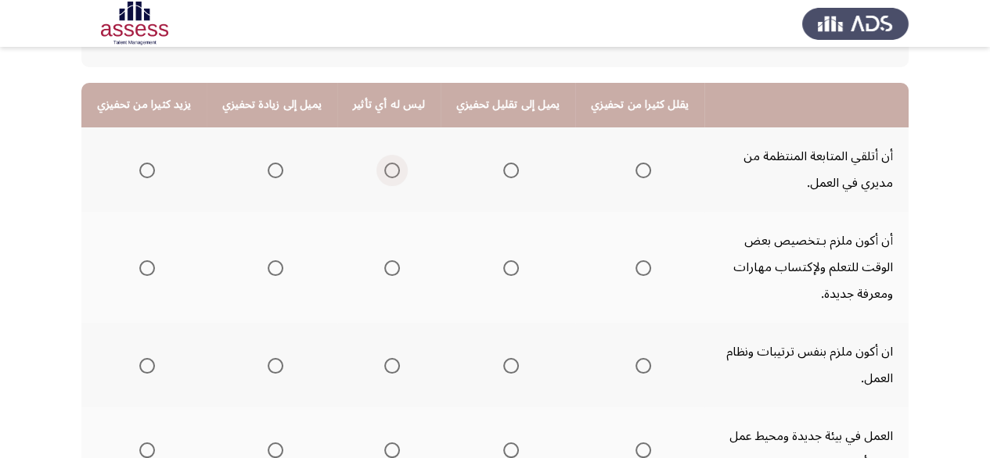
click at [378, 164] on label "Select an option" at bounding box center [389, 171] width 22 height 16
click at [384, 164] on input "Select an option" at bounding box center [392, 171] width 16 height 16
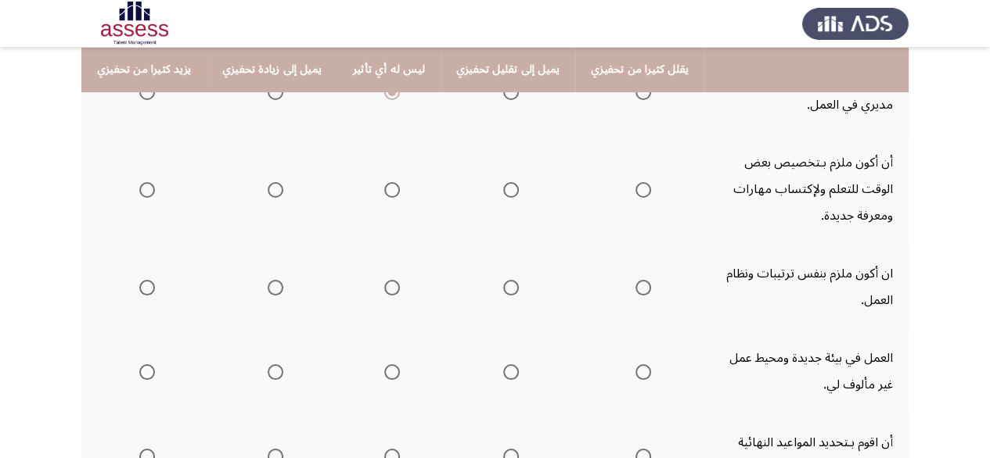
scroll to position [78, 0]
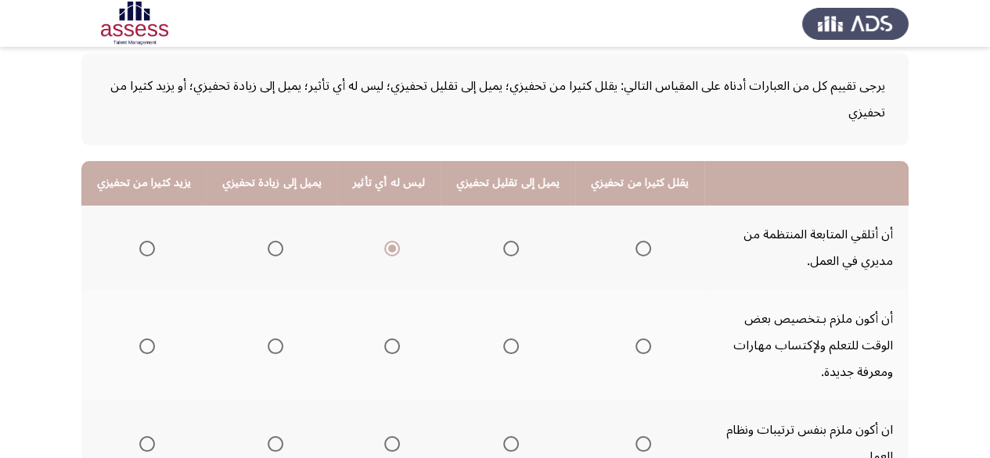
click at [503, 243] on span "Select an option" at bounding box center [511, 249] width 16 height 16
click at [503, 243] on input "Select an option" at bounding box center [511, 249] width 16 height 16
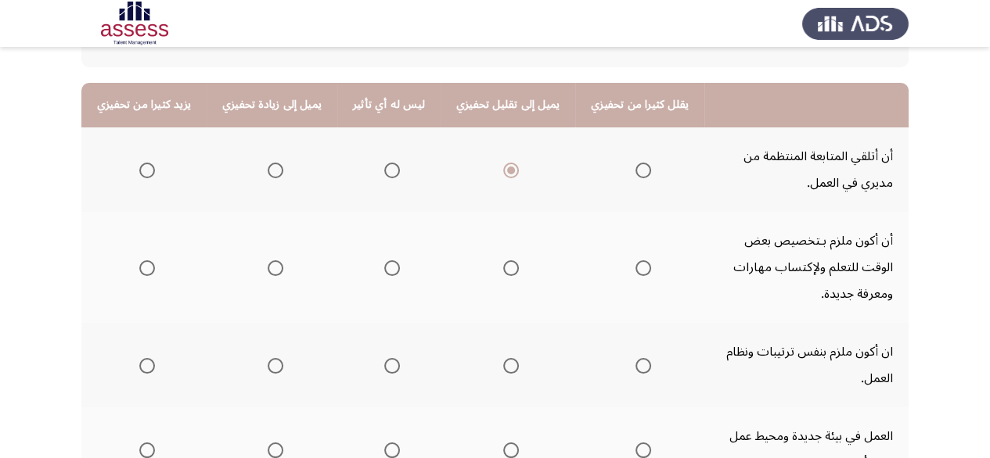
click at [382, 182] on th at bounding box center [388, 170] width 103 height 84
click at [385, 170] on span "Select an option" at bounding box center [392, 171] width 16 height 16
click at [385, 170] on input "Select an option" at bounding box center [392, 171] width 16 height 16
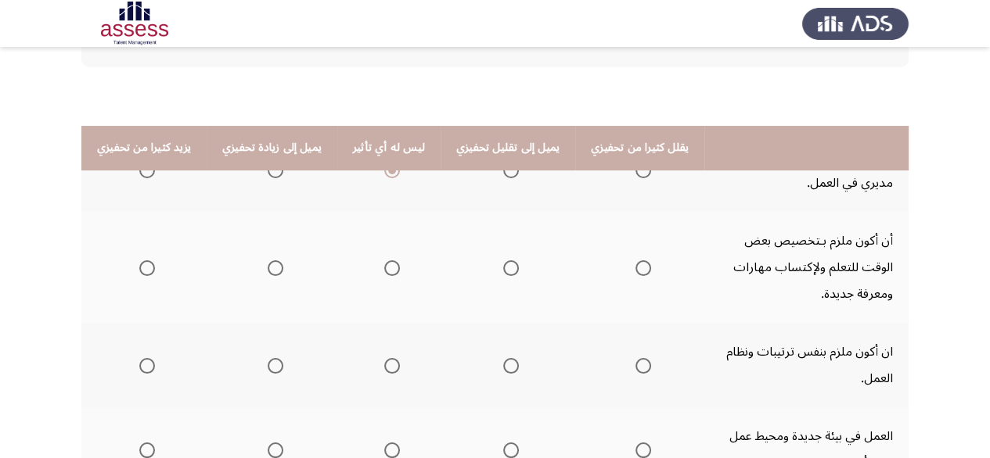
scroll to position [235, 0]
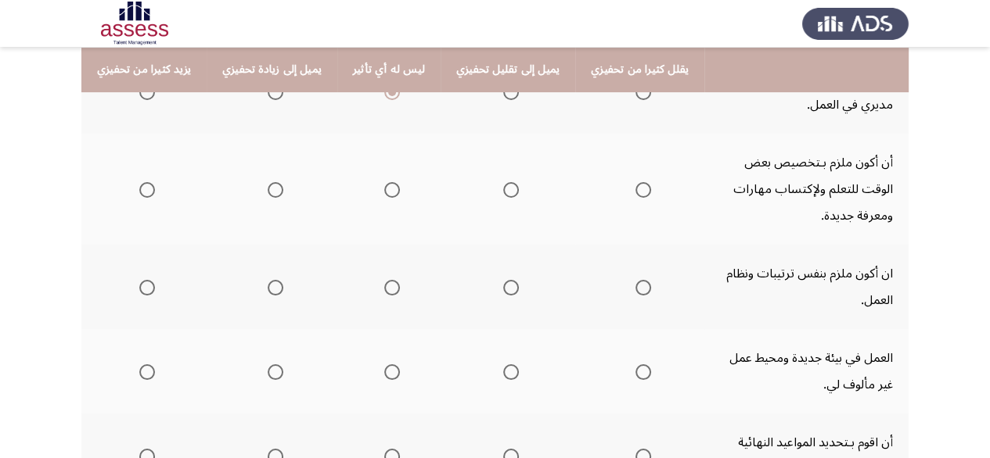
click at [147, 189] on span "Select an option" at bounding box center [147, 190] width 16 height 16
click at [147, 189] on input "Select an option" at bounding box center [147, 190] width 16 height 16
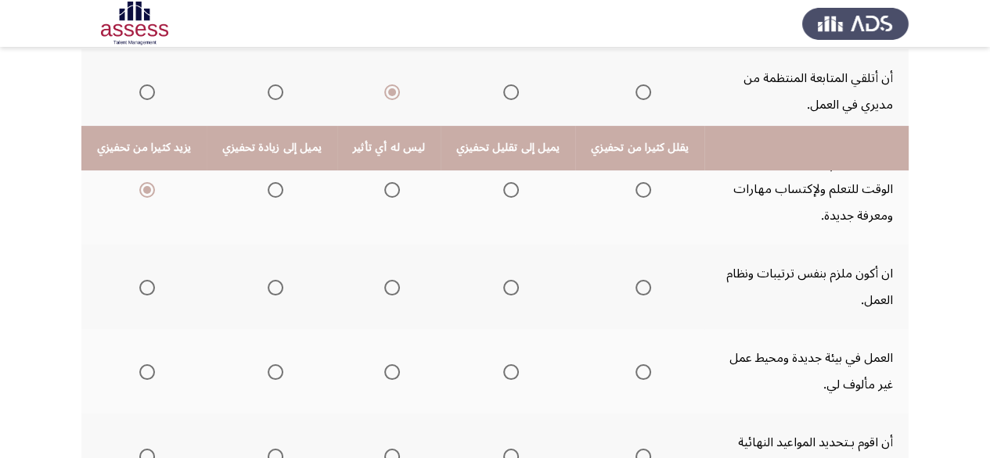
scroll to position [313, 0]
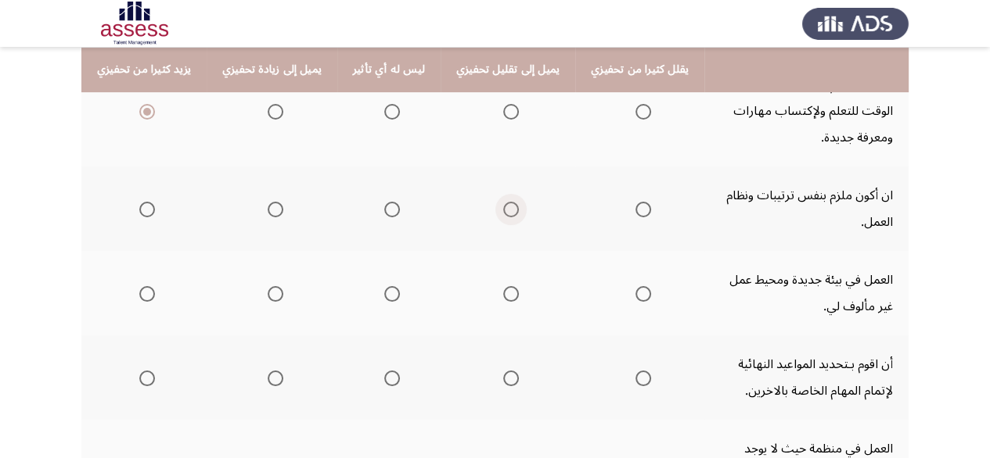
click at [503, 208] on span "Select an option" at bounding box center [511, 210] width 16 height 16
click at [503, 208] on input "Select an option" at bounding box center [511, 210] width 16 height 16
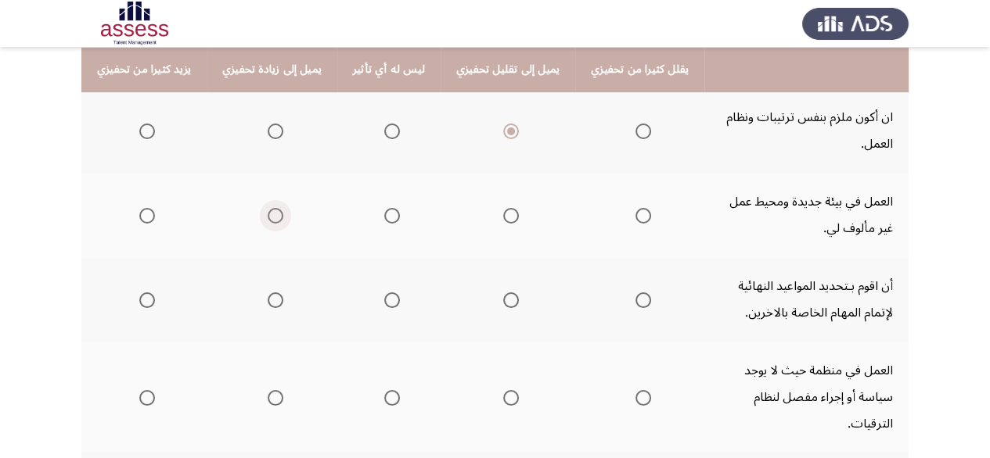
click at [271, 214] on span "Select an option" at bounding box center [276, 216] width 16 height 16
click at [271, 214] on input "Select an option" at bounding box center [276, 216] width 16 height 16
click at [150, 300] on span "Select an option" at bounding box center [147, 301] width 16 height 16
click at [150, 300] on input "Select an option" at bounding box center [147, 301] width 16 height 16
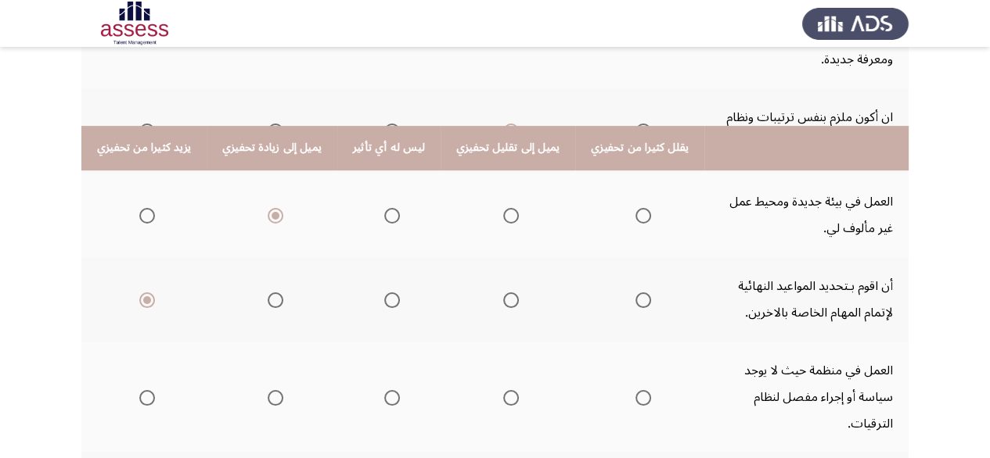
scroll to position [469, 0]
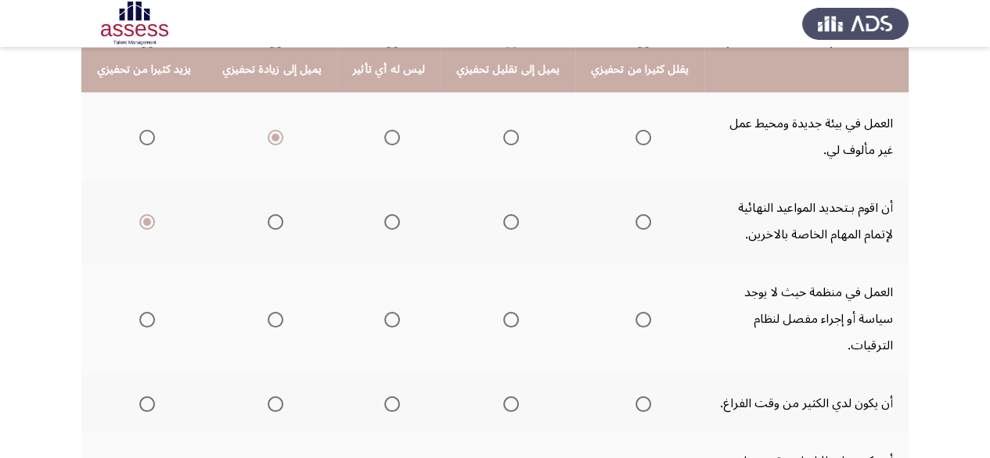
click at [385, 221] on span "Select an option" at bounding box center [392, 222] width 16 height 16
click at [385, 221] on input "Select an option" at bounding box center [392, 222] width 16 height 16
click at [503, 312] on span "Select an option" at bounding box center [511, 320] width 16 height 16
click at [503, 312] on input "Select an option" at bounding box center [511, 320] width 16 height 16
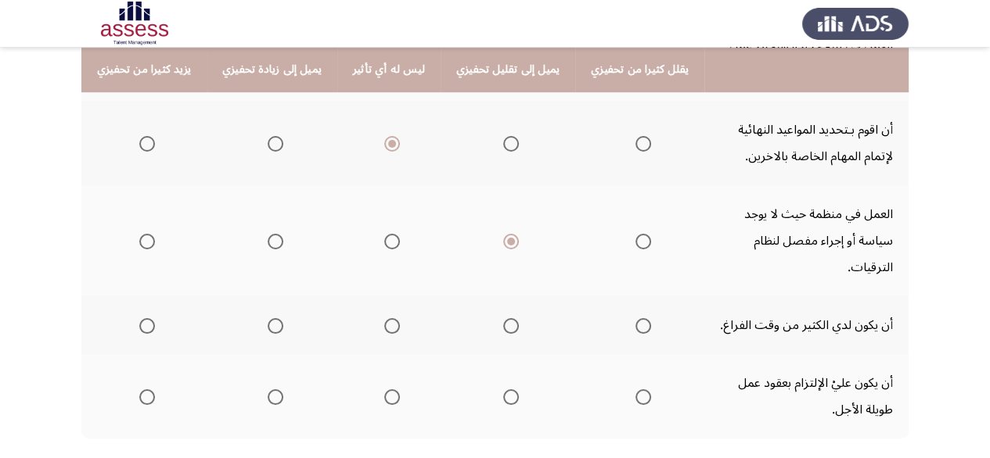
click at [503, 318] on span "Select an option" at bounding box center [511, 326] width 16 height 16
click at [503, 318] on input "Select an option" at bounding box center [511, 326] width 16 height 16
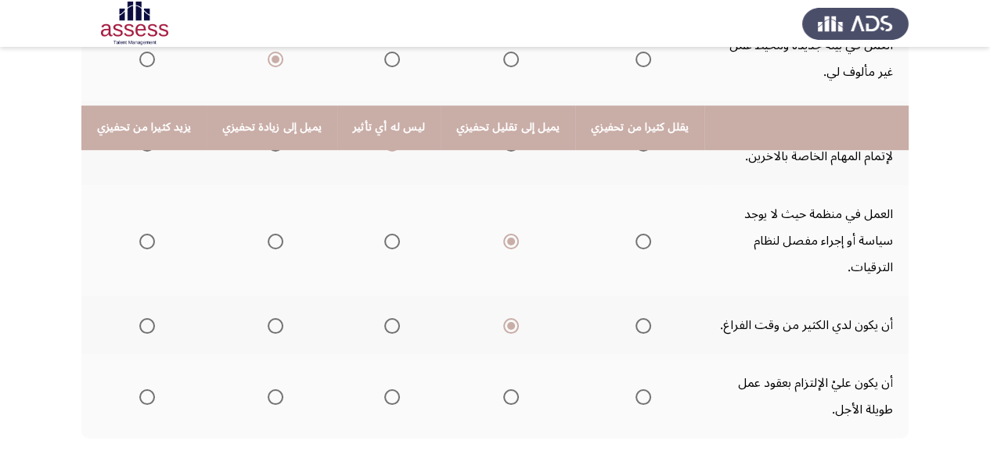
scroll to position [605, 0]
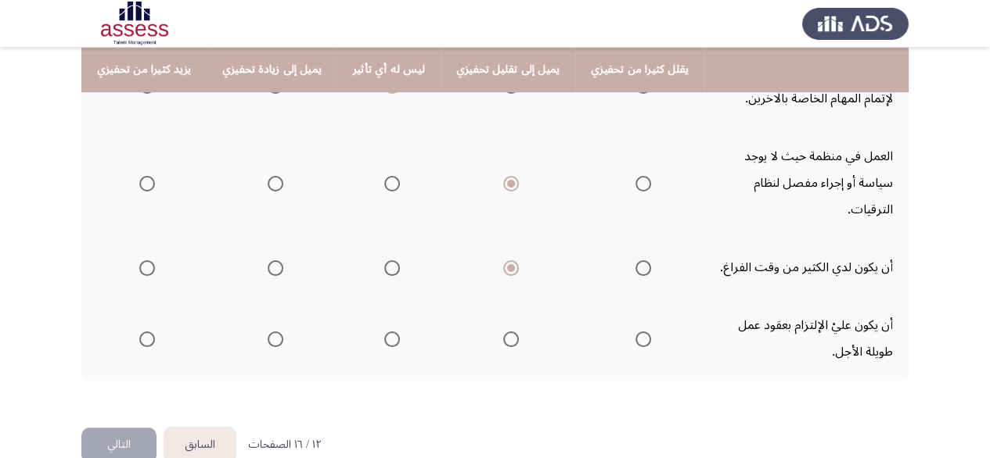
click at [635, 332] on span "Select an option" at bounding box center [643, 340] width 16 height 16
click at [635, 332] on input "Select an option" at bounding box center [643, 340] width 16 height 16
click at [102, 428] on button "التالي" at bounding box center [118, 445] width 75 height 35
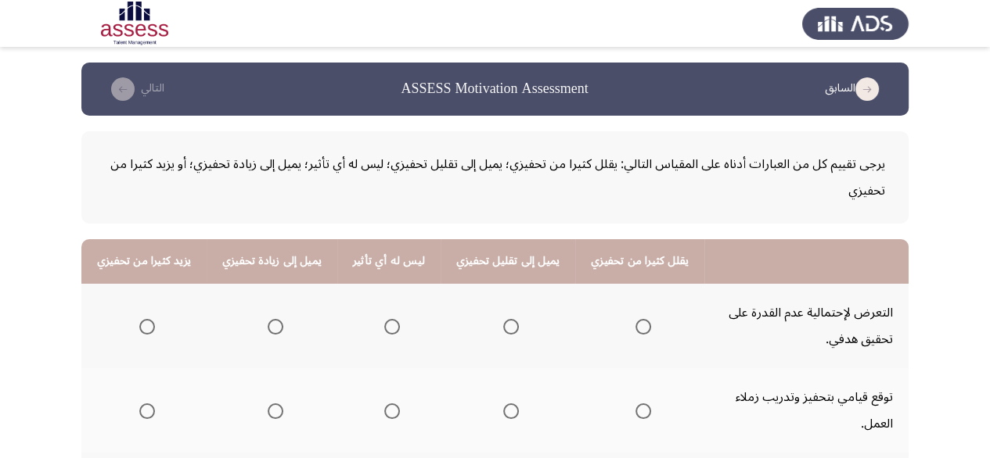
scroll to position [156, 0]
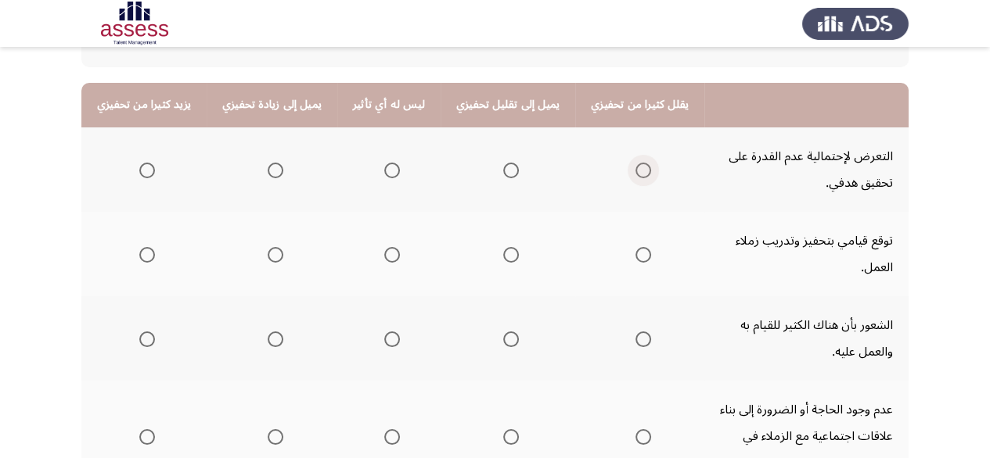
click at [635, 167] on span "Select an option" at bounding box center [643, 171] width 16 height 16
click at [635, 167] on input "Select an option" at bounding box center [643, 171] width 16 height 16
click at [268, 167] on span "Select an option" at bounding box center [276, 171] width 16 height 16
click at [268, 167] on input "Select an option" at bounding box center [276, 171] width 16 height 16
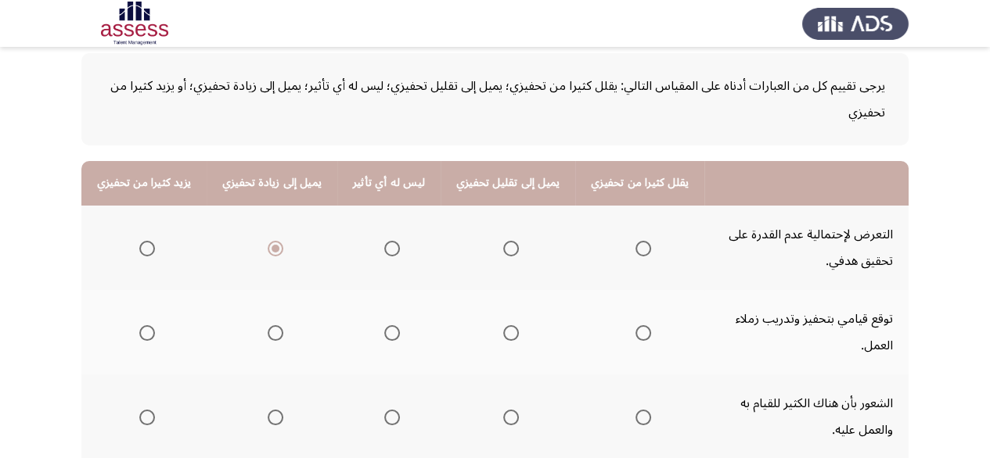
scroll to position [235, 0]
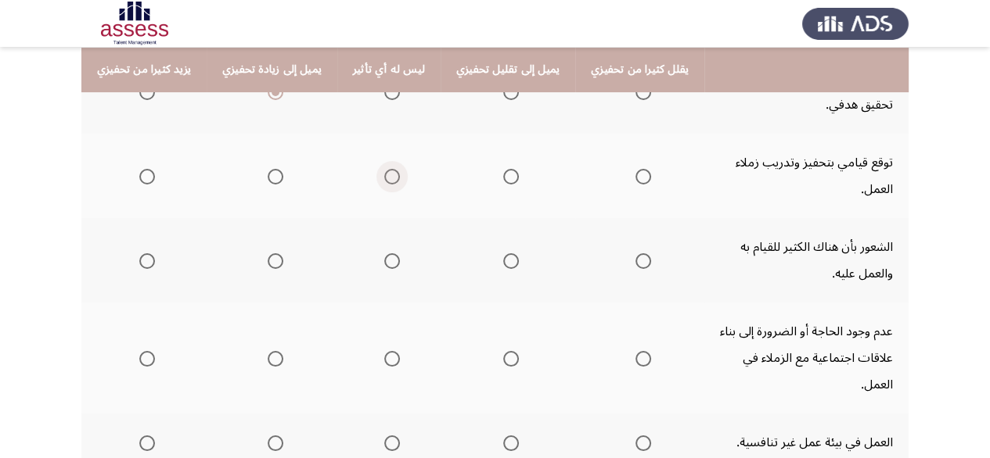
click at [384, 169] on span "Select an option" at bounding box center [392, 177] width 16 height 16
click at [384, 169] on input "Select an option" at bounding box center [392, 177] width 16 height 16
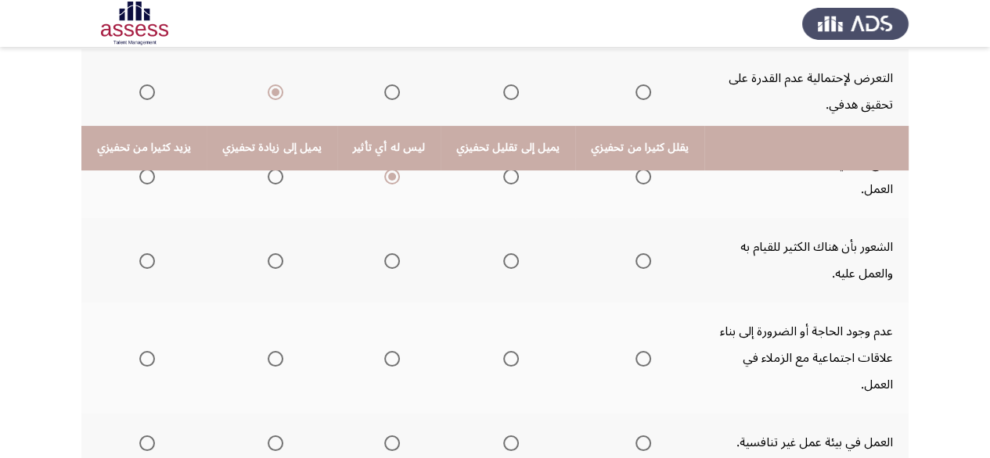
scroll to position [313, 0]
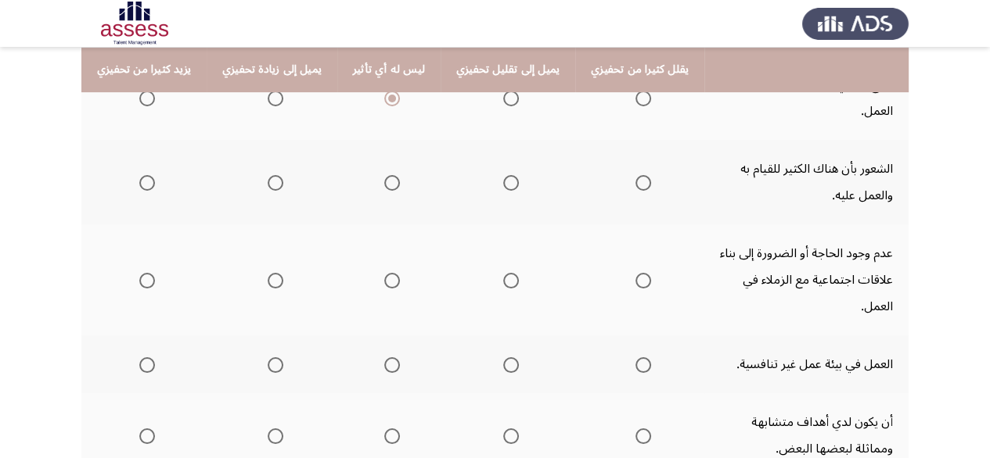
click at [278, 184] on span "Select an option" at bounding box center [276, 183] width 16 height 16
click at [278, 184] on input "Select an option" at bounding box center [276, 183] width 16 height 16
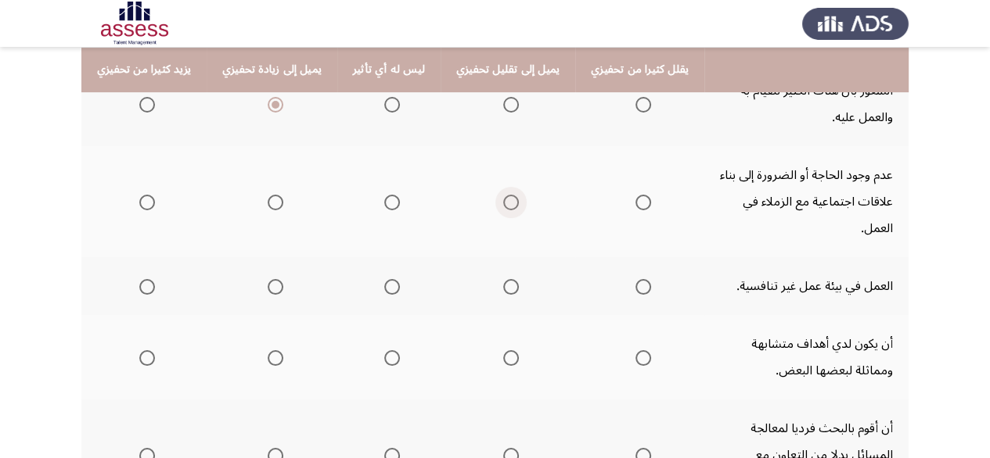
click at [503, 195] on span "Select an option" at bounding box center [511, 203] width 16 height 16
click at [503, 195] on input "Select an option" at bounding box center [511, 203] width 16 height 16
click at [384, 195] on span "Select an option" at bounding box center [392, 203] width 16 height 16
click at [384, 195] on input "Select an option" at bounding box center [392, 203] width 16 height 16
click at [635, 257] on th at bounding box center [639, 286] width 129 height 58
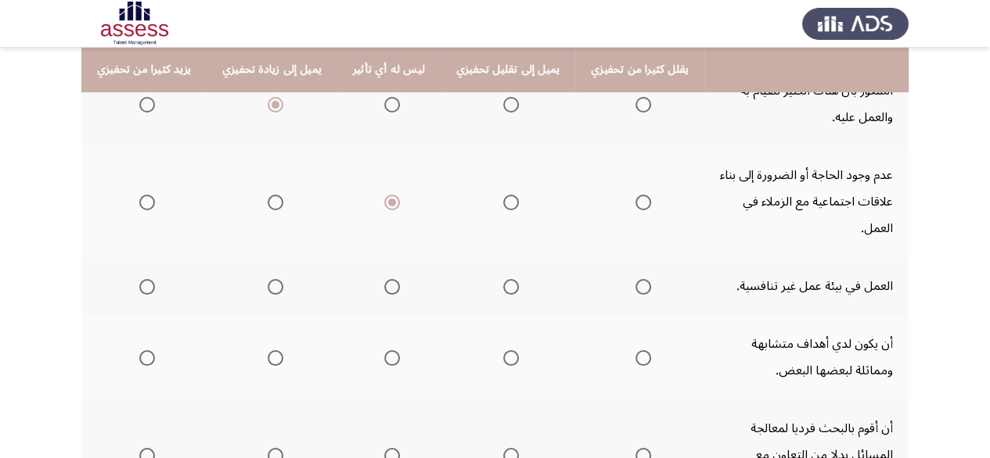
click at [629, 279] on label "Select an option" at bounding box center [640, 287] width 22 height 16
click at [635, 279] on input "Select an option" at bounding box center [643, 287] width 16 height 16
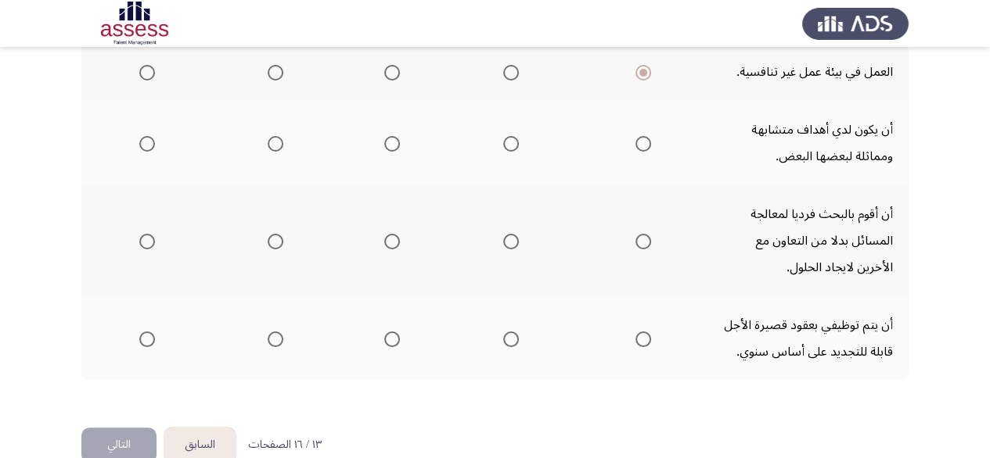
scroll to position [449, 0]
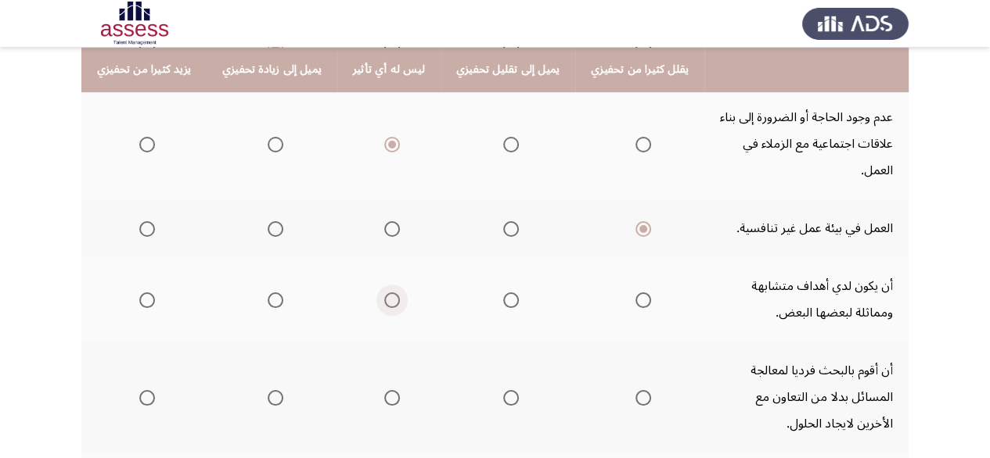
click at [384, 293] on span "Select an option" at bounding box center [392, 301] width 16 height 16
click at [384, 293] on input "Select an option" at bounding box center [392, 301] width 16 height 16
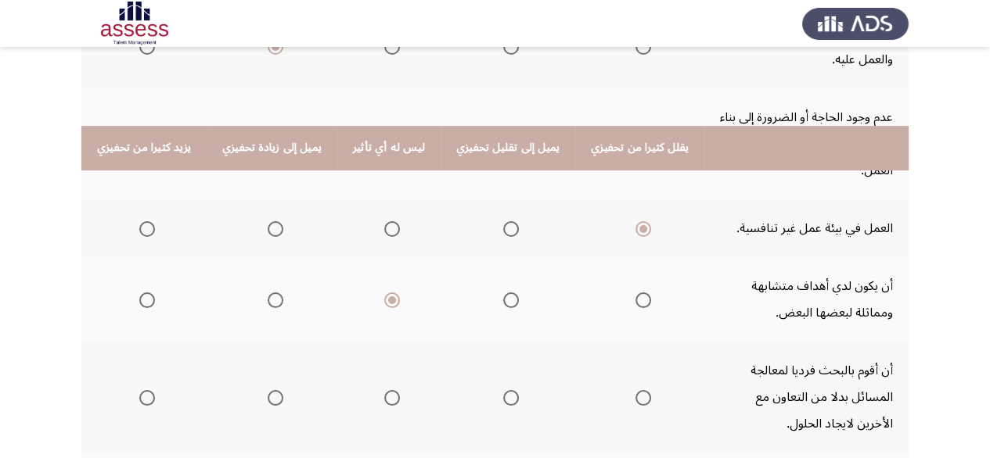
scroll to position [527, 0]
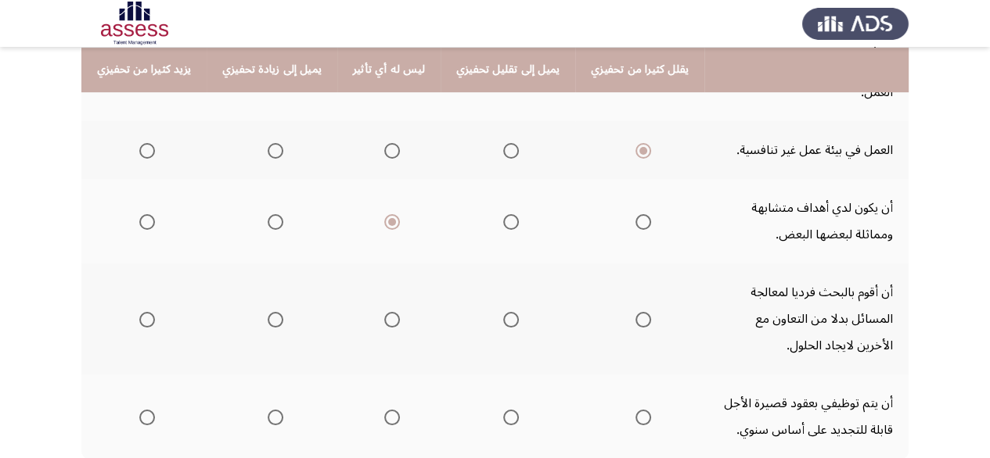
click at [390, 312] on span "Select an option" at bounding box center [392, 320] width 16 height 16
click at [390, 312] on input "Select an option" at bounding box center [392, 320] width 16 height 16
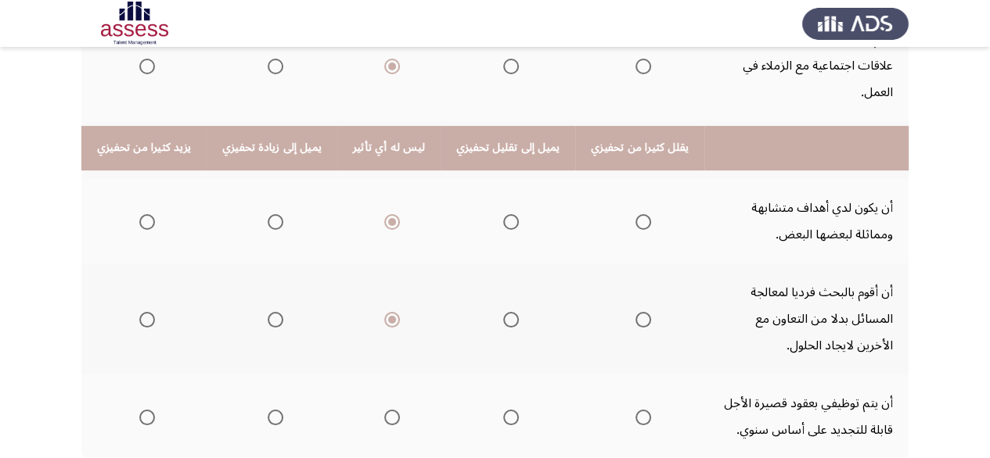
scroll to position [605, 0]
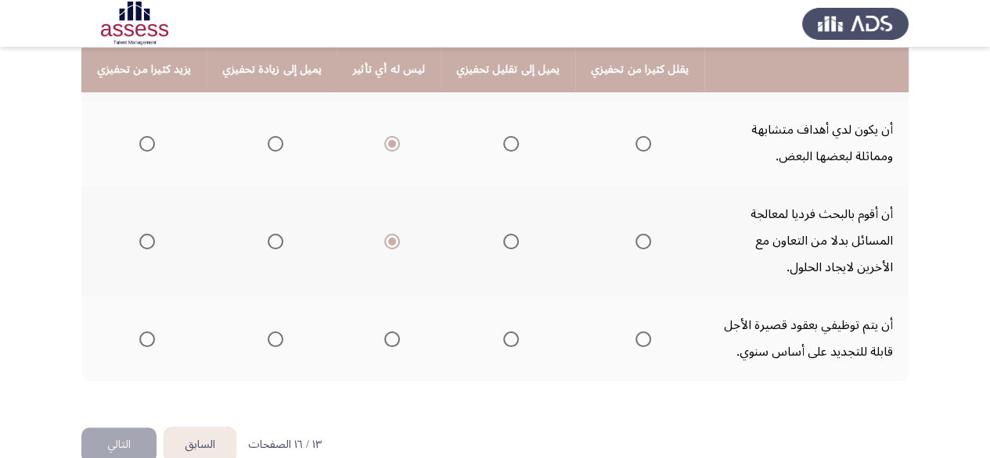
click at [278, 304] on th at bounding box center [272, 338] width 131 height 84
click at [276, 332] on span "Select an option" at bounding box center [276, 340] width 16 height 16
click at [276, 332] on input "Select an option" at bounding box center [276, 340] width 16 height 16
click at [103, 428] on button "التالي" at bounding box center [118, 445] width 75 height 35
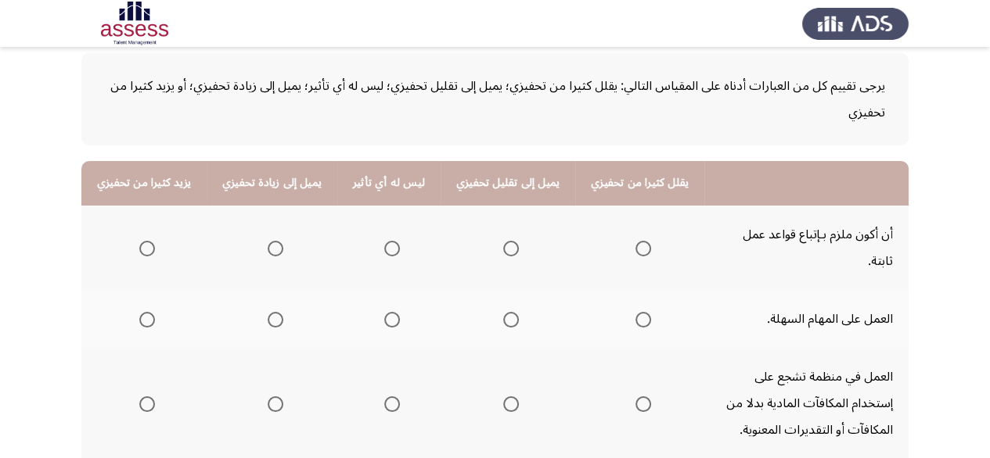
scroll to position [156, 0]
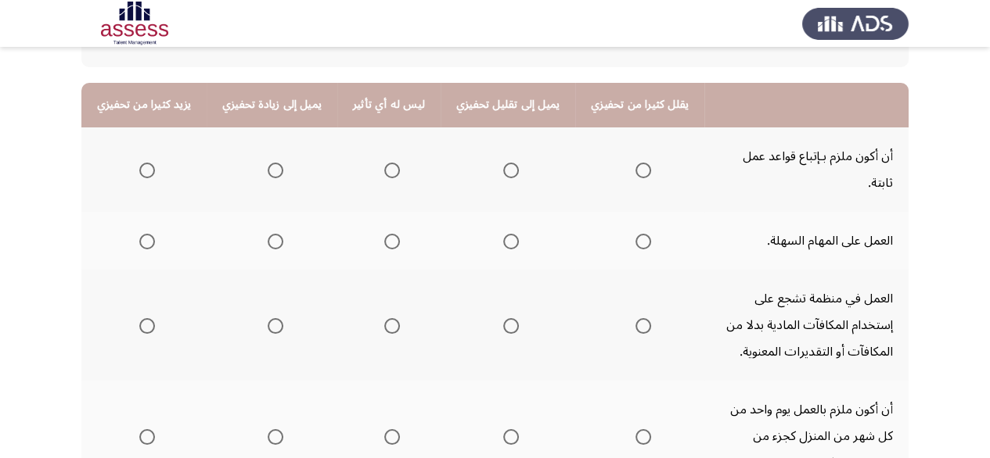
click at [390, 163] on span "Select an option" at bounding box center [392, 171] width 16 height 16
click at [390, 163] on input "Select an option" at bounding box center [392, 171] width 16 height 16
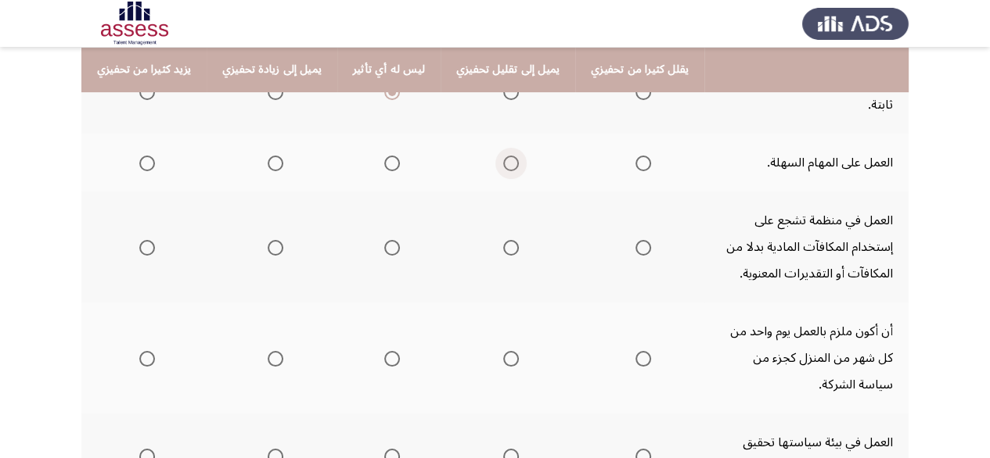
click at [503, 156] on span "Select an option" at bounding box center [511, 164] width 16 height 16
click at [503, 156] on input "Select an option" at bounding box center [511, 164] width 16 height 16
click at [504, 240] on span "Select an option" at bounding box center [511, 248] width 16 height 16
click at [504, 240] on input "Select an option" at bounding box center [511, 248] width 16 height 16
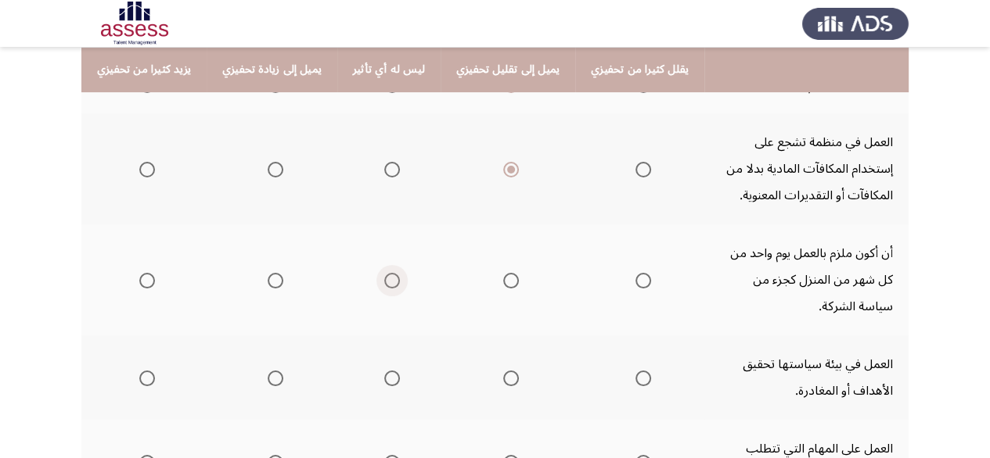
click at [388, 273] on span "Select an option" at bounding box center [392, 281] width 16 height 16
click at [388, 273] on input "Select an option" at bounding box center [392, 281] width 16 height 16
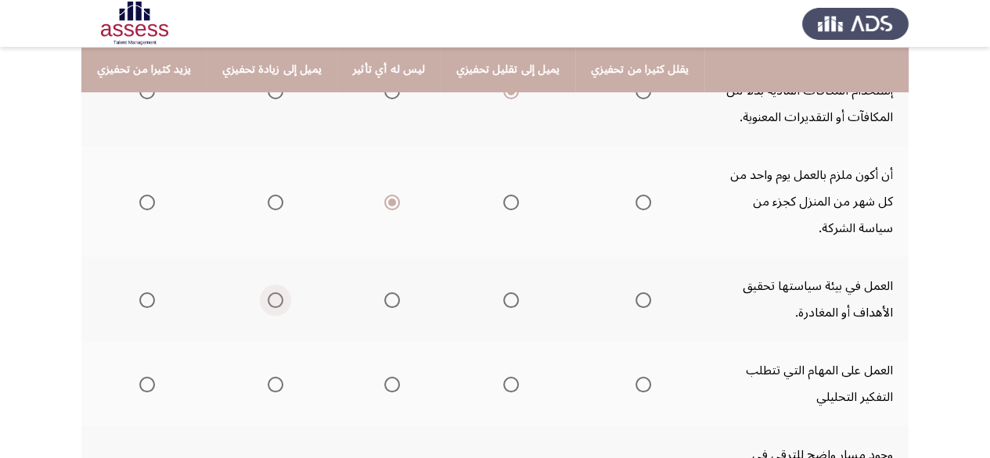
drag, startPoint x: 272, startPoint y: 267, endPoint x: 271, endPoint y: 276, distance: 9.4
click at [271, 293] on span "Select an option" at bounding box center [276, 301] width 16 height 16
click at [271, 293] on input "Select an option" at bounding box center [276, 301] width 16 height 16
click at [151, 293] on span "Select an option" at bounding box center [147, 301] width 16 height 16
click at [151, 293] on input "Select an option" at bounding box center [147, 301] width 16 height 16
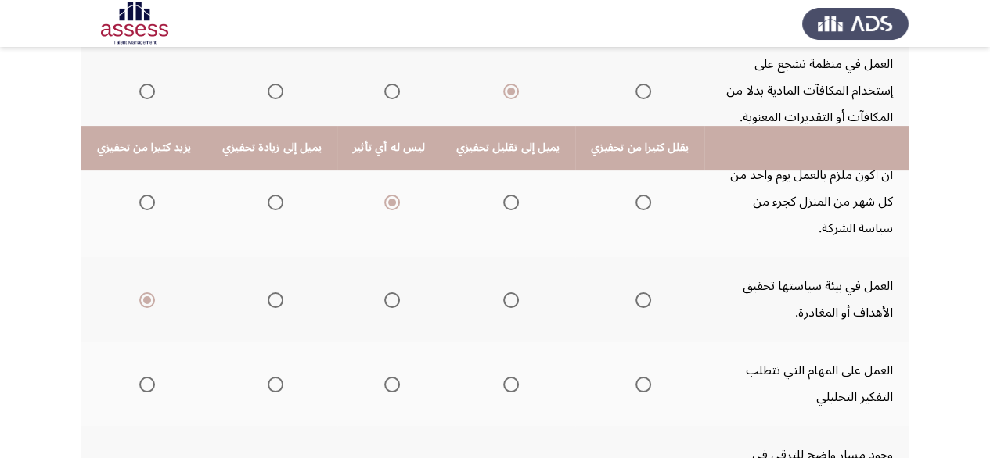
scroll to position [469, 0]
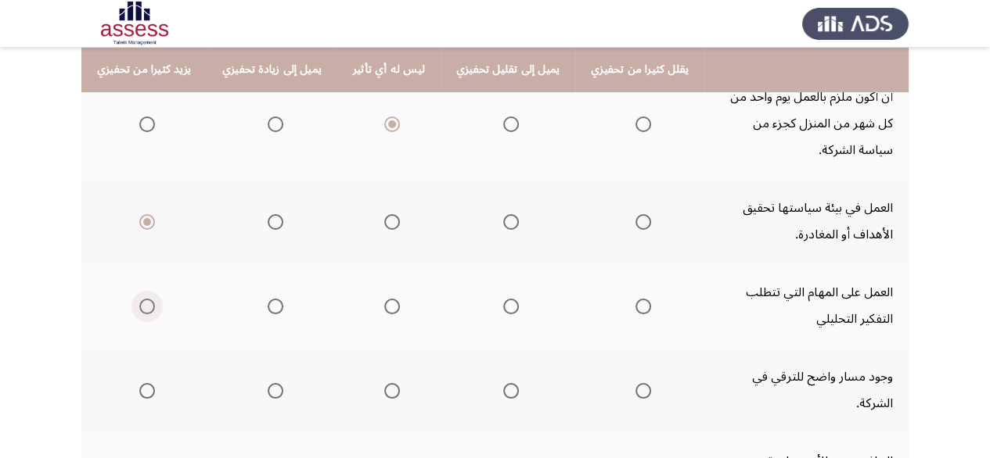
click at [139, 299] on span "Select an option" at bounding box center [147, 307] width 16 height 16
click at [139, 299] on input "Select an option" at bounding box center [147, 307] width 16 height 16
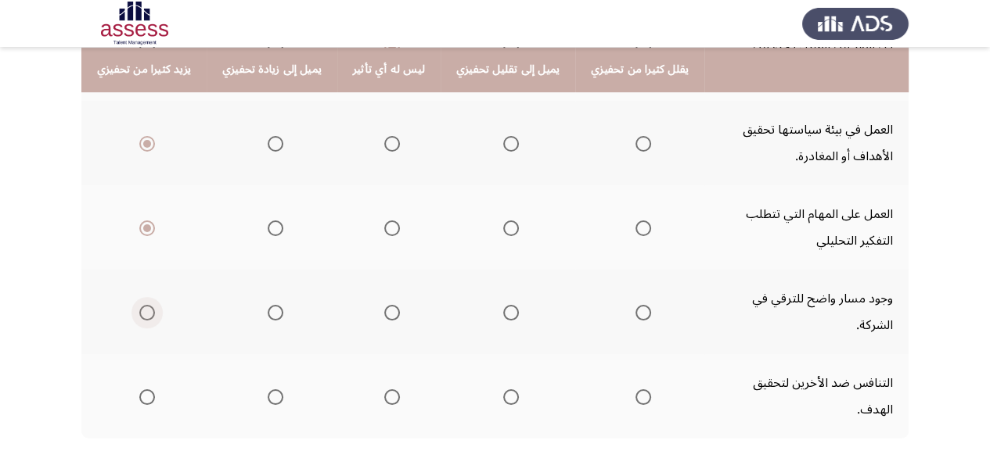
click at [136, 305] on label "Select an option" at bounding box center [144, 313] width 22 height 16
click at [139, 305] on input "Select an option" at bounding box center [147, 313] width 16 height 16
click at [139, 390] on span "Select an option" at bounding box center [147, 398] width 16 height 16
click at [139, 390] on input "Select an option" at bounding box center [147, 398] width 16 height 16
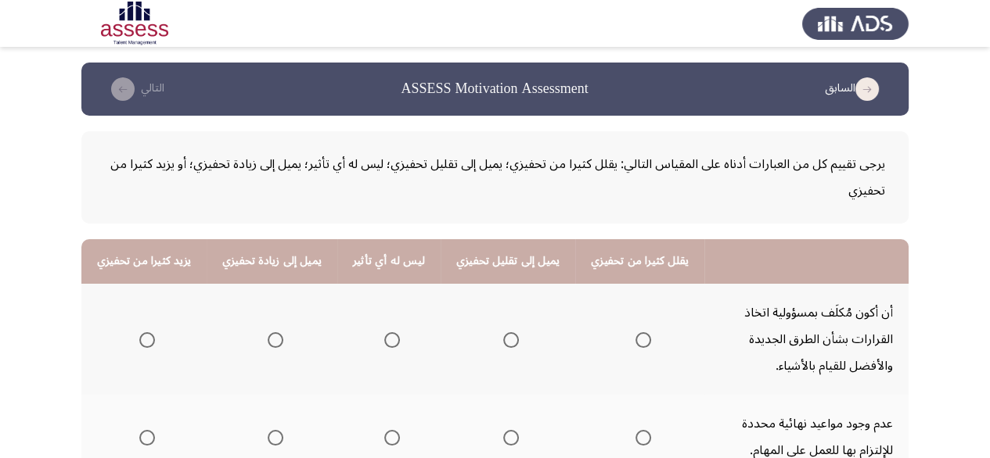
scroll to position [156, 0]
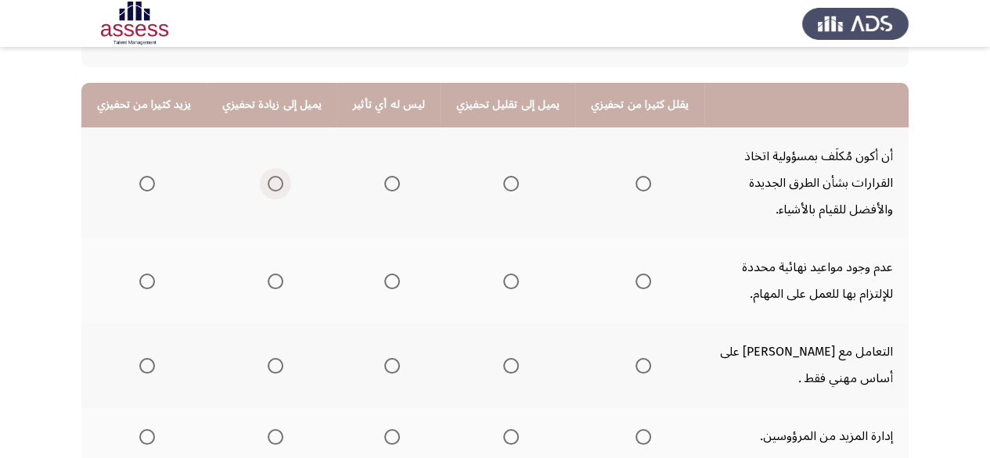
click at [268, 185] on span "Select an option" at bounding box center [276, 184] width 16 height 16
click at [268, 185] on input "Select an option" at bounding box center [276, 184] width 16 height 16
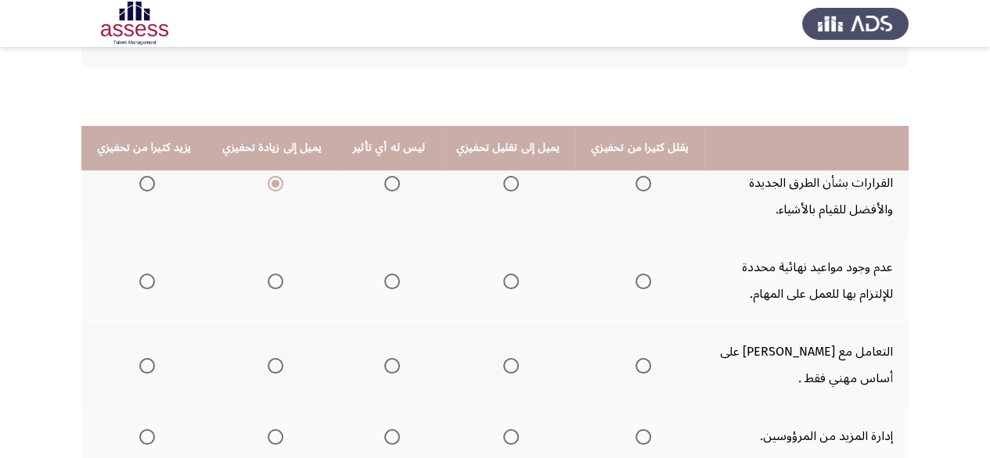
scroll to position [235, 0]
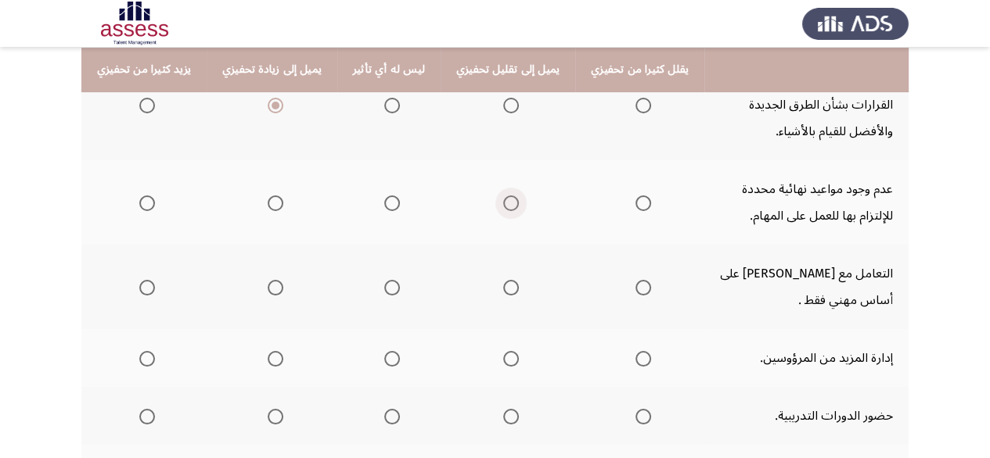
click at [503, 207] on span "Select an option" at bounding box center [511, 204] width 16 height 16
click at [503, 207] on input "Select an option" at bounding box center [511, 204] width 16 height 16
click at [635, 200] on span "Select an option" at bounding box center [643, 204] width 16 height 16
click at [635, 200] on input "Select an option" at bounding box center [643, 204] width 16 height 16
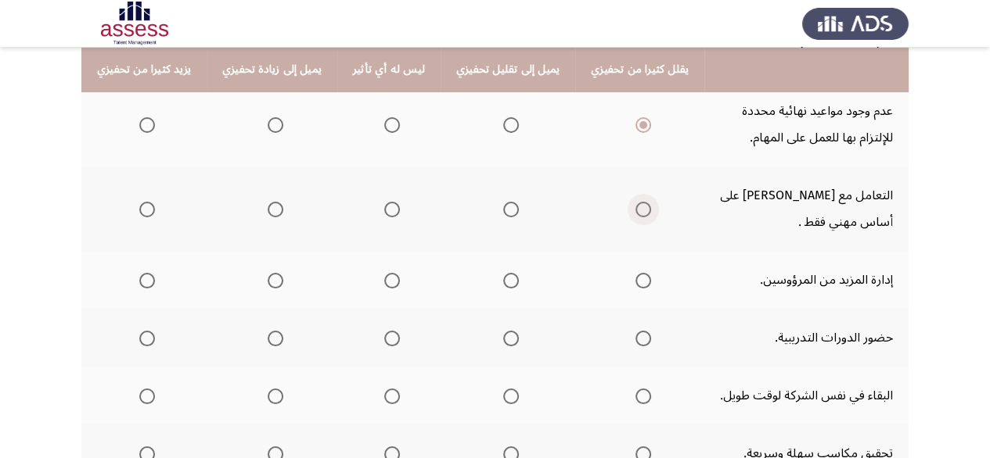
click at [635, 205] on span "Select an option" at bounding box center [643, 210] width 16 height 16
click at [635, 205] on input "Select an option" at bounding box center [643, 210] width 16 height 16
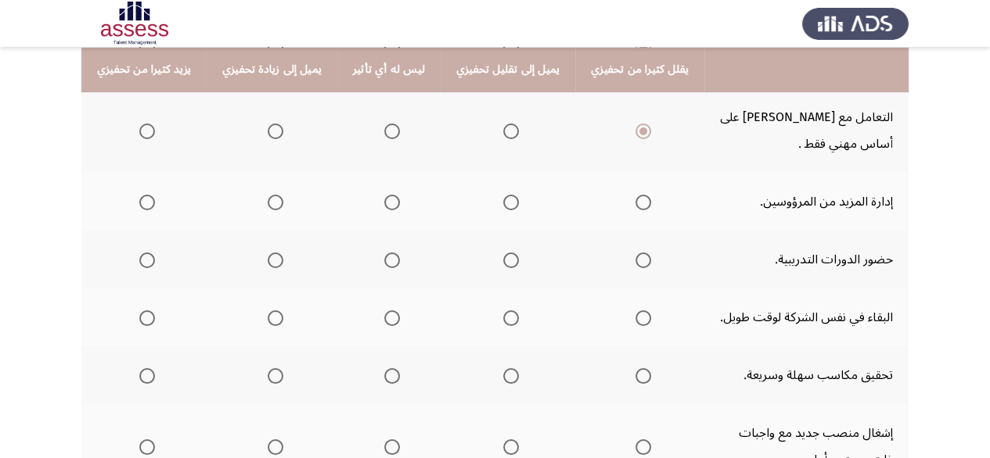
click at [503, 198] on span "Select an option" at bounding box center [511, 203] width 16 height 16
click at [503, 198] on input "Select an option" at bounding box center [511, 203] width 16 height 16
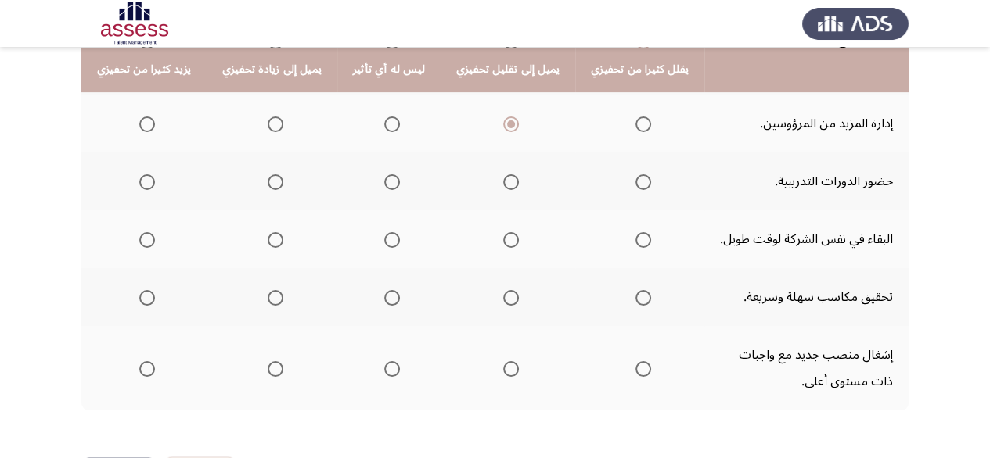
click at [144, 178] on span "Select an option" at bounding box center [147, 182] width 16 height 16
click at [144, 178] on input "Select an option" at bounding box center [147, 182] width 16 height 16
click at [635, 238] on span "Select an option" at bounding box center [643, 240] width 16 height 16
click at [635, 238] on input "Select an option" at bounding box center [643, 240] width 16 height 16
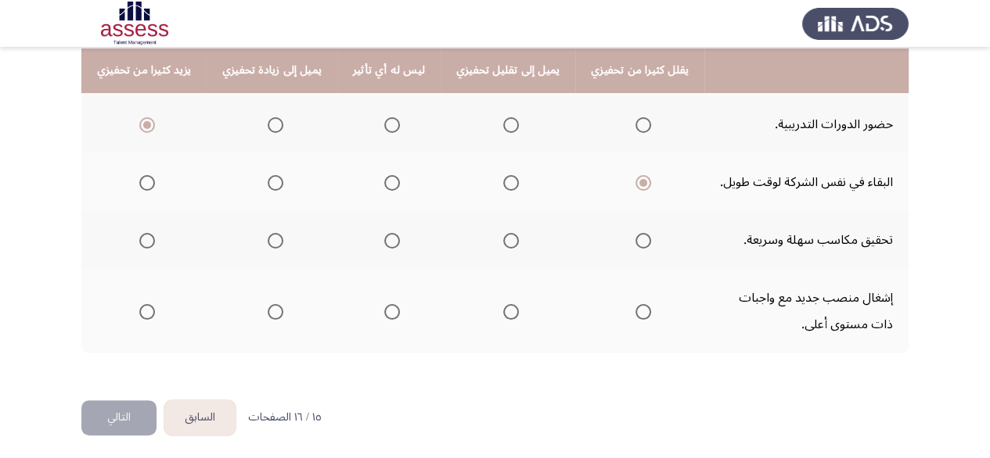
click at [635, 240] on span "Select an option" at bounding box center [643, 241] width 16 height 16
click at [635, 240] on input "Select an option" at bounding box center [643, 241] width 16 height 16
click at [270, 305] on span "Select an option" at bounding box center [276, 312] width 16 height 16
click at [270, 305] on input "Select an option" at bounding box center [276, 312] width 16 height 16
click at [110, 401] on button "التالي" at bounding box center [118, 418] width 75 height 35
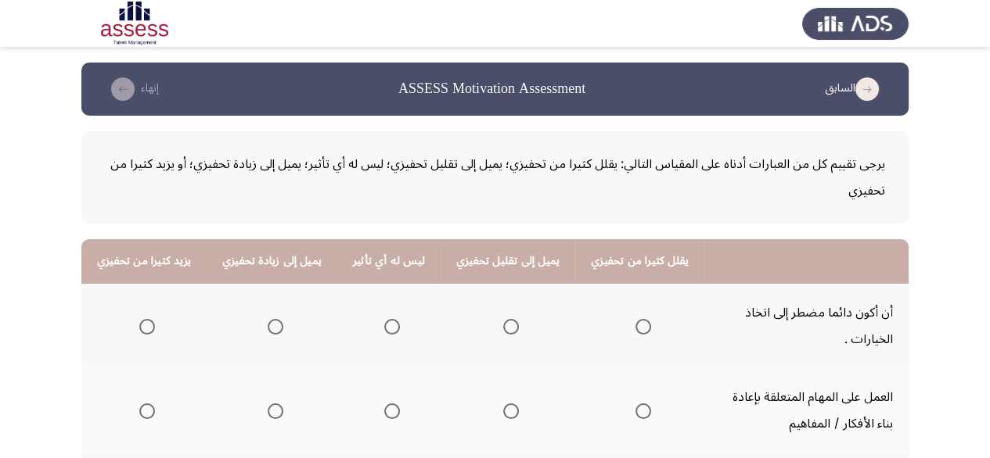
scroll to position [156, 0]
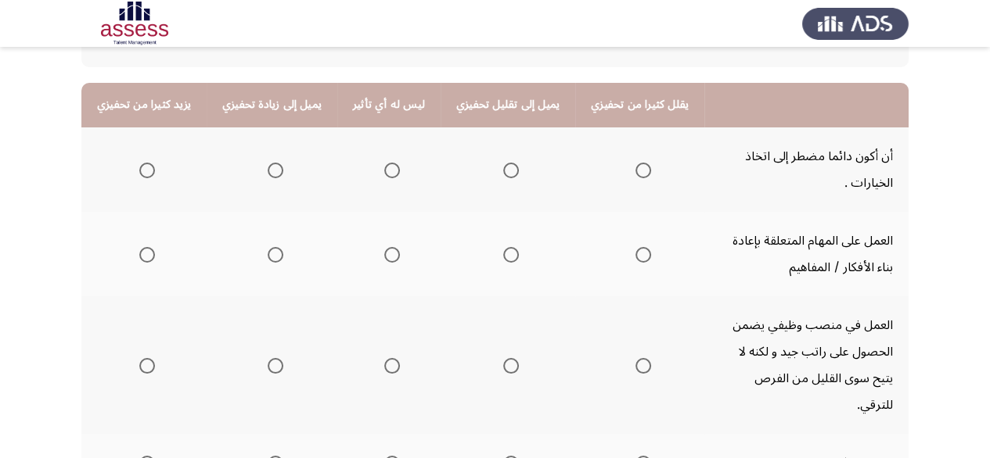
click at [274, 174] on span "Select an option" at bounding box center [276, 171] width 16 height 16
click at [274, 174] on input "Select an option" at bounding box center [276, 171] width 16 height 16
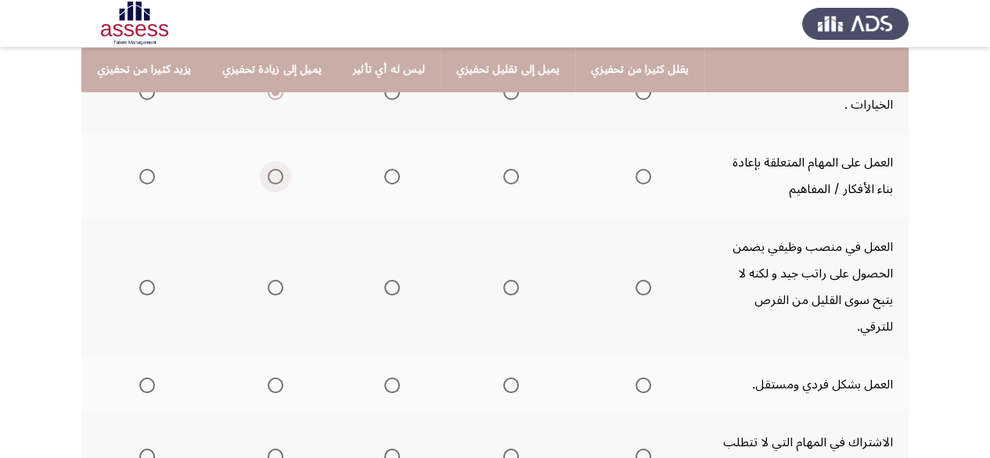
click at [269, 176] on span "Select an option" at bounding box center [276, 177] width 16 height 16
click at [269, 176] on input "Select an option" at bounding box center [276, 177] width 16 height 16
click at [497, 280] on label "Select an option" at bounding box center [508, 288] width 22 height 16
click at [503, 280] on input "Select an option" at bounding box center [511, 288] width 16 height 16
click at [635, 280] on span "Select an option" at bounding box center [643, 288] width 16 height 16
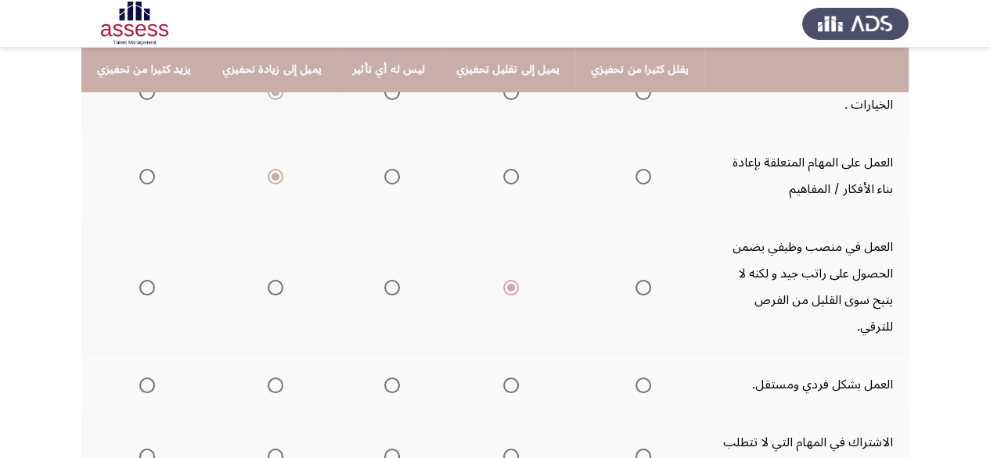
click at [635, 280] on input "Select an option" at bounding box center [643, 288] width 16 height 16
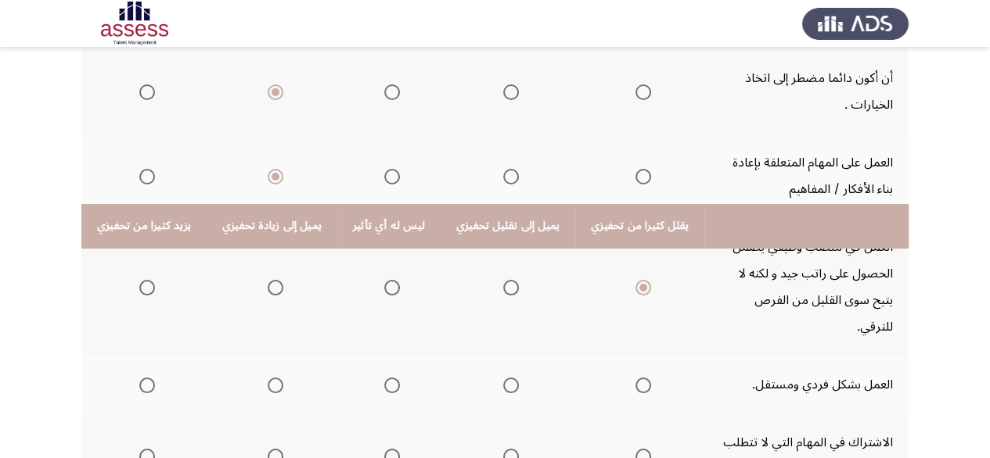
scroll to position [391, 0]
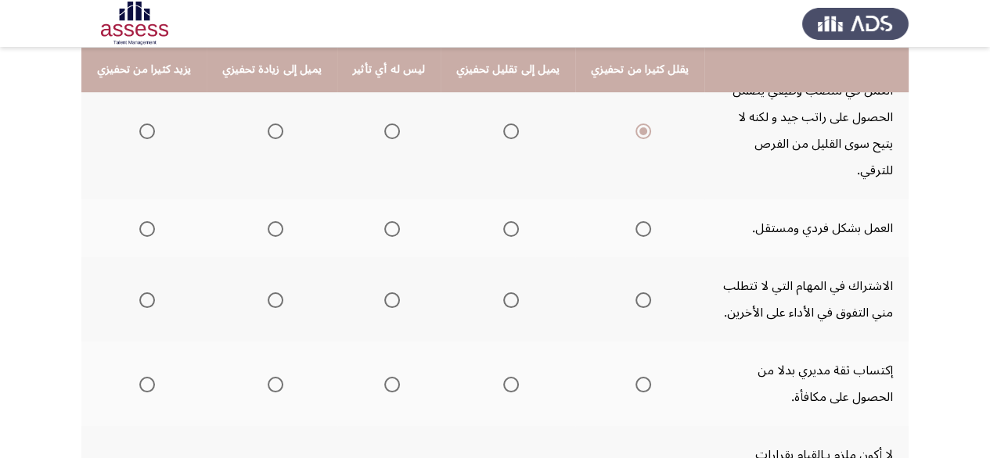
click at [388, 221] on span "Select an option" at bounding box center [392, 229] width 16 height 16
click at [388, 221] on input "Select an option" at bounding box center [392, 229] width 16 height 16
click at [272, 293] on span "Select an option" at bounding box center [276, 301] width 16 height 16
click at [272, 293] on input "Select an option" at bounding box center [276, 301] width 16 height 16
click at [378, 293] on label "Select an option" at bounding box center [389, 301] width 22 height 16
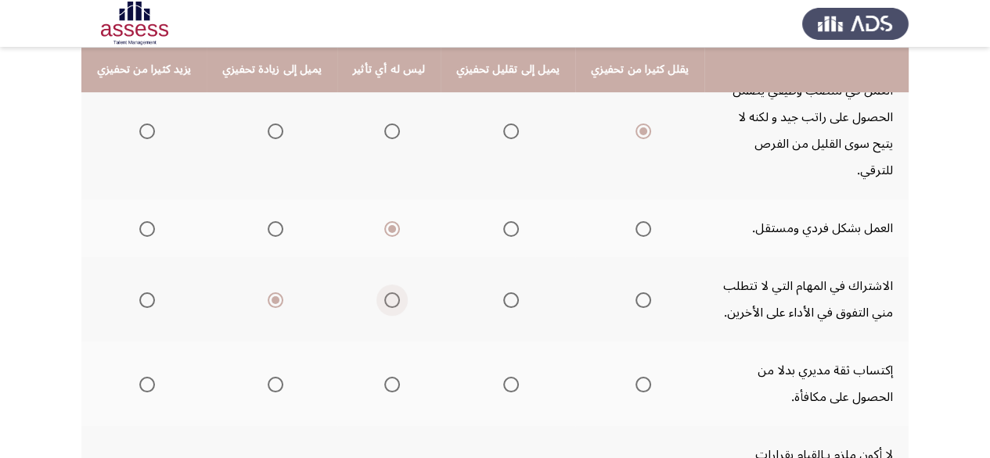
click at [384, 293] on input "Select an option" at bounding box center [392, 301] width 16 height 16
click at [503, 293] on span "Select an option" at bounding box center [511, 301] width 16 height 16
click at [503, 293] on input "Select an option" at bounding box center [511, 301] width 16 height 16
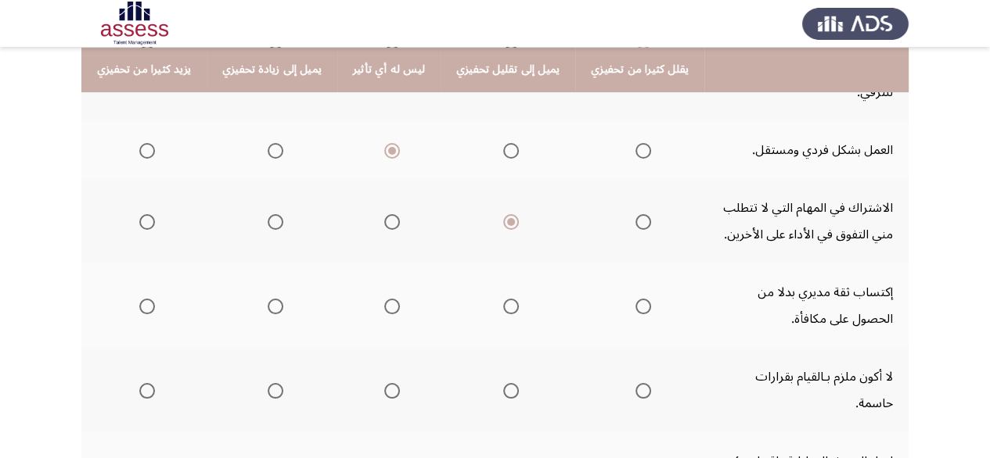
click at [503, 299] on span "Select an option" at bounding box center [511, 307] width 16 height 16
click at [503, 299] on input "Select an option" at bounding box center [511, 307] width 16 height 16
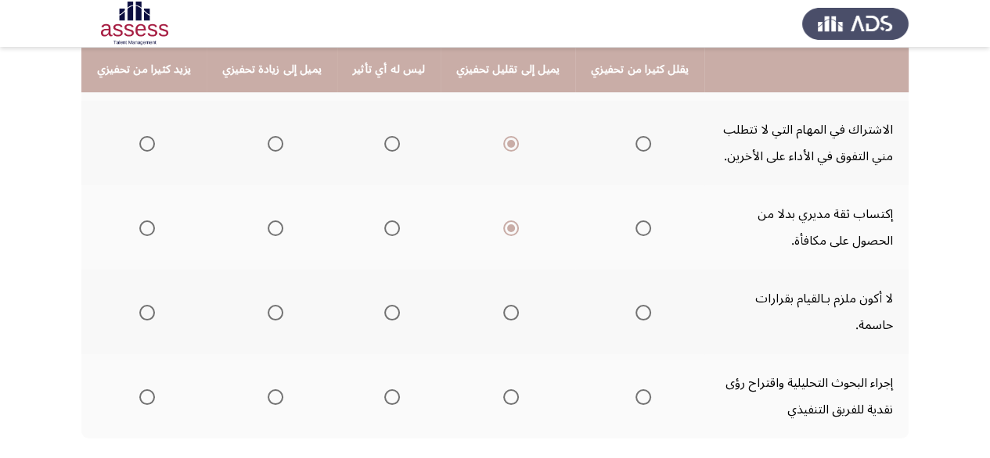
click at [503, 305] on span "Select an option" at bounding box center [511, 313] width 16 height 16
click at [503, 305] on input "Select an option" at bounding box center [511, 313] width 16 height 16
click at [269, 390] on span "Select an option" at bounding box center [276, 398] width 16 height 16
click at [269, 390] on input "Select an option" at bounding box center [276, 398] width 16 height 16
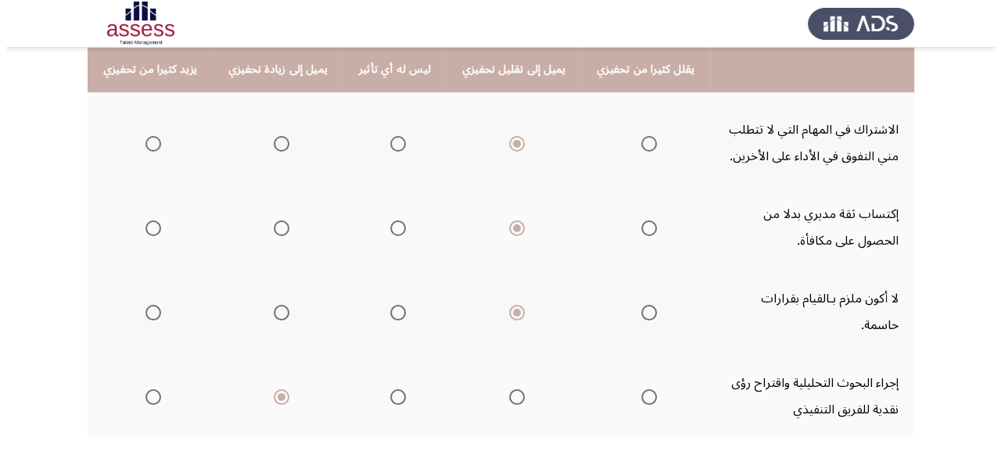
scroll to position [0, 0]
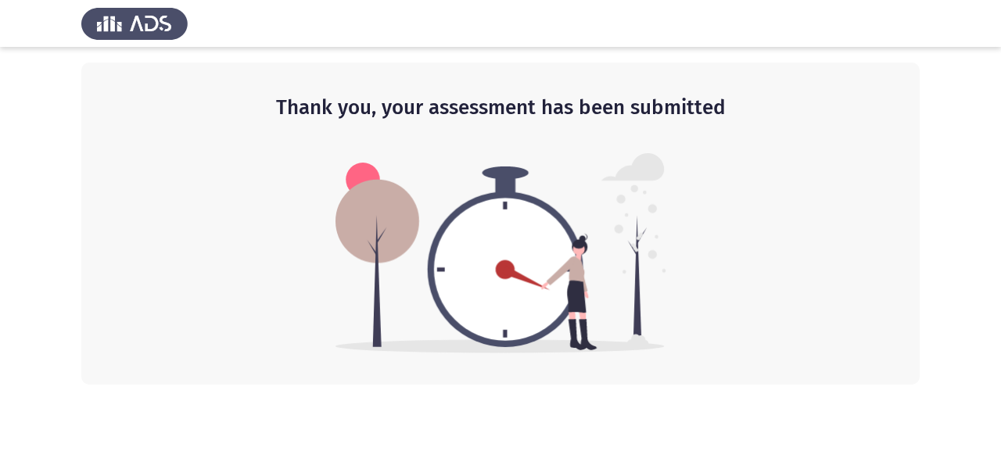
click at [134, 20] on img at bounding box center [134, 24] width 106 height 44
click at [154, 26] on img at bounding box center [134, 24] width 106 height 44
